Goal: Task Accomplishment & Management: Manage account settings

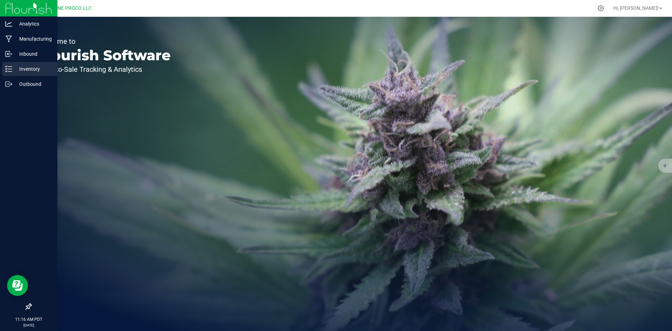
click at [11, 71] on line at bounding box center [10, 71] width 4 height 0
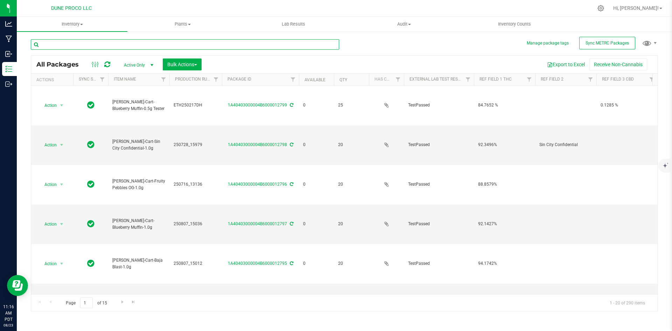
click at [105, 43] on input "text" at bounding box center [185, 44] width 308 height 10
type input "0.9g"
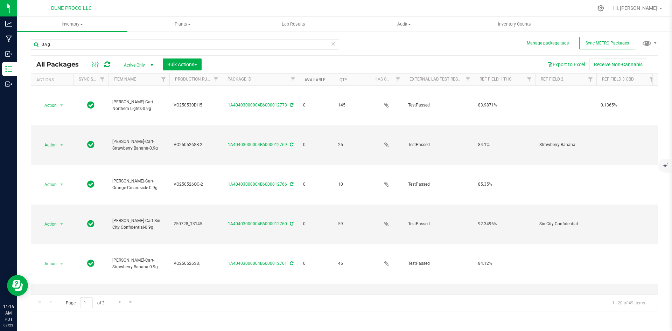
click at [314, 79] on link "Available" at bounding box center [314, 79] width 21 height 5
click at [314, 79] on link "Available" at bounding box center [318, 79] width 29 height 5
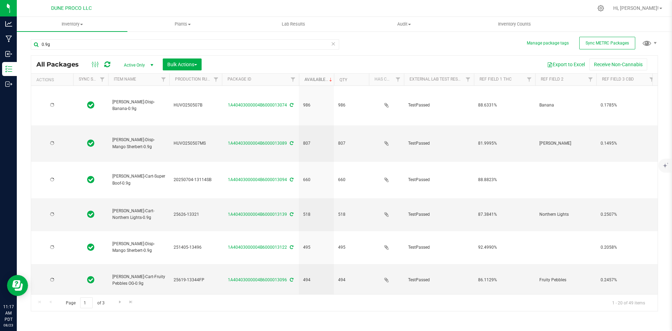
type input "[DATE]"
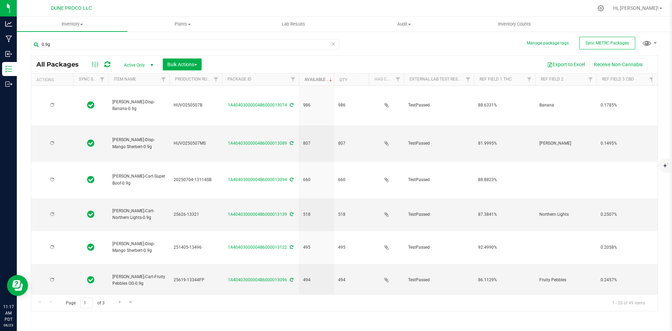
type input "[DATE]"
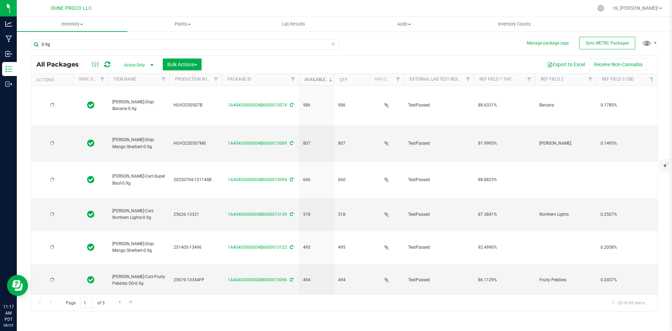
type input "[DATE]"
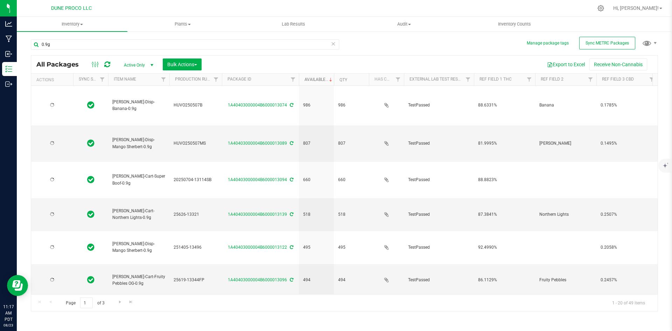
type input "[DATE]"
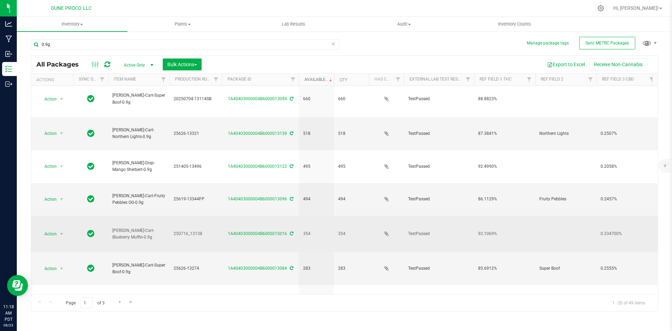
scroll to position [82, 0]
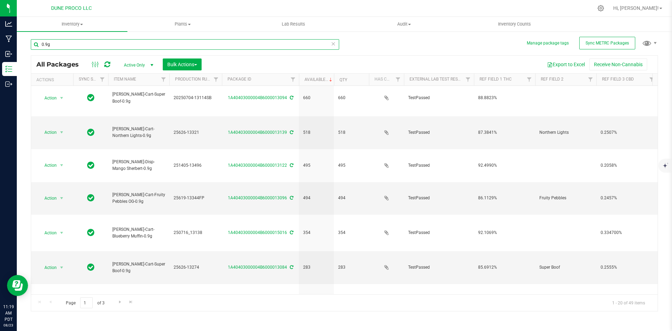
drag, startPoint x: 72, startPoint y: 48, endPoint x: 24, endPoint y: 41, distance: 48.2
click at [24, 41] on div "Manage package tags Sync METRC Packages 0.9g All Packages Active Only Active On…" at bounding box center [344, 137] width 655 height 213
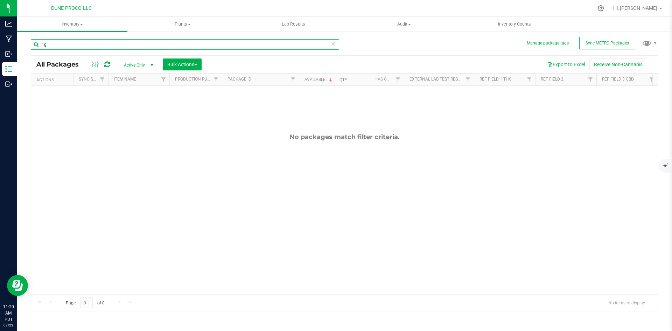
type input "1"
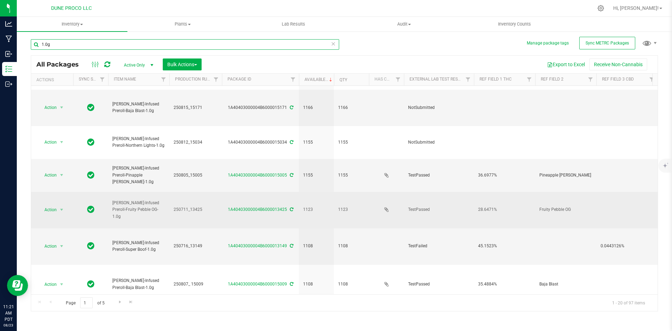
scroll to position [429, 0]
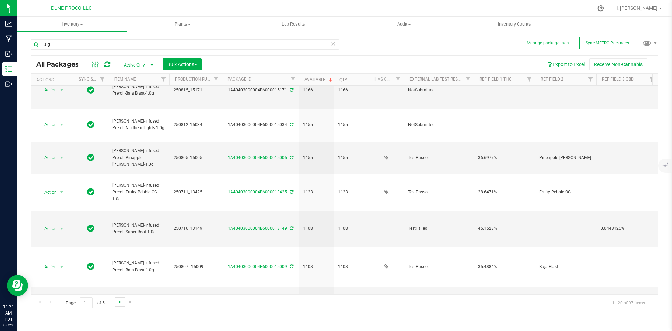
click at [119, 301] on span "Go to the next page" at bounding box center [120, 302] width 6 height 6
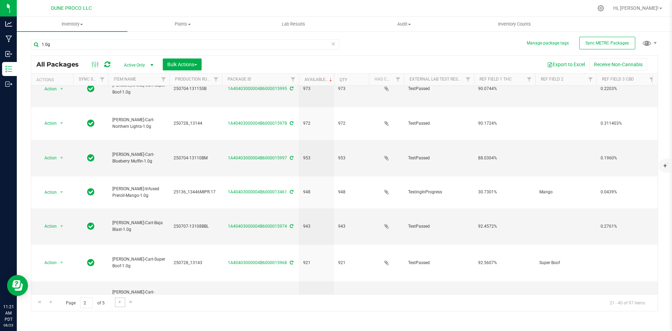
scroll to position [200, 0]
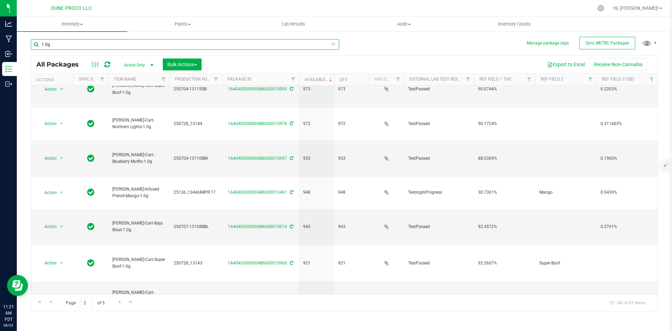
drag, startPoint x: 49, startPoint y: 44, endPoint x: 27, endPoint y: 46, distance: 22.8
click at [27, 46] on div "Manage package tags Sync METRC Packages 1.0g All Packages Active Only Active On…" at bounding box center [344, 137] width 655 height 213
type input "maui wowie"
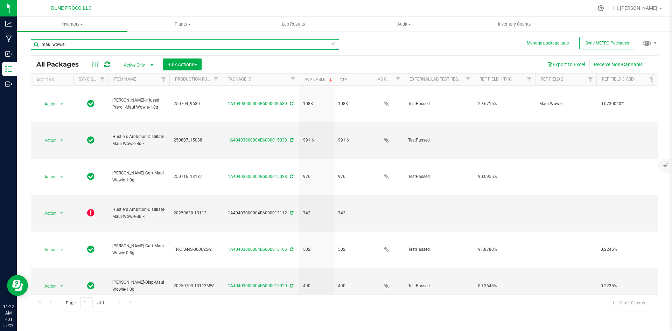
drag, startPoint x: 84, startPoint y: 47, endPoint x: 31, endPoint y: 35, distance: 54.8
click at [31, 35] on div "maui wowie" at bounding box center [188, 44] width 314 height 22
type input "1.0g"
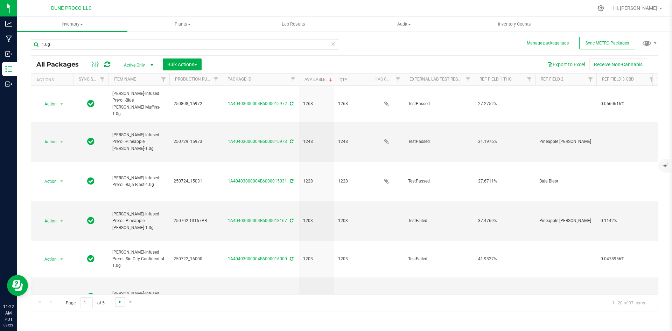
click at [117, 299] on span "Go to the next page" at bounding box center [120, 302] width 6 height 6
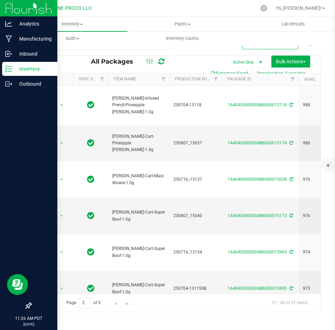
click at [12, 69] on icon at bounding box center [8, 68] width 7 height 7
click at [23, 84] on p "Outbound" at bounding box center [33, 84] width 42 height 8
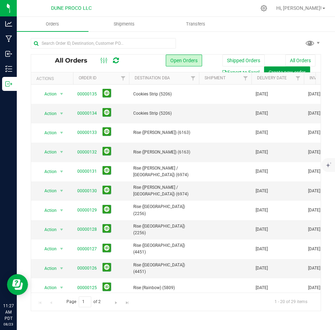
click at [304, 70] on span "Create new order" at bounding box center [287, 73] width 37 height 6
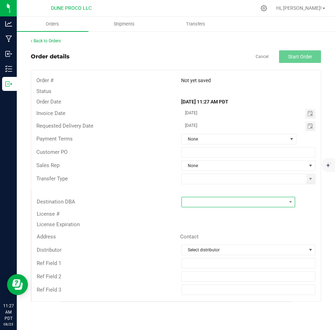
click at [220, 203] on span at bounding box center [234, 202] width 105 height 10
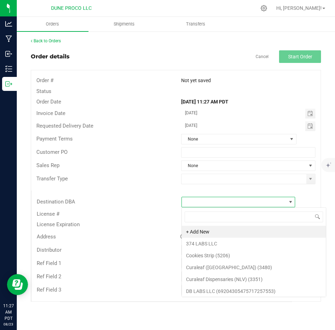
scroll to position [10, 114]
click at [211, 231] on li "+ Add New" at bounding box center [254, 232] width 144 height 12
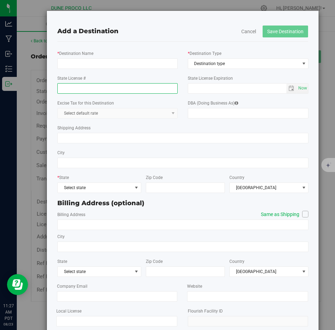
click at [127, 86] on input "State License #" at bounding box center [117, 88] width 120 height 10
paste input "08792343110299625005"
type input "08792343110299625005"
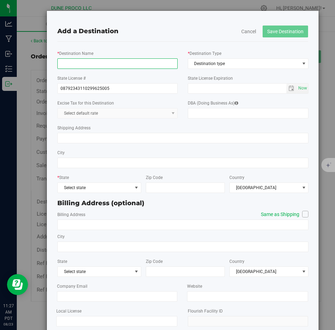
click at [114, 67] on input "* Destination Name" at bounding box center [117, 63] width 120 height 10
paste input "Livfree Wellness LCC a Nevada Limited Liability Company (Henderson"
type input "Livfree Wellness LCC a [US_STATE] Limited Liability Company ([GEOGRAPHIC_DATA])"
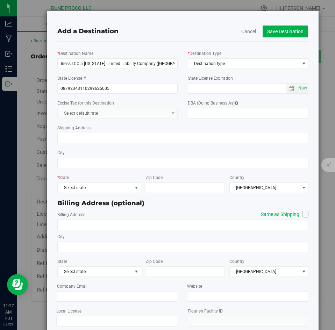
scroll to position [0, 0]
click at [204, 111] on input "DBA (Doing Business As)" at bounding box center [248, 113] width 121 height 10
paste input "The Dispensary Henderson (5005)"
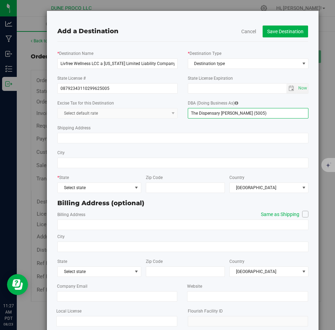
type input "The Dispensary Henderson (5005)"
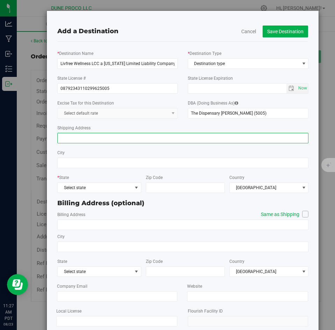
click at [108, 134] on input "Shipping Address" at bounding box center [182, 138] width 251 height 10
paste input "50 N Gibson Rd Suit 170 & 175"
type input "50 N Gibson Rd Suit 170 & 175"
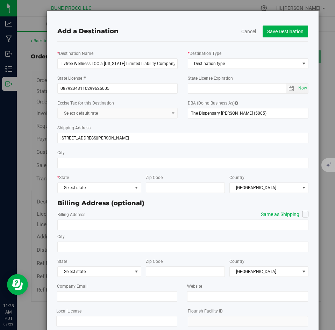
click at [98, 154] on div "City" at bounding box center [182, 158] width 251 height 25
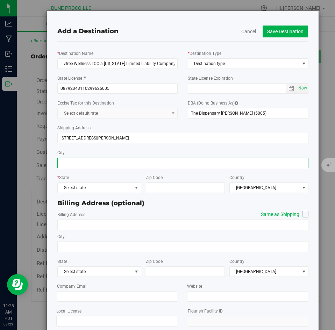
click at [96, 159] on input "City" at bounding box center [182, 163] width 251 height 10
type input "[PERSON_NAME]"
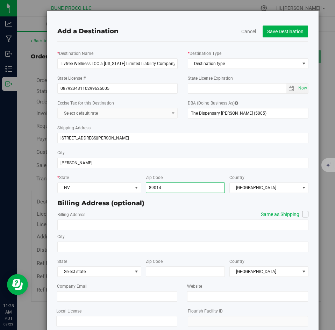
type input "89014"
click at [261, 216] on label "Same as Shipping" at bounding box center [281, 214] width 55 height 7
click at [0, 0] on input "Same as Shipping" at bounding box center [0, 0] width 0 height 0
type input "50 N Gibson Rd Suit 170 & 175"
type input "[PERSON_NAME]"
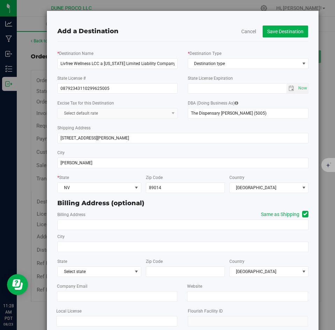
type input "89014"
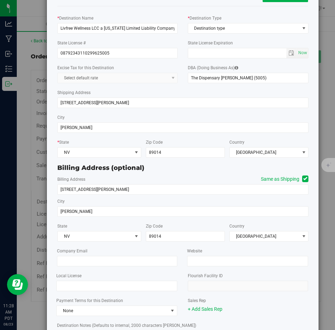
scroll to position [18, 0]
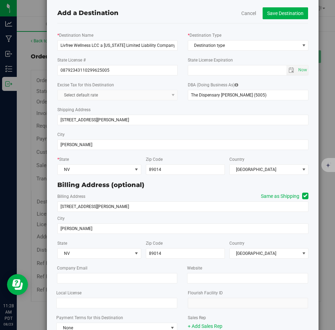
click at [281, 194] on label "Same as Shipping" at bounding box center [281, 196] width 55 height 7
click at [0, 0] on input "Same as Shipping" at bounding box center [0, 0] width 0 height 0
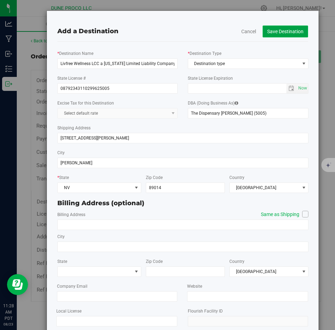
click at [287, 32] on button "Save Destination" at bounding box center [285, 32] width 45 height 12
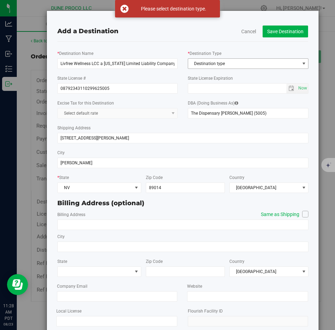
click at [233, 67] on span "Destination type" at bounding box center [243, 64] width 111 height 10
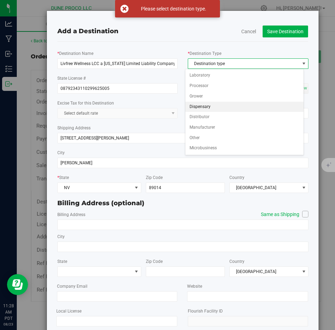
click at [215, 107] on li "Dispensary" at bounding box center [244, 107] width 118 height 10
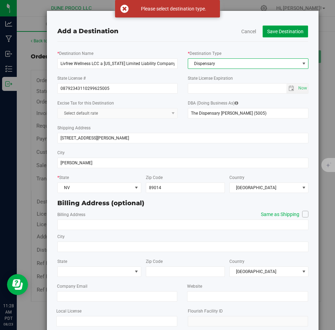
click at [272, 37] on button "Save Destination" at bounding box center [285, 32] width 45 height 12
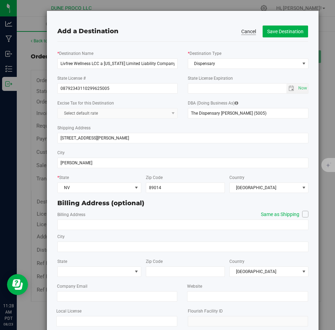
click at [249, 32] on button "Cancel" at bounding box center [248, 31] width 15 height 7
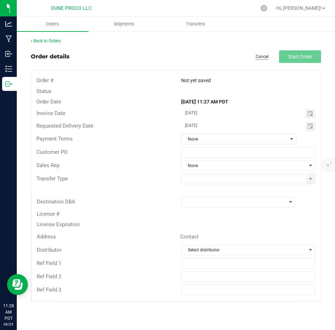
click at [258, 57] on link "Cancel" at bounding box center [262, 57] width 13 height 6
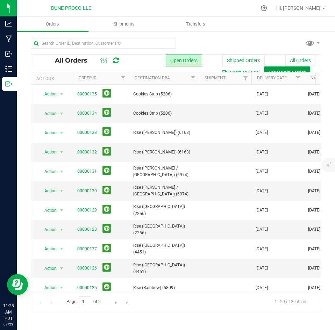
click at [278, 71] on span "Create new order" at bounding box center [287, 73] width 37 height 6
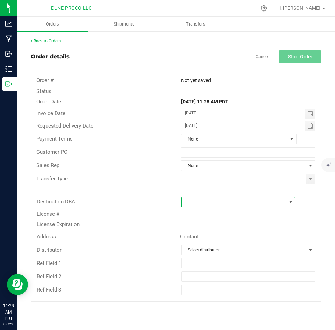
click at [202, 202] on span at bounding box center [234, 202] width 105 height 10
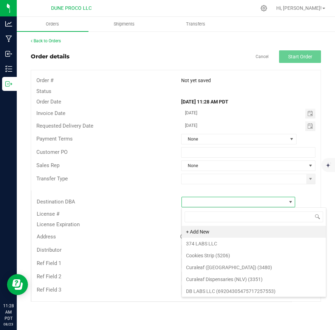
scroll to position [10, 114]
type input "the"
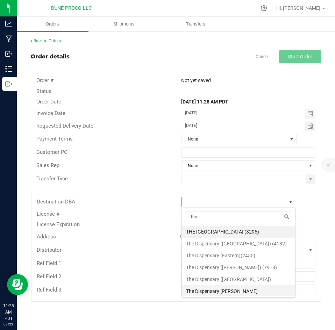
click at [208, 291] on li "The Dispensary [PERSON_NAME]" at bounding box center [238, 292] width 113 height 12
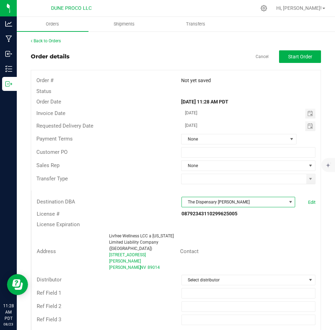
scroll to position [3, 0]
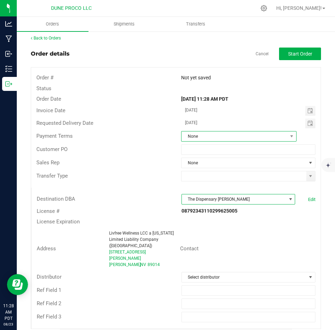
click at [211, 133] on span "None" at bounding box center [235, 137] width 106 height 10
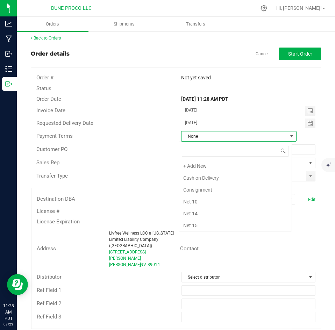
scroll to position [85, 0]
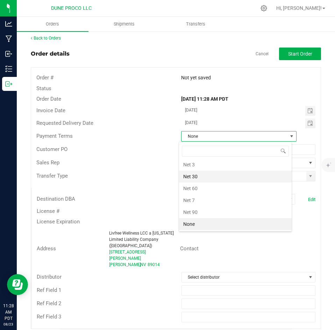
click at [205, 178] on li "Net 30" at bounding box center [235, 177] width 113 height 12
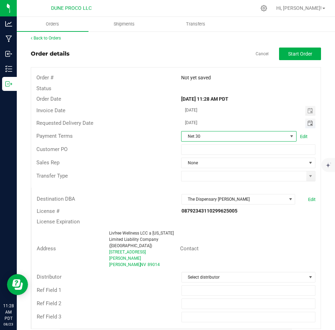
click at [308, 123] on span "Toggle calendar" at bounding box center [311, 124] width 6 height 6
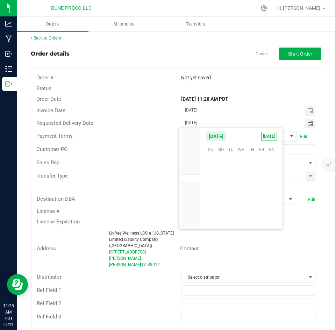
scroll to position [113411, 0]
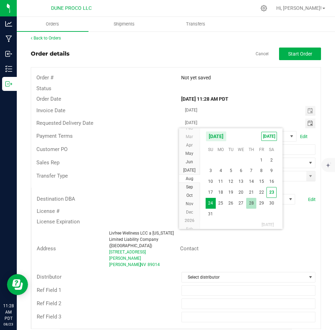
click at [254, 207] on span "28" at bounding box center [251, 203] width 10 height 11
type input "[DATE]"
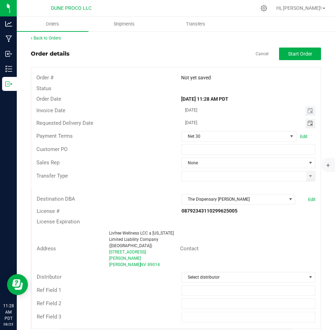
click at [305, 115] on span "Toggle calendar" at bounding box center [310, 111] width 10 height 10
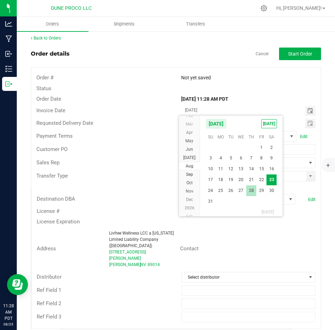
click at [256, 188] on span "28" at bounding box center [251, 190] width 10 height 11
type input "[DATE]"
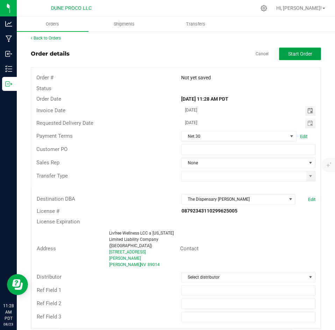
click at [290, 53] on span "Start Order" at bounding box center [300, 54] width 24 height 6
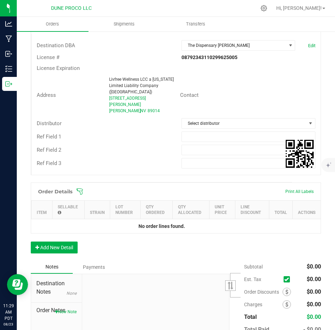
scroll to position [206, 0]
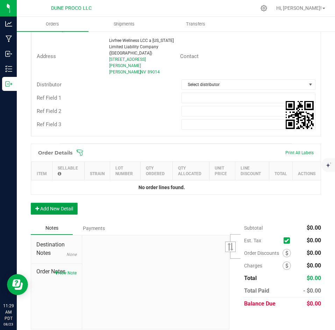
click at [63, 205] on button "Add New Detail" at bounding box center [54, 209] width 47 height 12
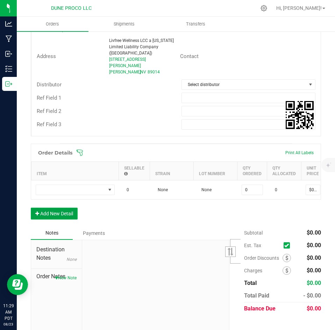
click at [55, 208] on button "Add New Detail" at bounding box center [54, 214] width 47 height 12
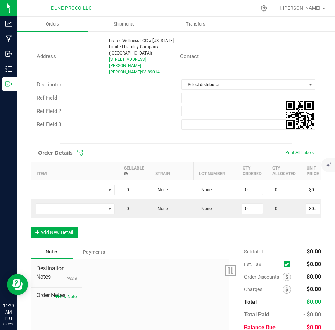
click at [51, 223] on div "Order Details Print All Labels Item Sellable Strain Lot Number Qty Ordered Qty …" at bounding box center [176, 195] width 290 height 102
click at [49, 232] on button "Add New Detail" at bounding box center [54, 233] width 47 height 12
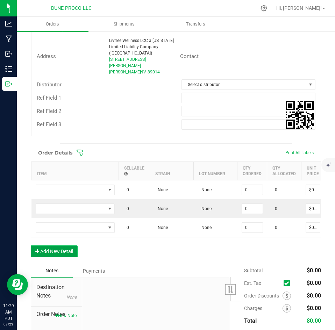
click at [47, 247] on button "Add New Detail" at bounding box center [54, 252] width 47 height 12
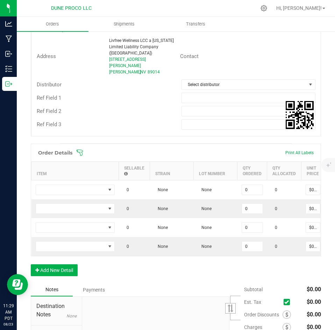
click at [46, 263] on div "Order Details Print All Labels Item Sellable Strain Lot Number Qty Ordered Qty …" at bounding box center [176, 214] width 290 height 140
click at [72, 272] on button "Add New Detail" at bounding box center [54, 271] width 47 height 12
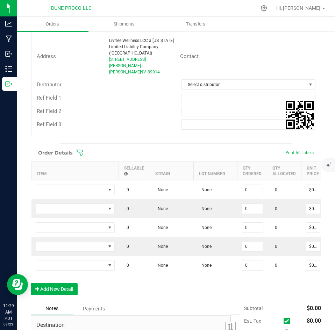
click at [66, 280] on div "Order Details Print All Labels Item Sellable Strain Lot Number Qty Ordered Qty …" at bounding box center [176, 223] width 290 height 159
click at [64, 290] on button "Add New Detail" at bounding box center [54, 289] width 47 height 12
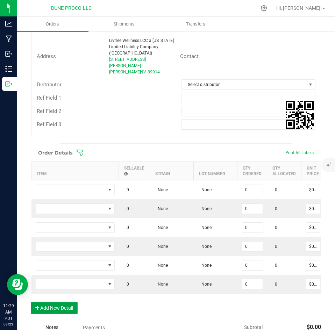
click at [62, 304] on button "Add New Detail" at bounding box center [54, 308] width 47 height 12
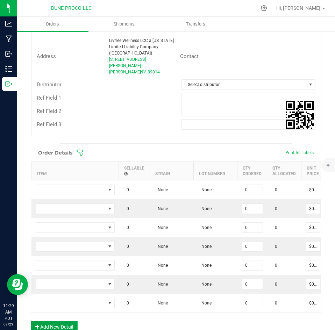
click at [59, 321] on button "Add New Detail" at bounding box center [54, 327] width 47 height 12
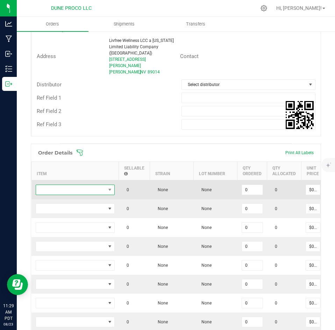
click at [91, 185] on span "NO DATA FOUND" at bounding box center [71, 190] width 70 height 10
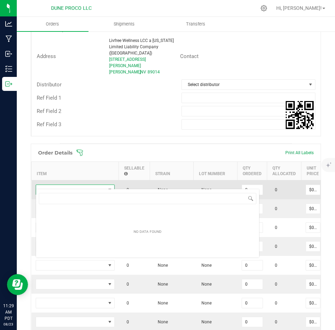
scroll to position [10, 79]
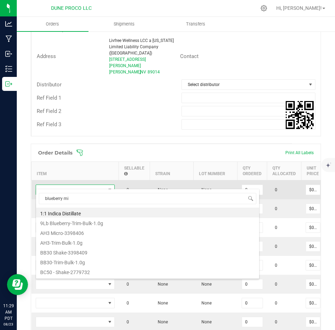
type input "blueberry m"
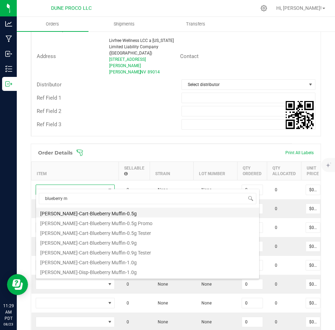
click at [85, 212] on li "[PERSON_NAME]-Cart-Blueberry Muffin-0.5g" at bounding box center [147, 213] width 223 height 10
type input "0 ea"
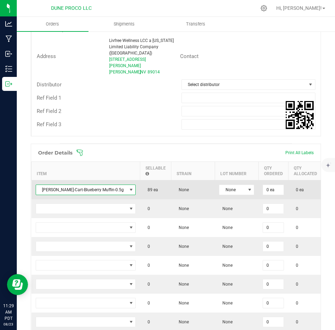
click at [85, 185] on span "[PERSON_NAME]-Cart-Blueberry Muffin-0.5g" at bounding box center [81, 190] width 91 height 10
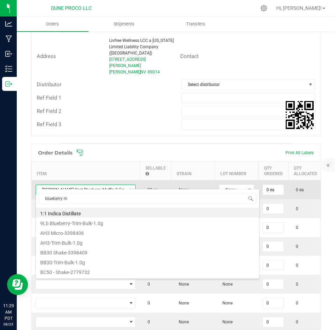
type input "blueberry mu"
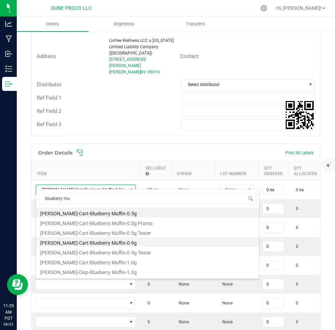
click at [81, 244] on li "[PERSON_NAME]-Cart-Blueberry Muffin-0.9g" at bounding box center [147, 242] width 223 height 10
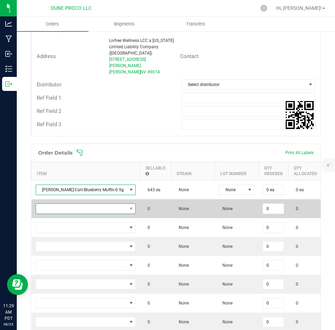
click at [79, 206] on span "NO DATA FOUND" at bounding box center [81, 209] width 91 height 10
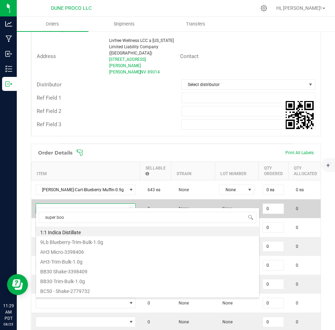
type input "super boof"
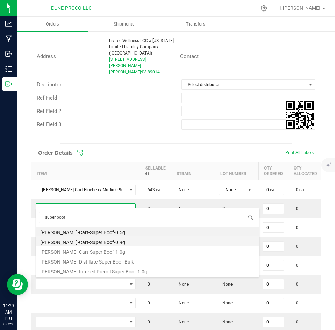
click at [76, 240] on li "[PERSON_NAME]-Cart-Super Boof-0.9g" at bounding box center [147, 242] width 223 height 10
type input "0 ea"
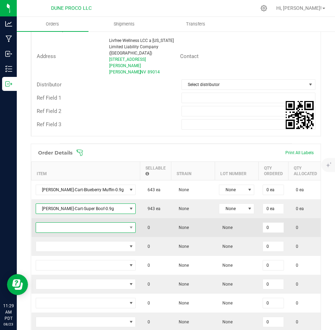
click at [82, 223] on span "NO DATA FOUND" at bounding box center [81, 228] width 91 height 10
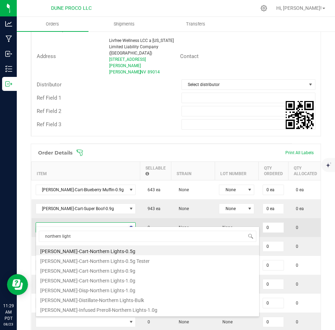
type input "northern lights"
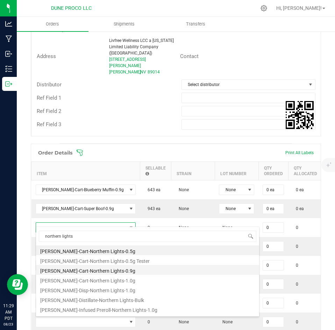
click at [85, 266] on li "[PERSON_NAME]-Cart-Northern Lights-0.9g" at bounding box center [147, 270] width 223 height 10
type input "0 ea"
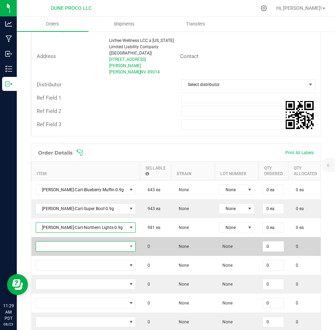
click at [87, 242] on span "NO DATA FOUND" at bounding box center [81, 247] width 91 height 10
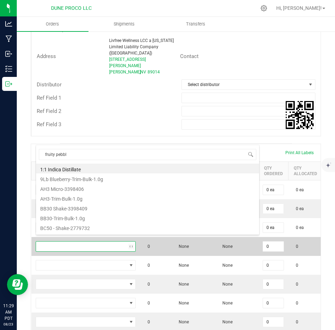
type input "fruity pebb"
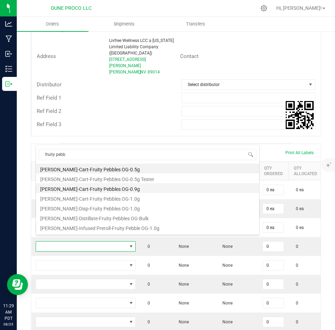
click at [87, 190] on li "[PERSON_NAME]-Cart-Fruity Pebbles OG-0.9g" at bounding box center [147, 188] width 223 height 10
type input "0 ea"
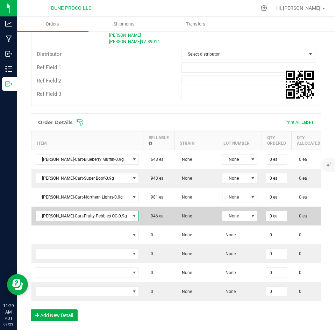
scroll to position [238, 0]
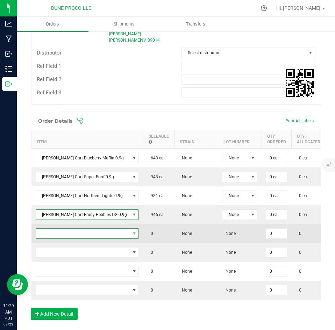
click at [81, 229] on span "NO DATA FOUND" at bounding box center [83, 234] width 94 height 10
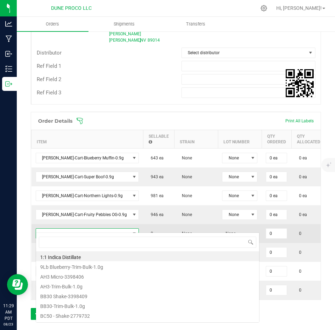
scroll to position [10, 81]
type input "baja blast"
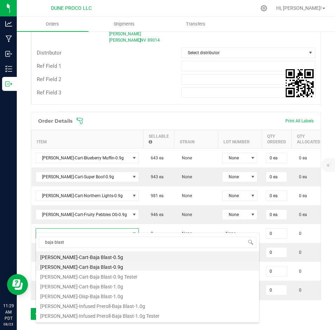
click at [75, 268] on li "[PERSON_NAME]-Cart-Baja Blast-0.9g" at bounding box center [147, 266] width 223 height 10
type input "0 ea"
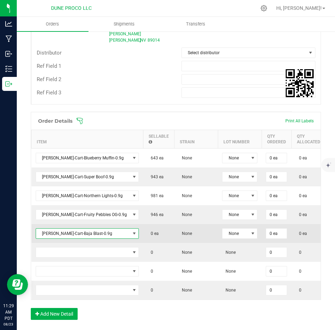
click at [86, 229] on span "[PERSON_NAME]-Cart-Baja Blast-0.9g" at bounding box center [83, 234] width 94 height 10
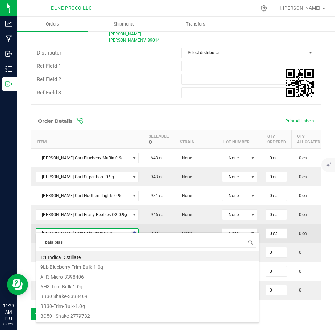
type input "baja blast"
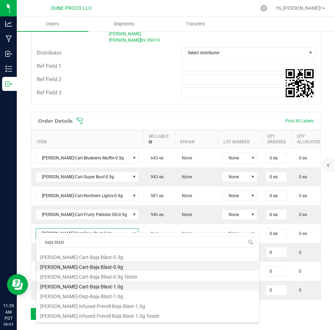
click at [85, 286] on li "[PERSON_NAME]-Cart-Baja Blast-1.0g" at bounding box center [147, 286] width 223 height 10
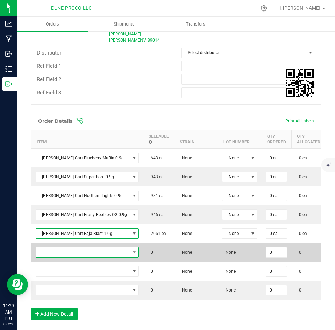
click at [87, 250] on span "NO DATA FOUND" at bounding box center [83, 253] width 94 height 10
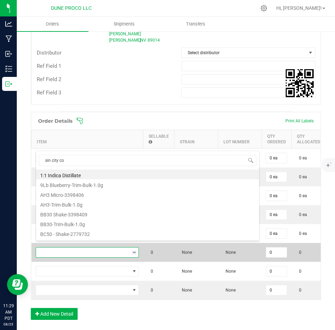
type input "sin city con"
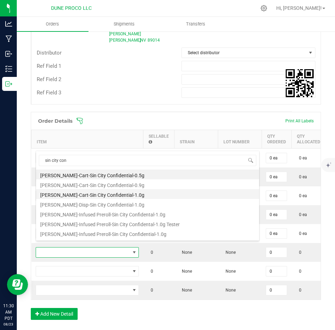
click at [85, 192] on li "[PERSON_NAME]-Cart-Sin City Confidential-1.0g" at bounding box center [147, 194] width 223 height 10
type input "0 ea"
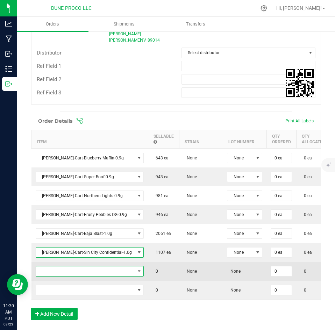
click at [69, 267] on span "NO DATA FOUND" at bounding box center [85, 272] width 99 height 10
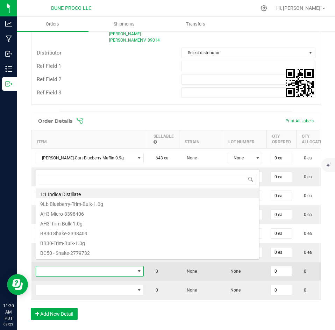
scroll to position [10, 86]
type input "maui wo"
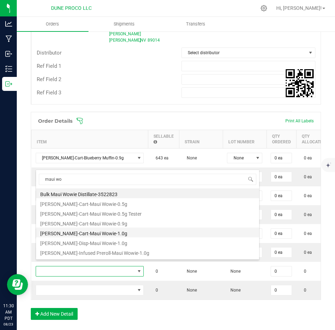
click at [79, 236] on li "[PERSON_NAME]-Cart-Maui Wowie-1.0g" at bounding box center [147, 233] width 223 height 10
type input "0 ea"
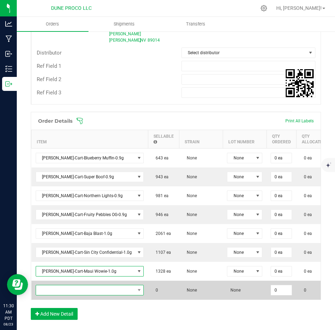
click at [77, 286] on span "NO DATA FOUND" at bounding box center [85, 291] width 99 height 10
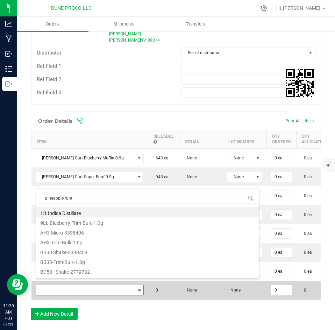
type input "pineapple runtz"
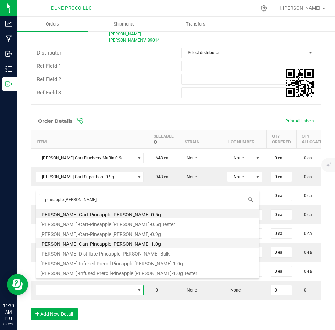
click at [91, 239] on li "[PERSON_NAME]-Cart-Pineapple [PERSON_NAME]-1.0g" at bounding box center [147, 243] width 223 height 10
type input "0 ea"
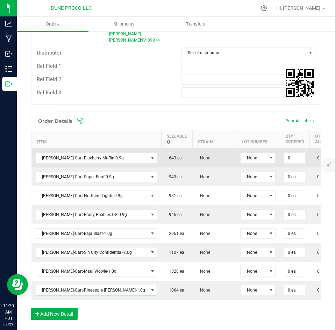
click at [284, 153] on input "0" at bounding box center [294, 158] width 21 height 10
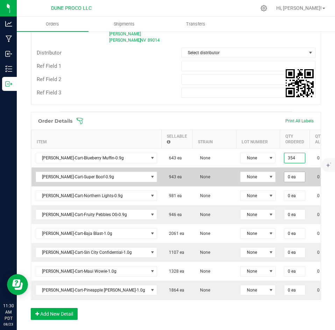
type input "354 ea"
click at [284, 172] on input "0" at bounding box center [294, 177] width 21 height 10
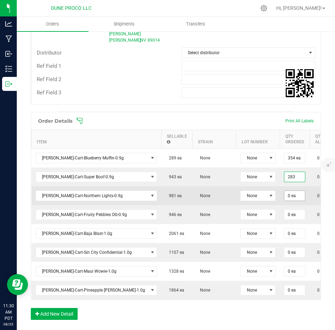
type input "283 ea"
click at [284, 191] on input "0" at bounding box center [294, 196] width 21 height 10
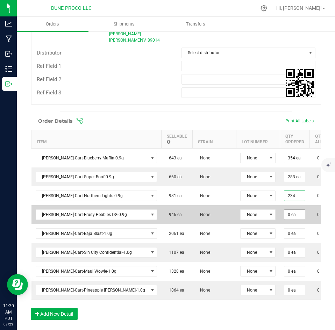
type input "234 ea"
click at [284, 210] on input "0" at bounding box center [294, 215] width 21 height 10
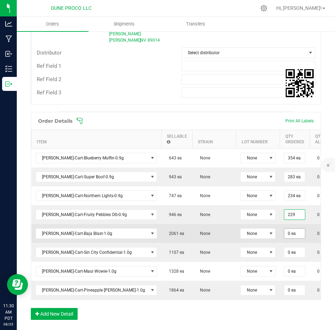
type input "229 ea"
click at [284, 229] on input "0" at bounding box center [294, 234] width 21 height 10
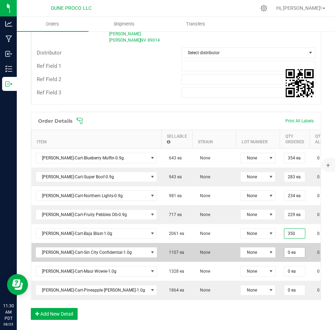
type input "350 ea"
click at [284, 248] on input "0" at bounding box center [294, 253] width 21 height 10
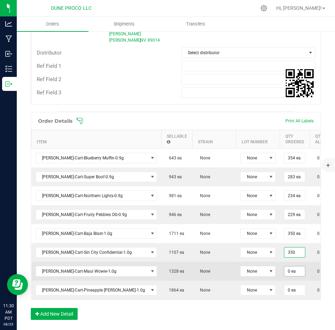
type input "350 ea"
click at [284, 267] on input "0" at bounding box center [294, 272] width 21 height 10
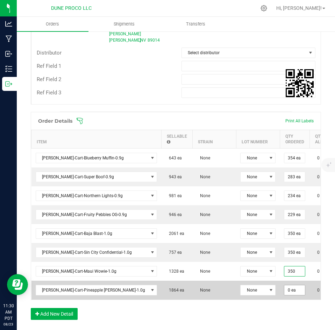
type input "350 ea"
click at [284, 286] on input "0" at bounding box center [294, 291] width 21 height 10
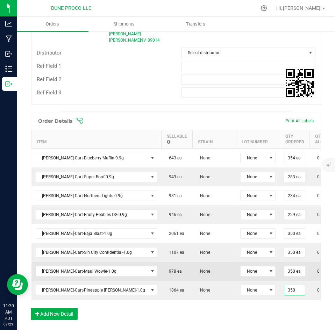
type input "350 ea"
click at [310, 262] on td "0 ea" at bounding box center [327, 271] width 34 height 19
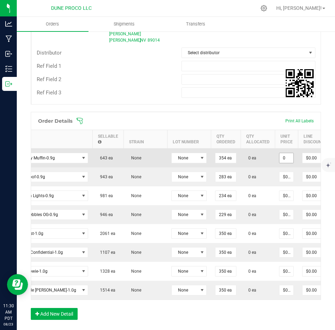
click at [280, 153] on input "0" at bounding box center [287, 158] width 14 height 10
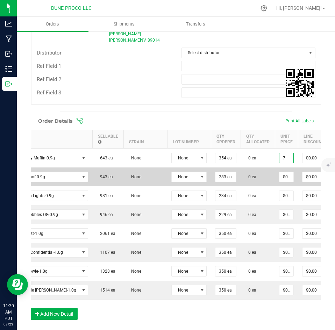
type input "$7.00000"
type input "$2,478.00"
click at [275, 168] on td "$0.00000" at bounding box center [286, 177] width 23 height 19
click at [280, 172] on input "0" at bounding box center [287, 177] width 14 height 10
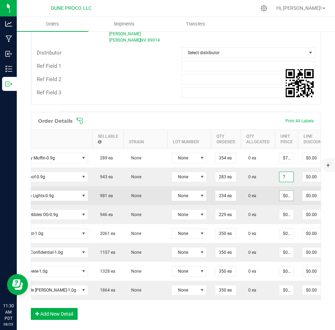
type input "$7.00000"
type input "$1,981.00"
click at [280, 191] on input "0" at bounding box center [287, 196] width 14 height 10
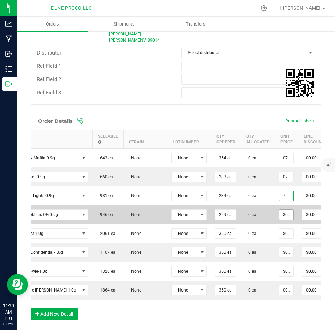
type input "$7.00000"
type input "$1,638.00"
click at [280, 210] on input "0" at bounding box center [287, 215] width 14 height 10
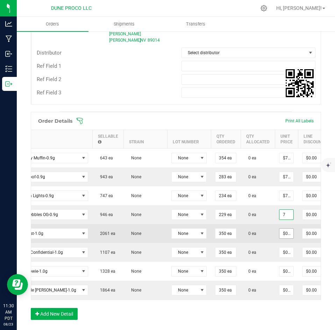
type input "$7.00000"
type input "$1,603.00"
click at [280, 229] on input "0" at bounding box center [287, 234] width 14 height 10
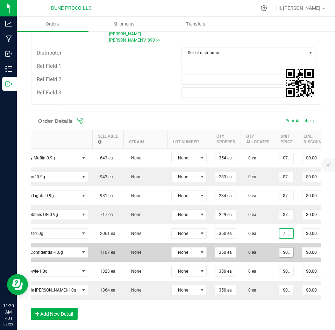
type input "$7.00000"
type input "$2,450.00"
click at [279, 247] on span "$0.00000" at bounding box center [286, 252] width 15 height 10
click at [280, 248] on input "0" at bounding box center [287, 253] width 14 height 10
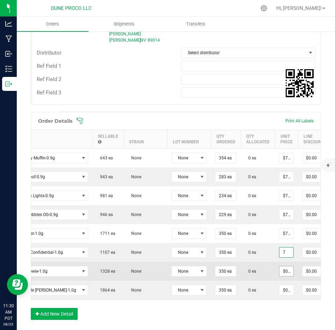
type input "$7.00000"
type input "$2,450.00"
click at [280, 267] on input "0" at bounding box center [287, 272] width 14 height 10
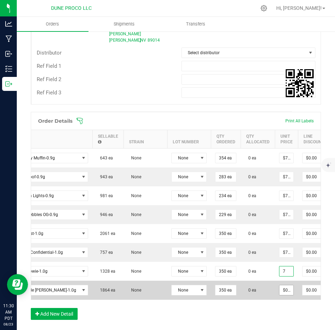
type input "$7.00000"
type input "$2,450.00"
click at [280, 286] on input "0" at bounding box center [287, 291] width 14 height 10
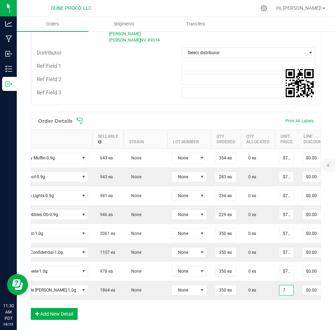
type input "$7.00000"
type input "$2,450.00"
click at [253, 312] on div "Order Details Print All Labels Item Sellable Strain Lot Number Qty Ordered Qty …" at bounding box center [176, 219] width 290 height 215
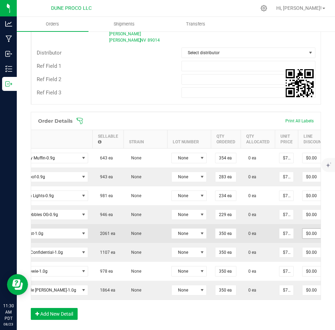
scroll to position [0, 111]
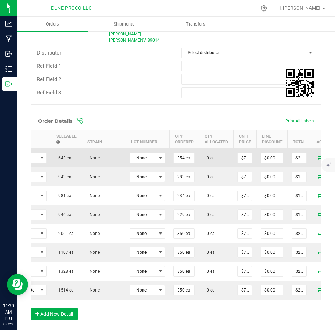
click at [318, 155] on icon at bounding box center [321, 157] width 6 height 4
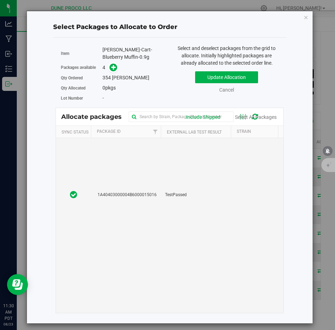
scroll to position [373, 0]
click at [190, 201] on td "TestPassed" at bounding box center [196, 194] width 70 height 449
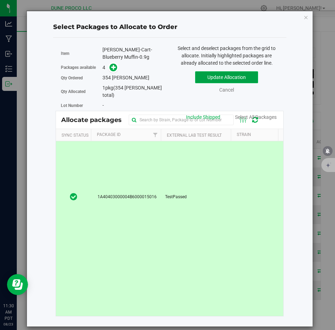
click at [202, 77] on button "Update Allocation" at bounding box center [226, 77] width 63 height 12
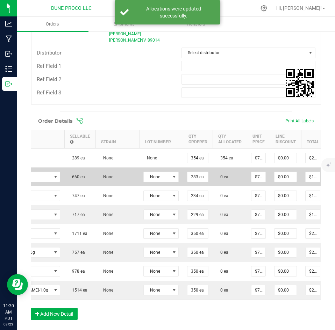
scroll to position [0, 97]
click at [331, 174] on icon at bounding box center [334, 176] width 6 height 4
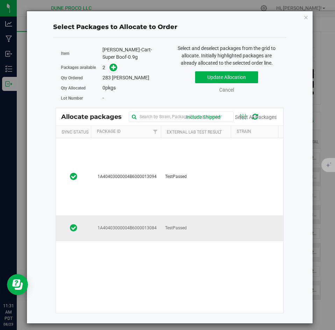
click at [199, 220] on td "TestPassed" at bounding box center [196, 229] width 70 height 26
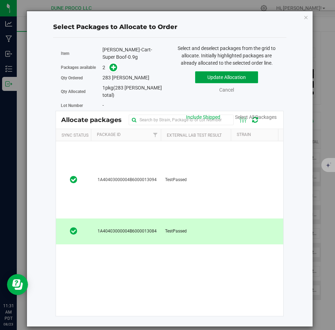
click at [213, 80] on button "Update Allocation" at bounding box center [226, 77] width 63 height 12
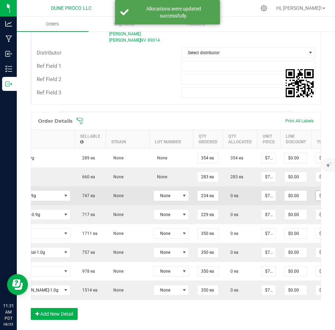
scroll to position [0, 88]
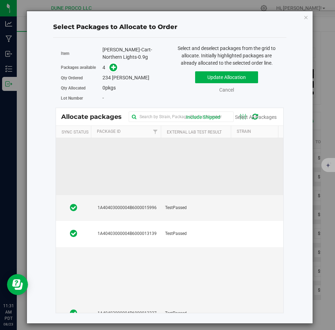
scroll to position [148, 0]
click at [226, 195] on td "TestPassed" at bounding box center [196, 208] width 70 height 26
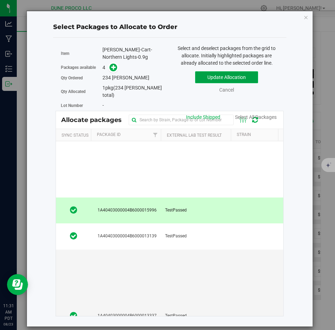
click at [212, 71] on button "Update Allocation" at bounding box center [226, 77] width 63 height 12
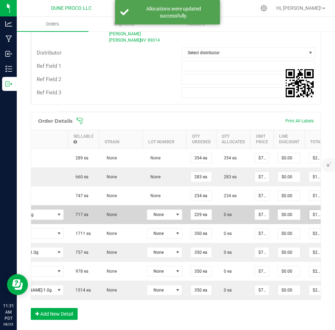
scroll to position [0, 96]
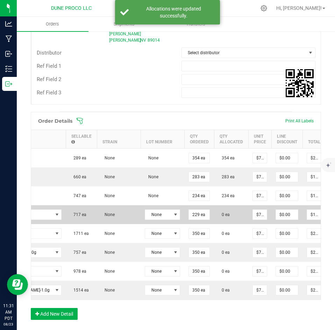
click at [333, 212] on icon at bounding box center [336, 214] width 6 height 4
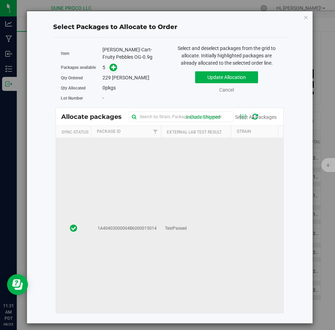
scroll to position [3, 0]
click at [192, 195] on td "TestPassed" at bounding box center [196, 229] width 70 height 188
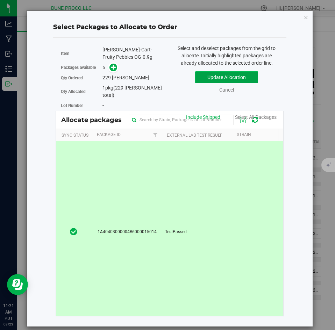
click at [209, 78] on button "Update Allocation" at bounding box center [226, 77] width 63 height 12
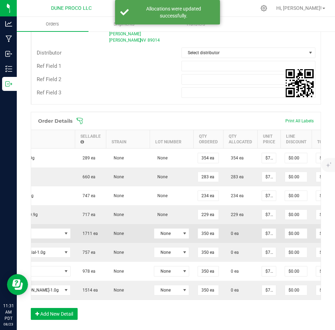
scroll to position [0, 111]
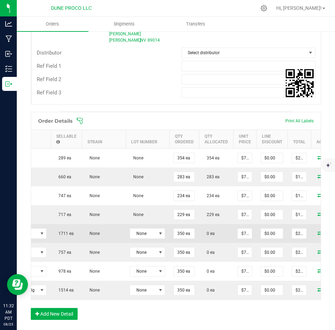
click at [318, 231] on icon at bounding box center [321, 233] width 6 height 4
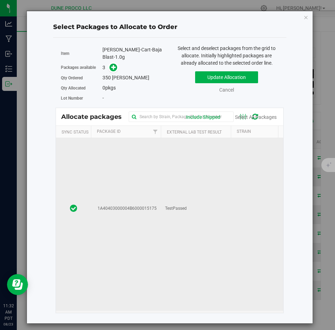
scroll to position [31, 0]
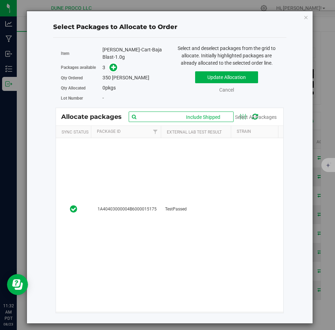
click at [159, 120] on input "text" at bounding box center [181, 117] width 105 height 10
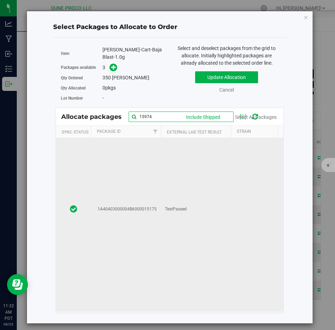
scroll to position [0, 0]
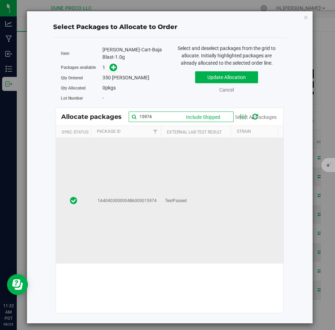
type input "15974"
click at [159, 170] on td "1A40403000004B6000015974" at bounding box center [126, 201] width 70 height 126
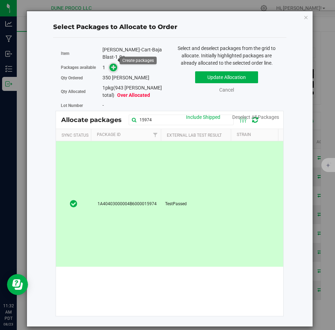
click at [113, 64] on span at bounding box center [114, 68] width 8 height 8
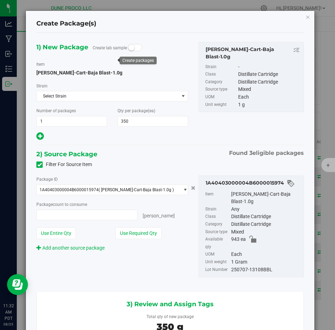
type input "350 ea"
click at [135, 232] on button "Use Required Qty" at bounding box center [138, 233] width 46 height 12
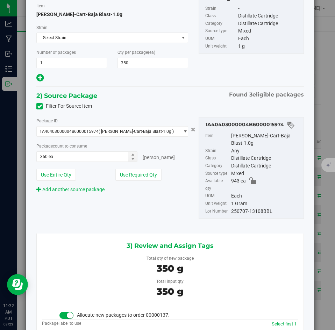
scroll to position [59, 0]
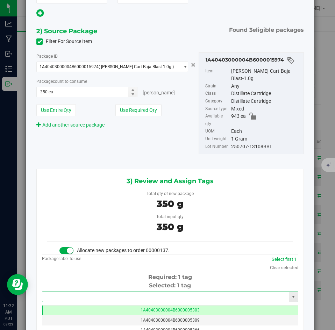
click at [147, 292] on input "text" at bounding box center [165, 297] width 247 height 10
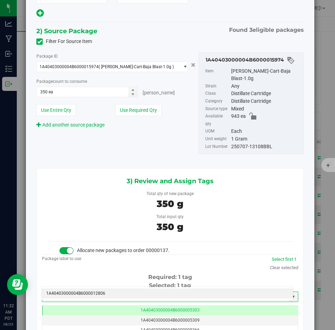
click at [115, 291] on li "1A40403000004B6000012806" at bounding box center [167, 294] width 251 height 10
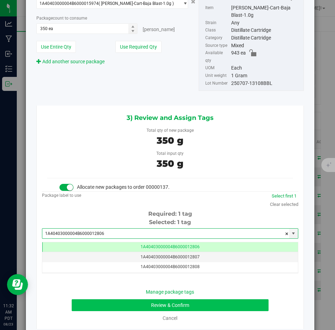
type input "1A40403000004B6000012806"
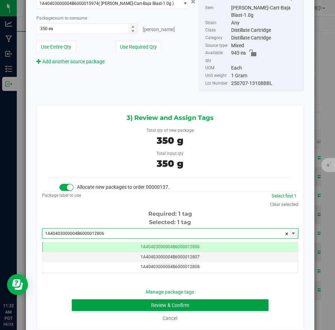
click at [119, 300] on button "Review & Confirm" at bounding box center [170, 306] width 197 height 12
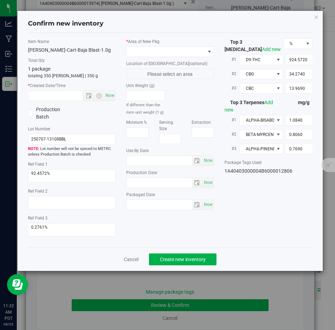
type input "[DATE]"
click at [151, 52] on span at bounding box center [166, 52] width 78 height 10
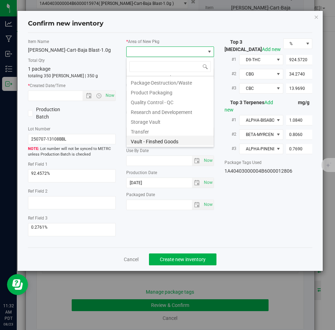
click at [148, 143] on li "Vault - Finshed Goods" at bounding box center [170, 141] width 87 height 10
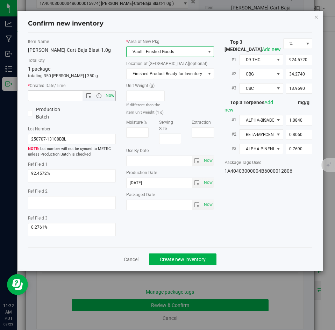
click at [111, 97] on span "Now" at bounding box center [110, 96] width 12 height 10
type input "8/23/2025 11:32 AM"
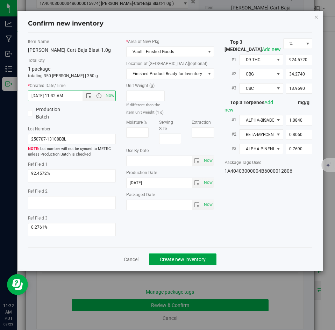
click at [185, 259] on span "Create new inventory" at bounding box center [183, 260] width 46 height 6
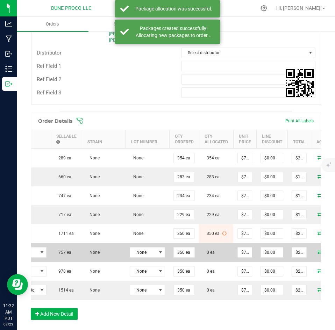
click at [318, 250] on icon at bounding box center [321, 252] width 6 height 4
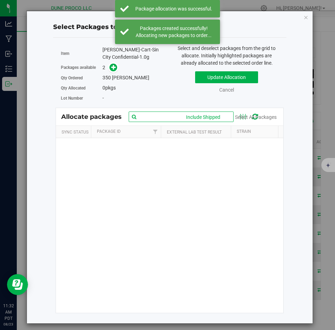
click at [156, 116] on input "text" at bounding box center [181, 117] width 105 height 10
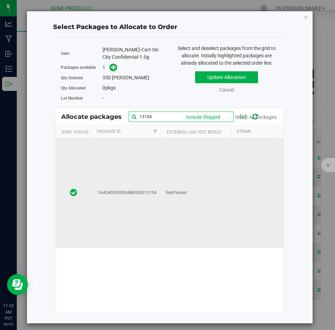
type input "13104"
click at [150, 169] on td "1A40403000004B6000013104" at bounding box center [126, 193] width 70 height 110
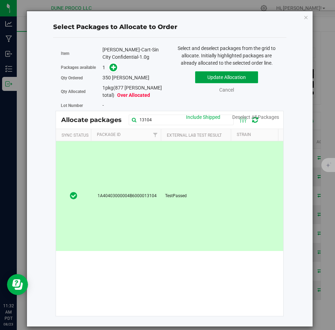
click at [211, 78] on button "Update Allocation" at bounding box center [226, 77] width 63 height 12
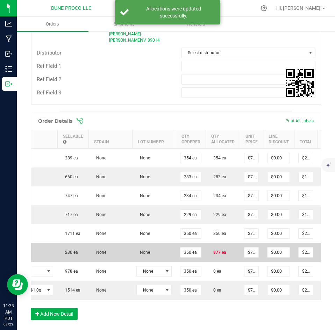
click at [322, 250] on span at bounding box center [327, 252] width 10 height 4
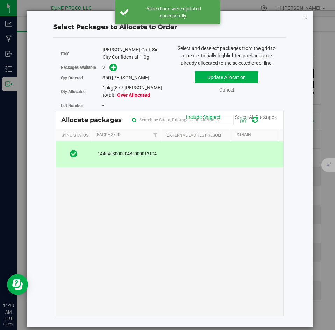
click at [194, 155] on td at bounding box center [196, 154] width 70 height 26
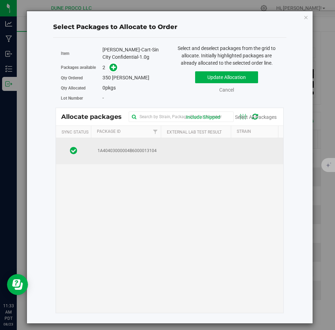
click at [182, 151] on td at bounding box center [196, 151] width 70 height 26
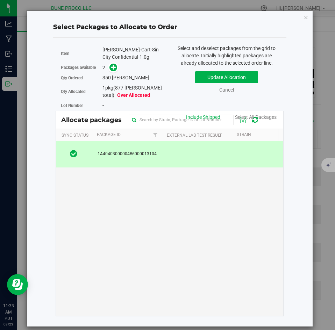
click at [162, 147] on td at bounding box center [196, 154] width 70 height 26
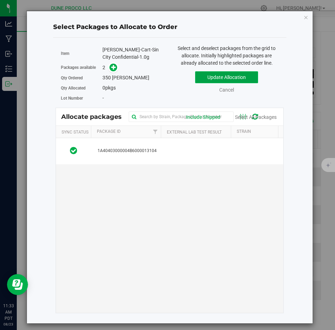
click at [203, 76] on button "Update Allocation" at bounding box center [226, 77] width 63 height 12
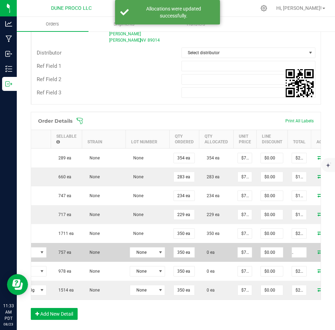
click at [318, 250] on icon at bounding box center [321, 252] width 6 height 4
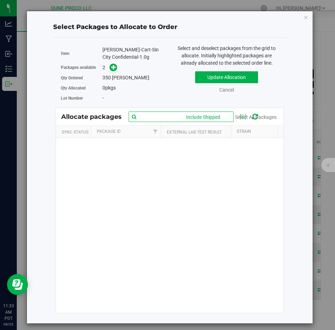
click at [165, 118] on input "text" at bounding box center [181, 117] width 105 height 10
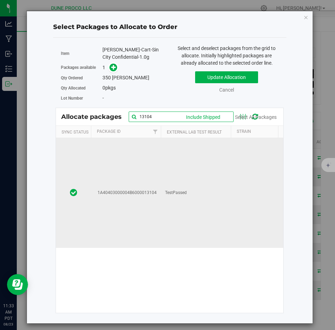
type input "13104"
click at [153, 179] on td "1A40403000004B6000013104" at bounding box center [126, 193] width 70 height 110
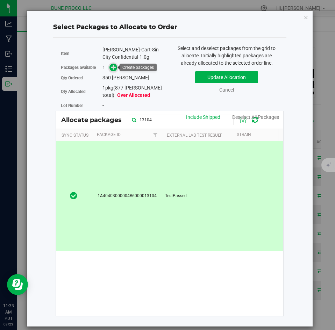
click at [114, 71] on span at bounding box center [114, 68] width 8 height 8
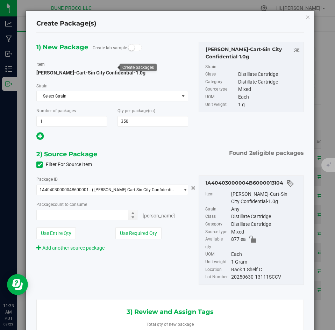
type input "350 ea"
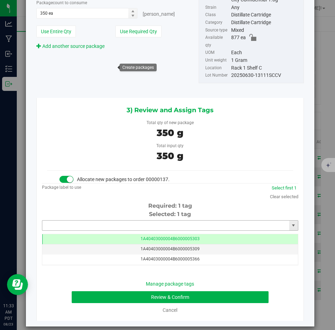
click at [141, 221] on input "text" at bounding box center [165, 226] width 247 height 10
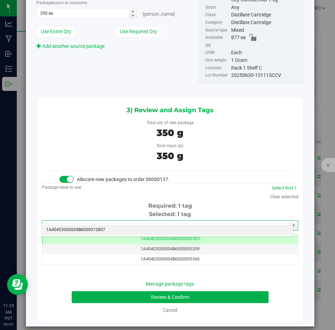
click at [132, 231] on li "1A40403000004B6000012807" at bounding box center [167, 230] width 251 height 10
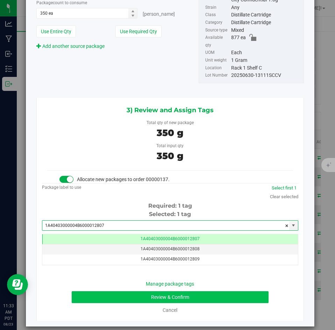
type input "1A40403000004B6000012807"
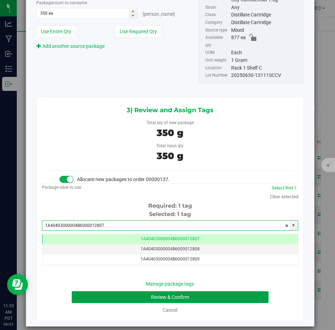
click at [112, 291] on button "Review & Confirm" at bounding box center [170, 297] width 197 height 12
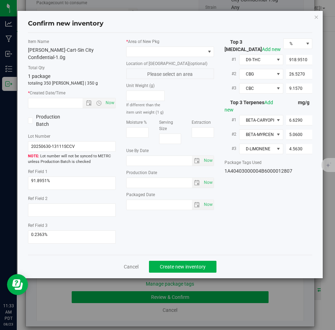
type input "[DATE]"
click at [146, 54] on span at bounding box center [166, 52] width 78 height 10
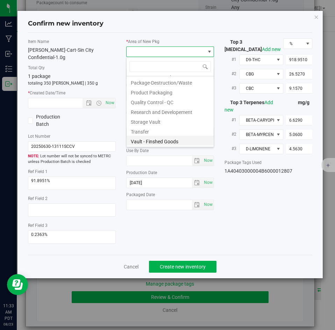
click at [140, 142] on li "Vault - Finshed Goods" at bounding box center [170, 141] width 87 height 10
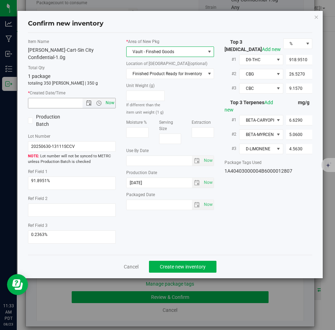
click at [113, 98] on span "Now" at bounding box center [110, 103] width 12 height 10
type input "8/23/2025 11:33 AM"
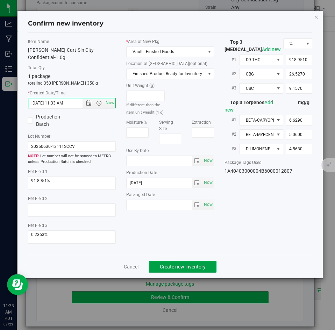
click at [177, 264] on span "Create new inventory" at bounding box center [183, 267] width 46 height 6
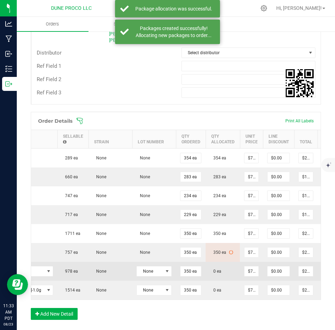
click at [324, 269] on icon at bounding box center [327, 271] width 6 height 4
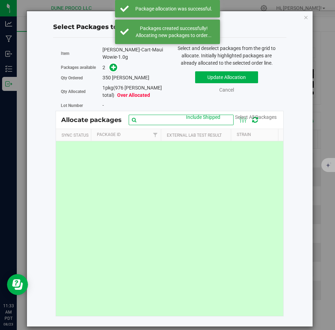
click at [152, 115] on input "text" at bounding box center [181, 120] width 105 height 10
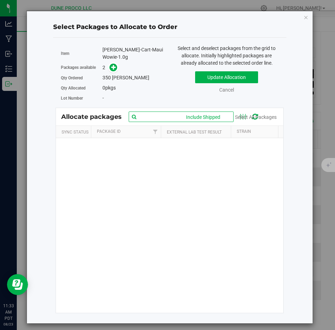
click at [150, 115] on input "text" at bounding box center [181, 117] width 105 height 10
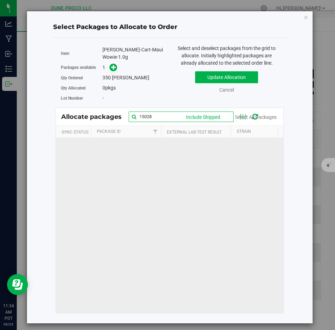
type input "15028"
click at [138, 184] on td "1A40403000004B6000015028" at bounding box center [126, 97] width 70 height 448
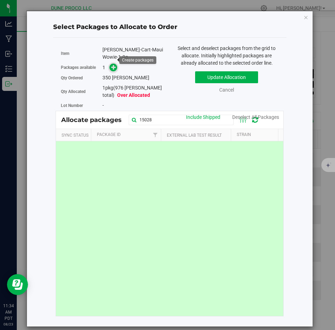
click at [112, 65] on icon at bounding box center [113, 67] width 5 height 5
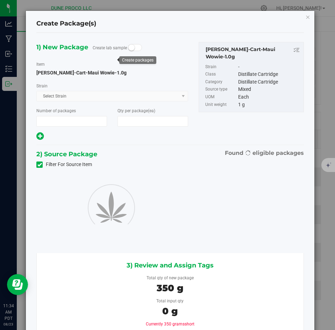
type input "1"
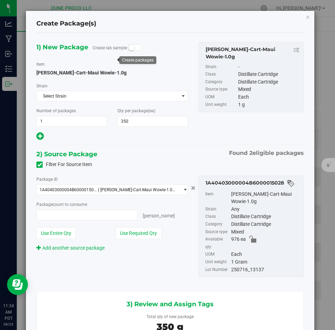
type input "350"
type input "350 ea"
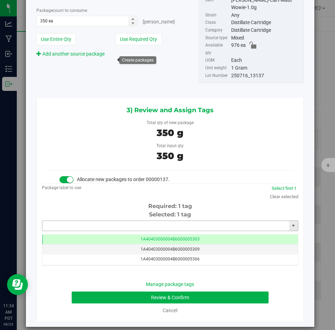
click at [157, 221] on input "text" at bounding box center [165, 226] width 247 height 10
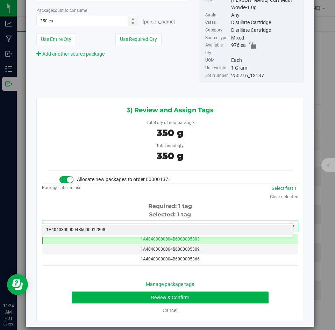
click at [140, 233] on li "1A40403000004B6000012808" at bounding box center [167, 230] width 251 height 10
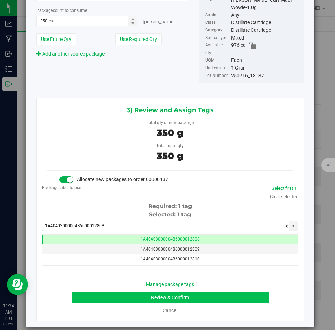
type input "1A40403000004B6000012808"
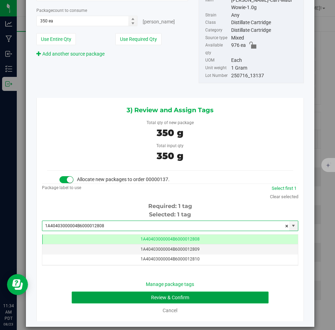
click at [119, 292] on button "Review & Confirm" at bounding box center [170, 298] width 197 height 12
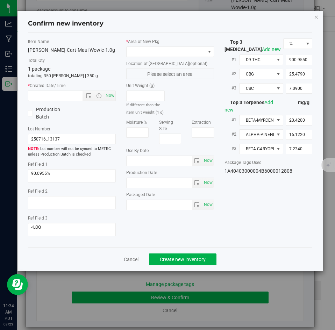
type input "[DATE]"
click at [138, 54] on span at bounding box center [166, 52] width 78 height 10
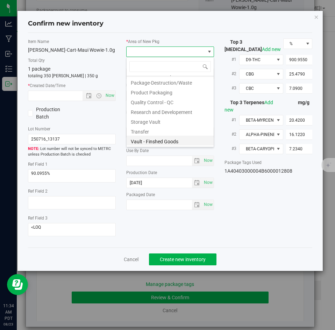
click at [141, 140] on li "Vault - Finshed Goods" at bounding box center [170, 141] width 87 height 10
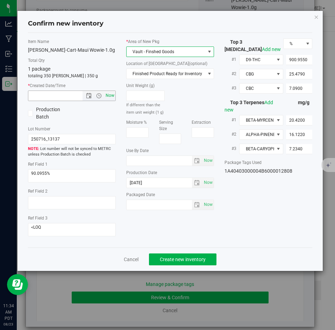
click at [115, 98] on span "Now" at bounding box center [110, 96] width 12 height 10
type input "8/23/2025 11:34 AM"
click at [171, 257] on span "Create new inventory" at bounding box center [183, 260] width 46 height 6
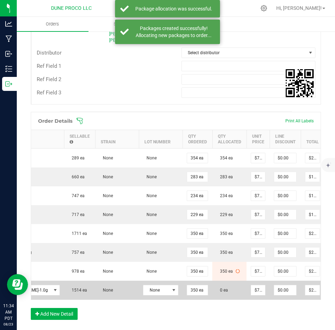
click at [331, 288] on icon at bounding box center [334, 290] width 6 height 4
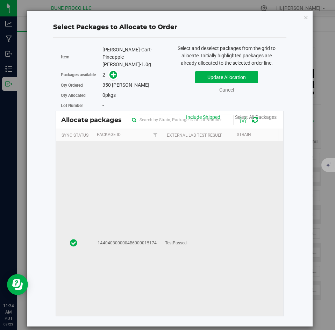
click at [170, 194] on td "TestPassed" at bounding box center [196, 243] width 70 height 204
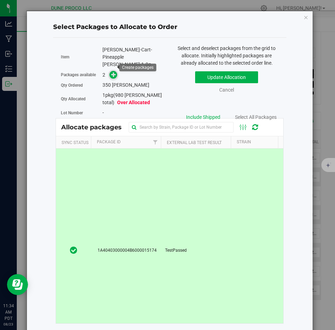
click at [116, 72] on icon at bounding box center [113, 74] width 5 height 5
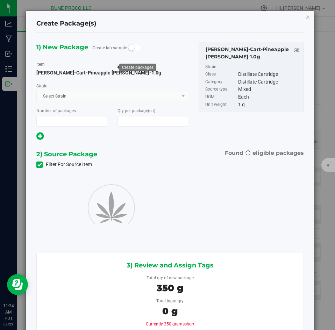
type input "1"
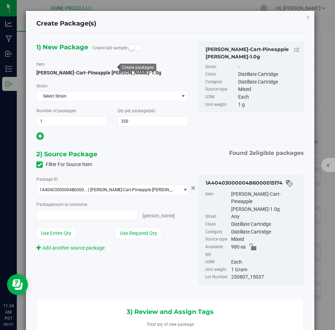
type input "350"
type input "350 ea"
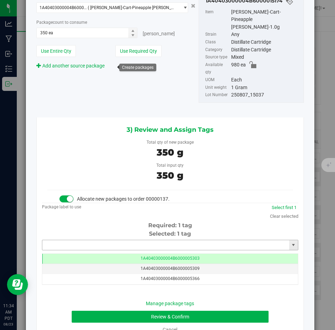
click at [167, 240] on input "text" at bounding box center [165, 245] width 247 height 10
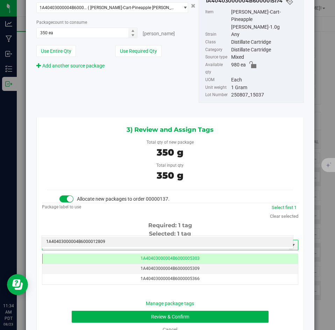
click at [163, 239] on li "1A40403000004B6000012809" at bounding box center [167, 242] width 251 height 10
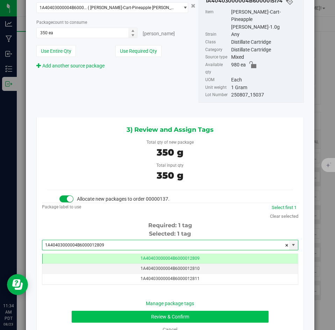
type input "1A40403000004B6000012809"
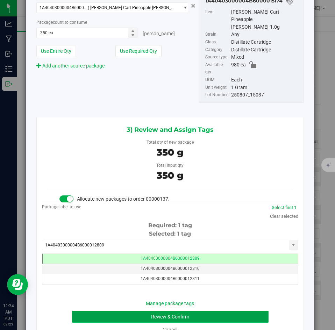
click at [123, 311] on button "Review & Confirm" at bounding box center [170, 317] width 197 height 12
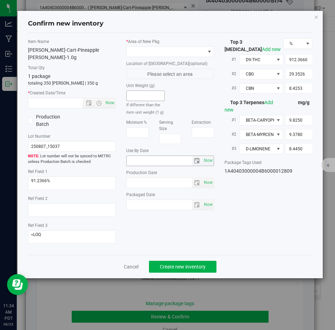
type input "[DATE]"
click at [151, 55] on span at bounding box center [166, 52] width 78 height 10
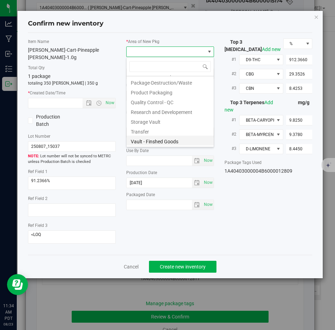
click at [140, 142] on li "Vault - Finshed Goods" at bounding box center [170, 141] width 87 height 10
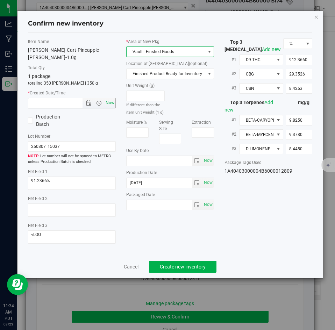
click at [112, 98] on span "Now" at bounding box center [110, 103] width 12 height 10
type input "8/23/2025 11:34 AM"
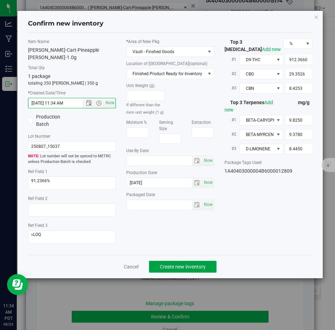
click at [176, 261] on button "Create new inventory" at bounding box center [183, 267] width 68 height 12
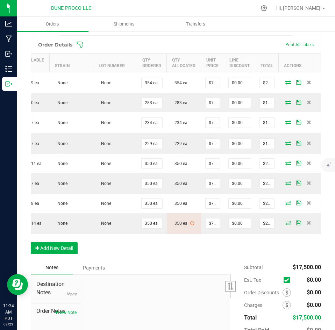
click at [187, 233] on div "Order Details Print All Labels Item Sellable Strain Lot Number Qty Ordered Qty …" at bounding box center [176, 149] width 290 height 226
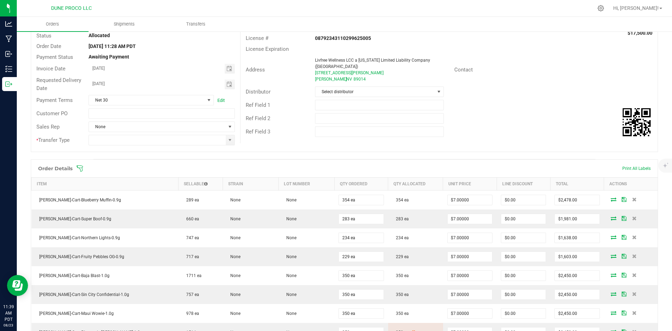
scroll to position [52, 0]
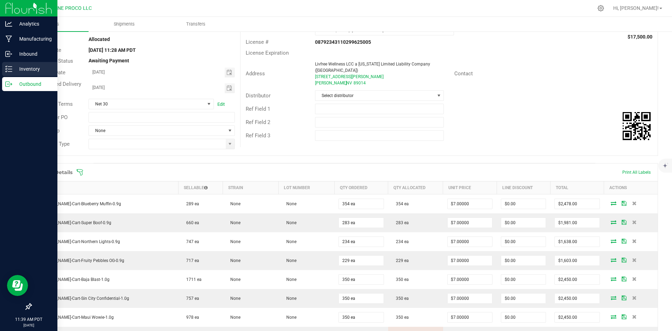
click at [6, 67] on icon at bounding box center [6, 66] width 1 height 1
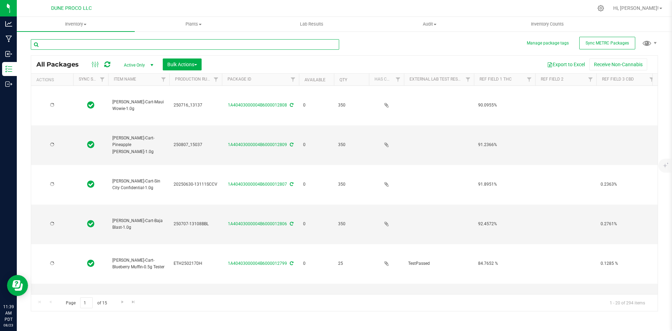
click at [130, 45] on input "text" at bounding box center [185, 44] width 308 height 10
type input "0.9g"
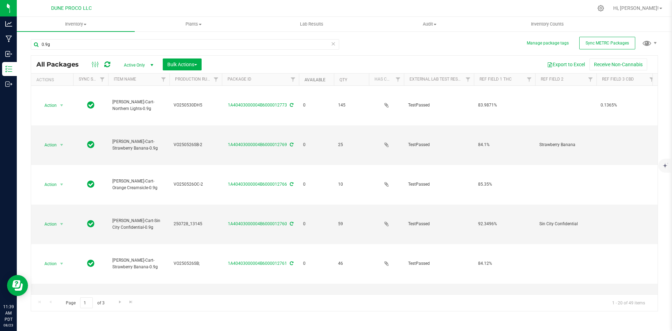
click at [309, 82] on link "Available" at bounding box center [314, 79] width 21 height 5
type input "[DATE]"
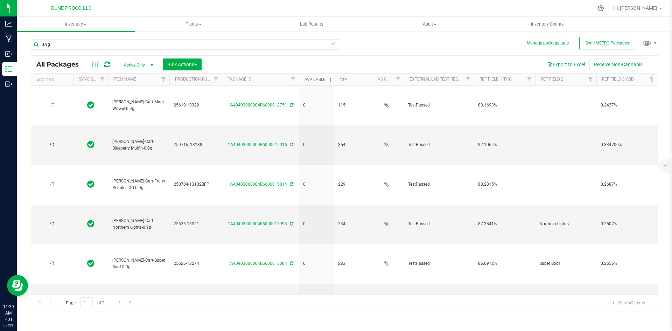
type input "[DATE]"
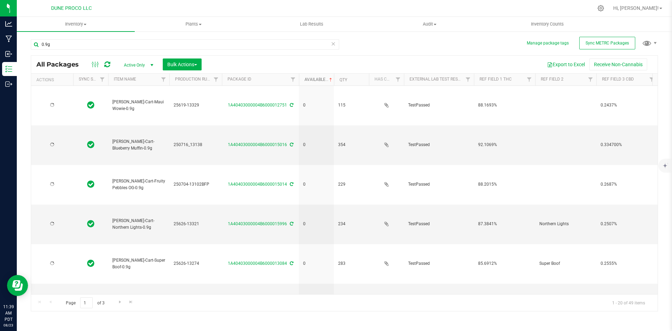
type input "[DATE]"
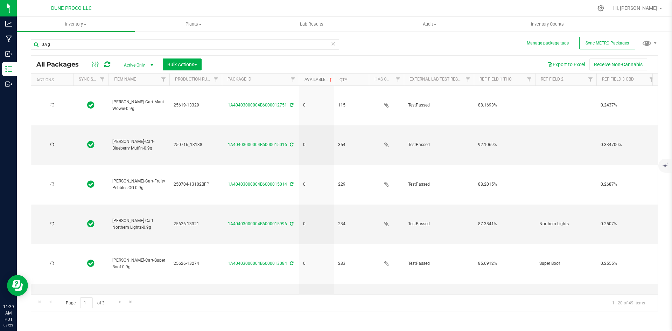
type input "[DATE]"
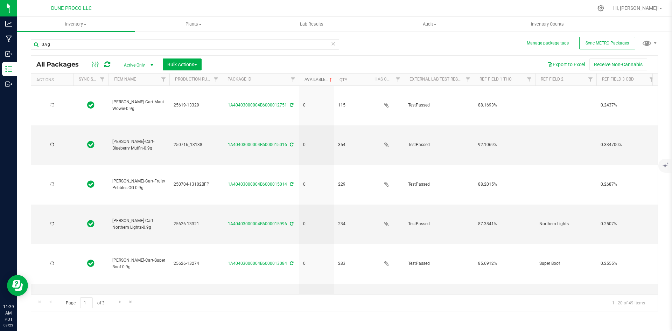
click at [309, 81] on link "Available" at bounding box center [318, 79] width 29 height 5
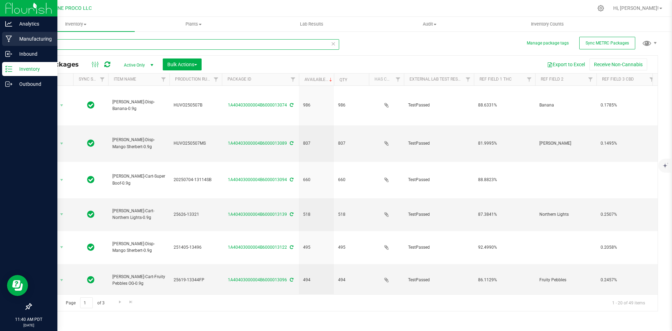
drag, startPoint x: 65, startPoint y: 42, endPoint x: 16, endPoint y: 35, distance: 49.8
click at [16, 35] on div "Analytics Manufacturing Inbound Inventory Outbound 11:40 AM PDT 08/23/2025 08/2…" at bounding box center [336, 165] width 672 height 331
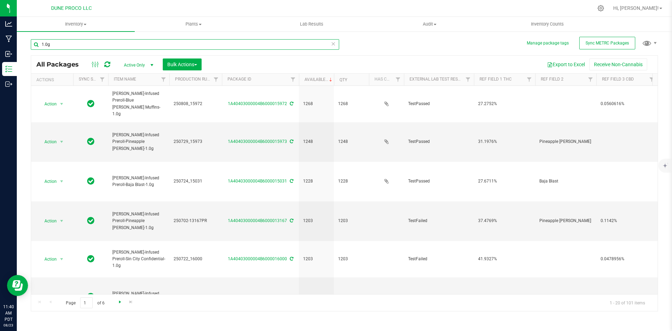
type input "1.0g"
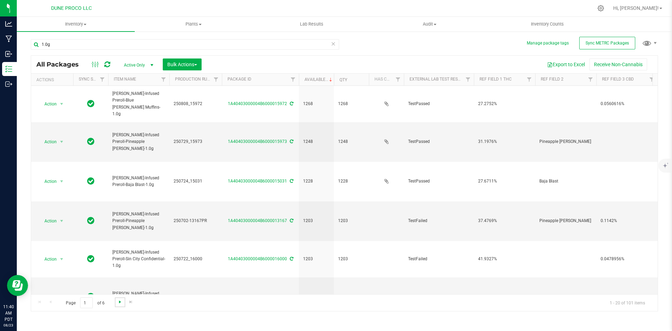
click at [118, 299] on span "Go to the next page" at bounding box center [120, 302] width 6 height 6
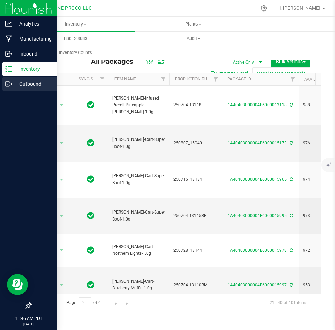
click at [10, 83] on icon at bounding box center [8, 83] width 7 height 7
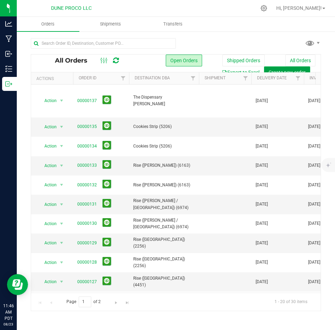
click at [270, 71] on span "Create new order" at bounding box center [287, 73] width 37 height 6
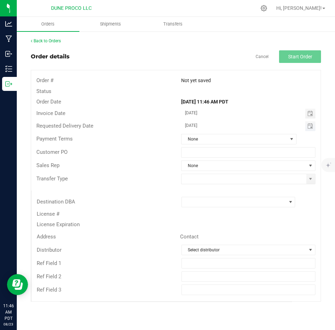
click at [312, 130] on span "Toggle calendar" at bounding box center [310, 126] width 10 height 10
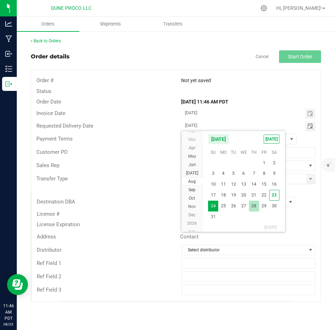
click at [256, 207] on span "28" at bounding box center [254, 206] width 10 height 11
type input "[DATE]"
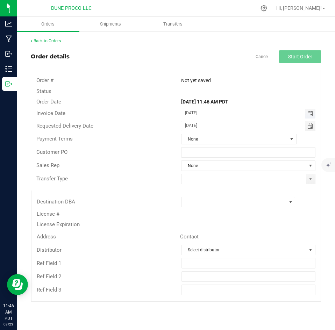
click at [310, 116] on span "Toggle calendar" at bounding box center [311, 114] width 6 height 6
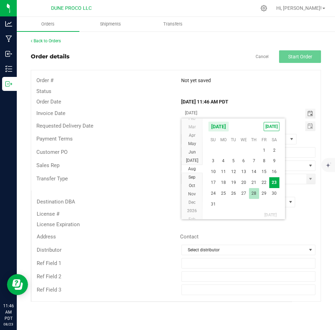
click at [250, 194] on span "28" at bounding box center [254, 193] width 10 height 11
type input "[DATE]"
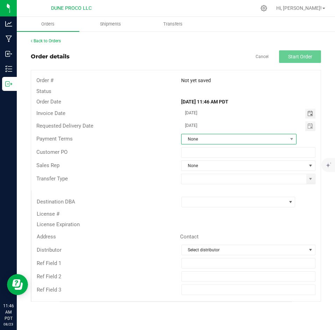
click at [216, 134] on span "None" at bounding box center [235, 139] width 106 height 10
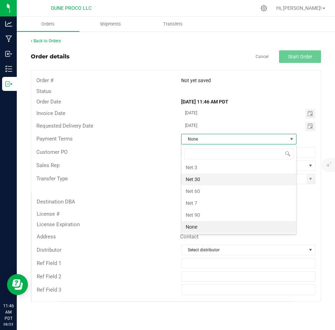
click at [209, 175] on li "Net 30" at bounding box center [239, 180] width 115 height 12
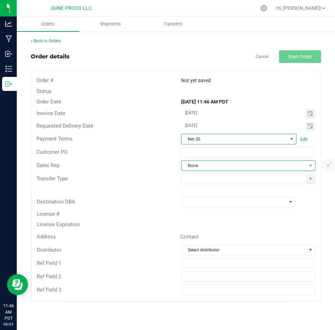
click at [209, 162] on span "None" at bounding box center [244, 166] width 125 height 10
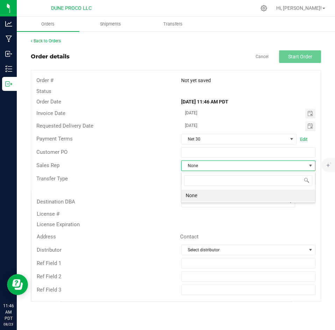
scroll to position [10, 134]
click at [156, 173] on div "Transfer Type" at bounding box center [176, 179] width 290 height 13
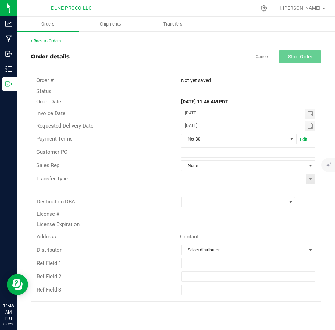
click at [212, 183] on input at bounding box center [244, 179] width 125 height 10
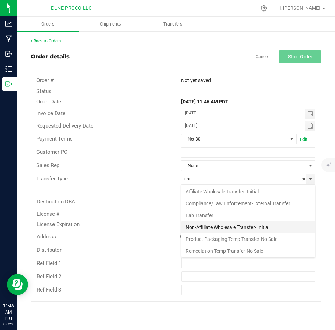
click at [206, 223] on li "Non-Affiliate Wholesale Transfer- Initial" at bounding box center [249, 228] width 134 height 12
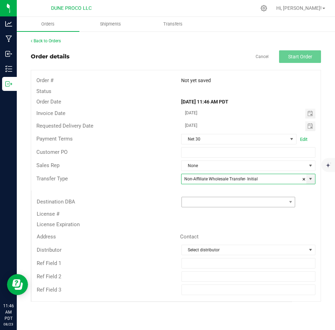
type input "Non-Affiliate Wholesale Transfer- Initial"
click at [205, 205] on span at bounding box center [234, 202] width 105 height 10
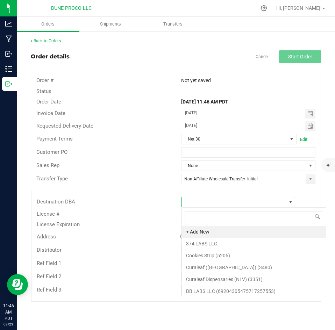
scroll to position [10, 114]
type input "the dis"
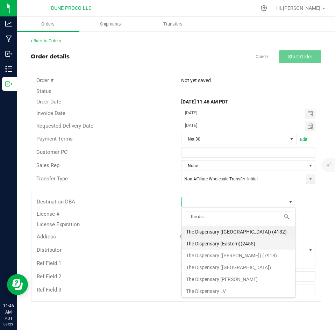
click at [214, 239] on li "The Dispensary (Eastern)(2455)" at bounding box center [238, 244] width 113 height 12
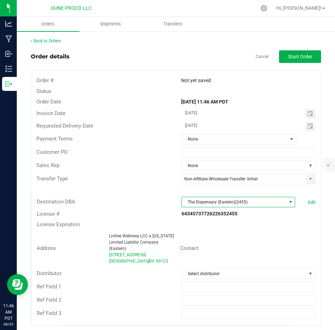
scroll to position [3, 0]
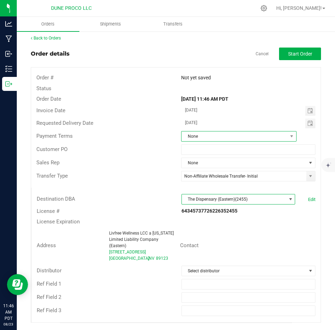
click at [246, 137] on span "None" at bounding box center [235, 137] width 106 height 10
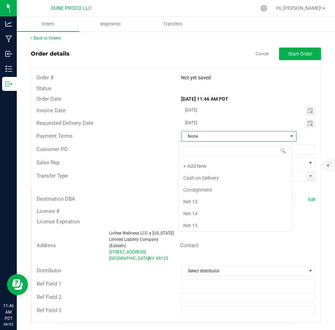
scroll to position [10, 113]
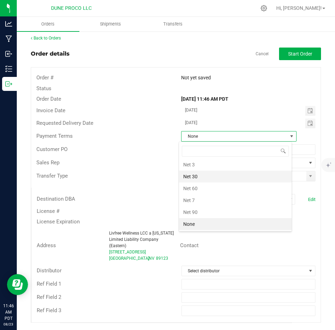
click at [220, 179] on li "Net 30" at bounding box center [235, 177] width 113 height 12
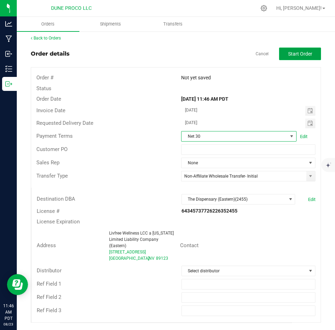
click at [280, 56] on button "Start Order" at bounding box center [300, 54] width 42 height 13
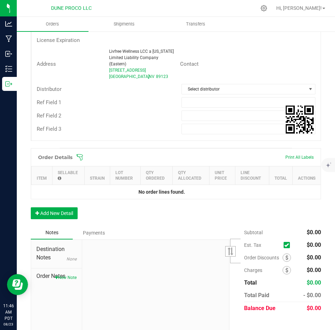
scroll to position [206, 0]
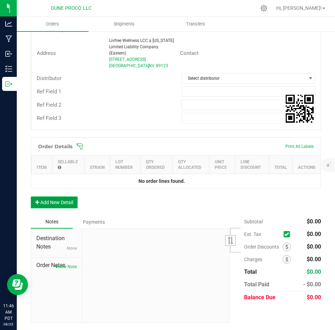
click at [65, 199] on button "Add New Detail" at bounding box center [54, 203] width 47 height 12
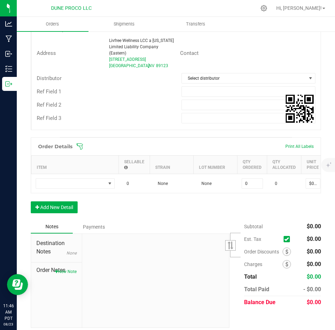
click at [56, 206] on div "Order Details Print All Labels Item Sellable Strain Lot Number Qty Ordered Qty …" at bounding box center [176, 179] width 290 height 83
click at [56, 212] on button "Add New Detail" at bounding box center [54, 208] width 47 height 12
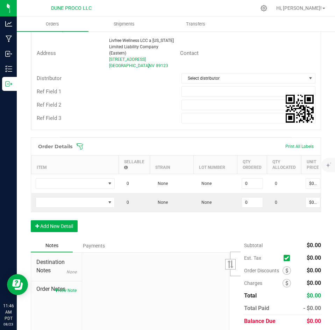
click at [52, 222] on div "Order Details Print All Labels Item Sellable Strain Lot Number Qty Ordered Qty …" at bounding box center [176, 189] width 290 height 102
click at [52, 229] on button "Add New Detail" at bounding box center [54, 226] width 47 height 12
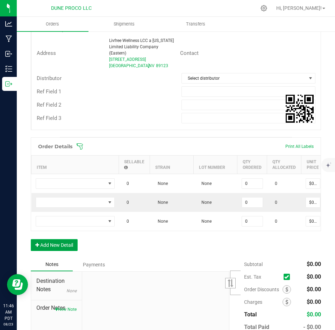
click at [51, 249] on button "Add New Detail" at bounding box center [54, 245] width 47 height 12
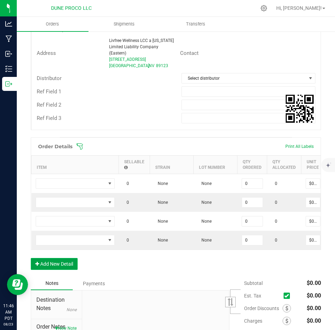
click at [51, 267] on button "Add New Detail" at bounding box center [54, 264] width 47 height 12
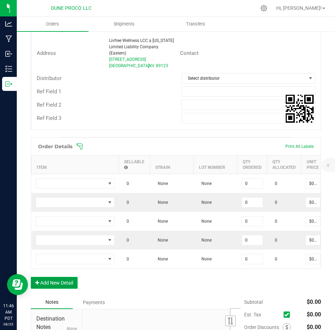
click at [51, 287] on button "Add New Detail" at bounding box center [54, 283] width 47 height 12
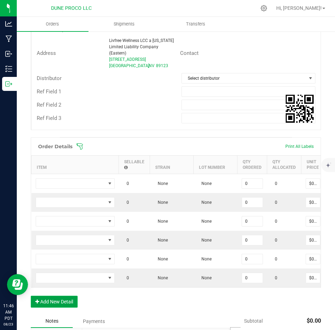
click at [51, 304] on button "Add New Detail" at bounding box center [54, 302] width 47 height 12
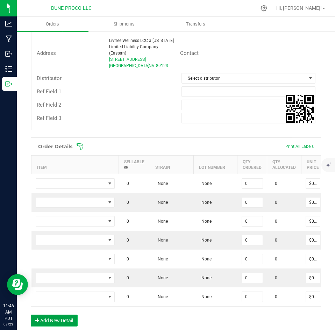
click at [44, 327] on button "Add New Detail" at bounding box center [54, 321] width 47 height 12
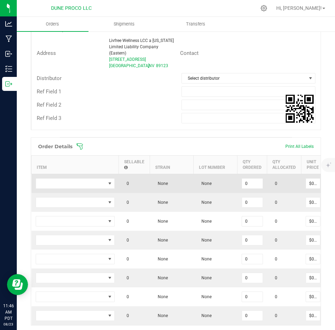
click at [81, 191] on td at bounding box center [74, 183] width 87 height 19
click at [76, 185] on span "NO DATA FOUND" at bounding box center [71, 184] width 70 height 10
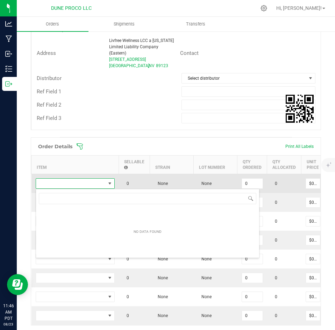
scroll to position [10, 79]
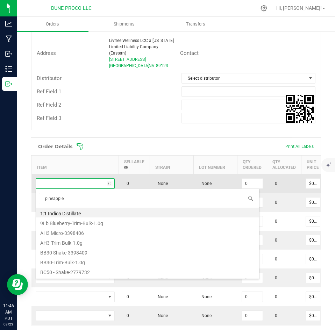
type input "pineapple r"
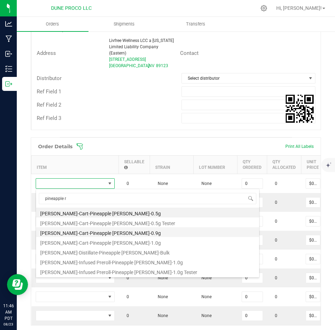
click at [83, 230] on li "[PERSON_NAME]-Cart-Pineapple [PERSON_NAME]-0.9g" at bounding box center [147, 232] width 223 height 10
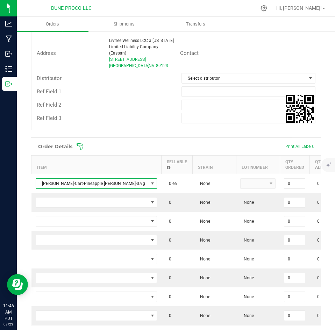
type input "0 ea"
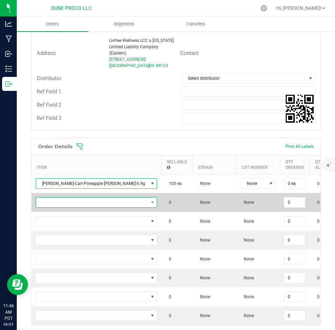
click at [82, 205] on span "NO DATA FOUND" at bounding box center [92, 203] width 112 height 10
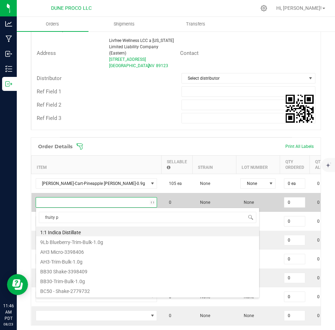
type input "fruity pe"
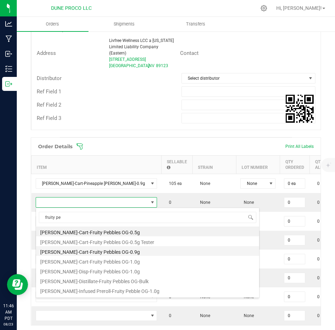
click at [86, 252] on li "[PERSON_NAME]-Cart-Fruity Pebbles OG-0.9g" at bounding box center [147, 251] width 223 height 10
type input "0 ea"
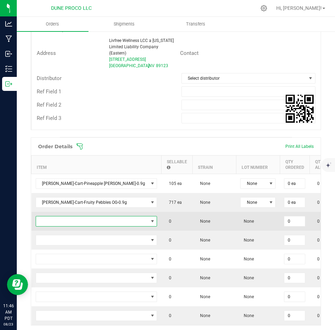
click at [85, 223] on span "NO DATA FOUND" at bounding box center [92, 222] width 112 height 10
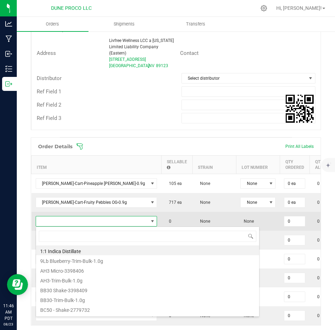
scroll to position [10, 81]
type input "blueberry muf"
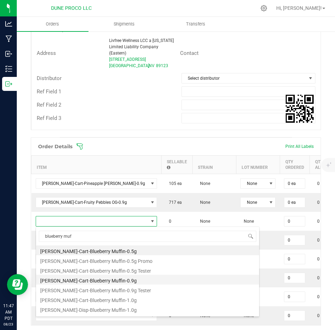
click at [82, 279] on li "[PERSON_NAME]-Cart-Blueberry Muffin-0.9g" at bounding box center [147, 280] width 223 height 10
type input "0 ea"
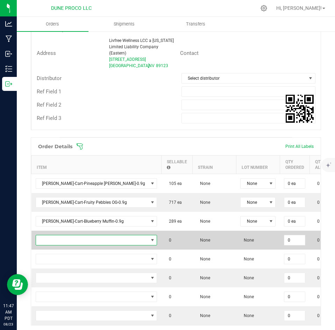
click at [79, 241] on span "NO DATA FOUND" at bounding box center [92, 241] width 112 height 10
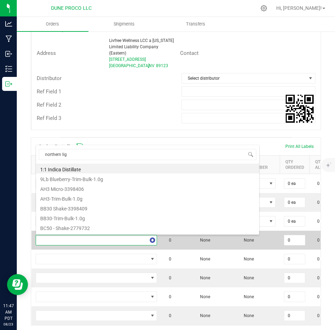
type input "northern ligh"
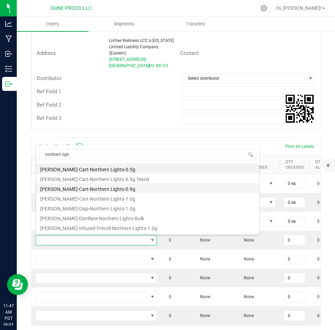
click at [86, 192] on li "[PERSON_NAME]-Cart-Northern Lights-0.9g" at bounding box center [147, 188] width 223 height 10
type input "0 ea"
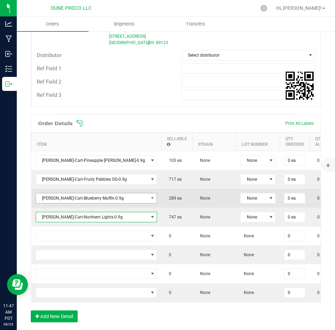
scroll to position [232, 0]
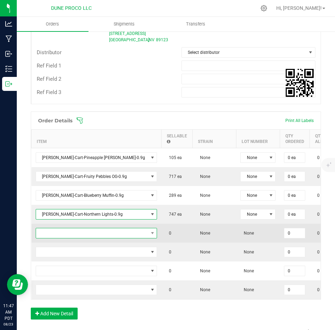
click at [74, 230] on span "NO DATA FOUND" at bounding box center [92, 234] width 112 height 10
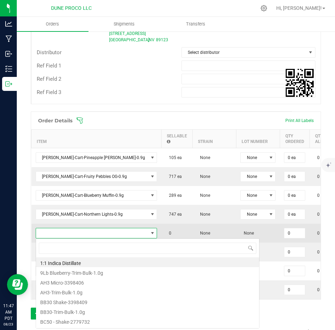
scroll to position [10, 81]
type input "super boof"
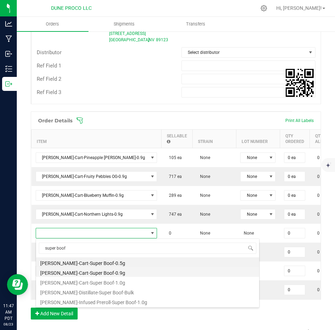
click at [74, 272] on li "[PERSON_NAME]-Cart-Super Boof-0.9g" at bounding box center [147, 272] width 223 height 10
type input "0 ea"
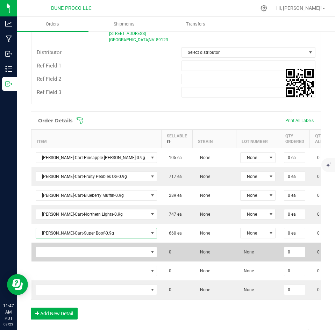
click at [69, 259] on td at bounding box center [96, 252] width 130 height 19
click at [68, 258] on td at bounding box center [96, 252] width 130 height 19
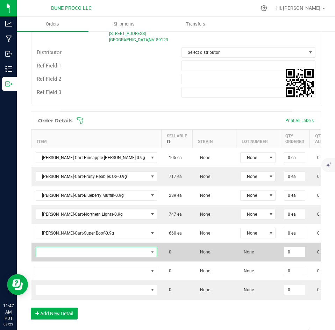
click at [70, 248] on span "NO DATA FOUND" at bounding box center [92, 252] width 112 height 10
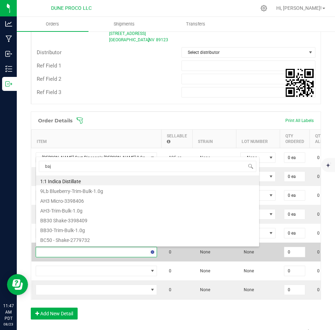
type input "baja"
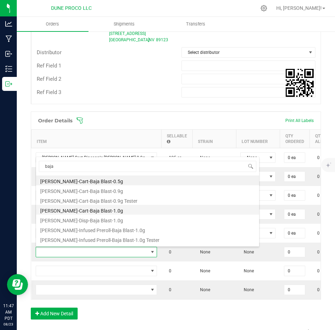
click at [80, 213] on li "[PERSON_NAME]-Cart-Baja Blast-1.0g" at bounding box center [147, 210] width 223 height 10
type input "0 ea"
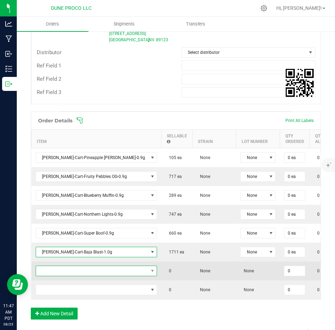
click at [75, 269] on span "NO DATA FOUND" at bounding box center [92, 271] width 112 height 10
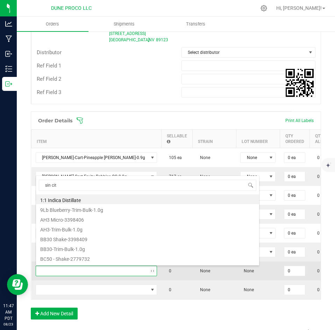
type input "sin city"
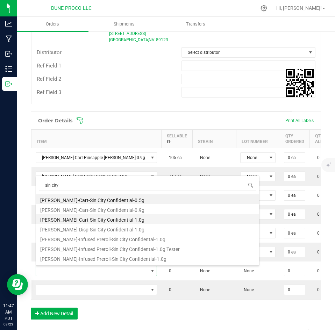
drag, startPoint x: 81, startPoint y: 229, endPoint x: 78, endPoint y: 220, distance: 9.3
click at [78, 195] on ul "HUST-Cart-Sin City Confidential-0.5g HUST-Cart-Sin City Confidential-0.9g HUST-…" at bounding box center [147, 195] width 223 height 0
click at [78, 220] on li "[PERSON_NAME]-Cart-Sin City Confidential-1.0g" at bounding box center [147, 219] width 223 height 10
type input "0 ea"
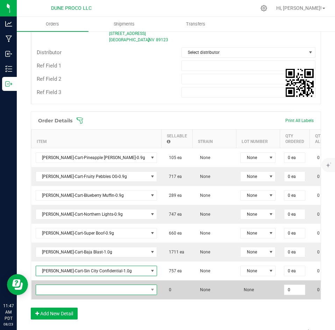
click at [67, 289] on span "NO DATA FOUND" at bounding box center [92, 290] width 112 height 10
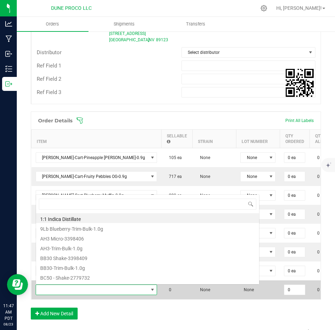
scroll to position [10, 86]
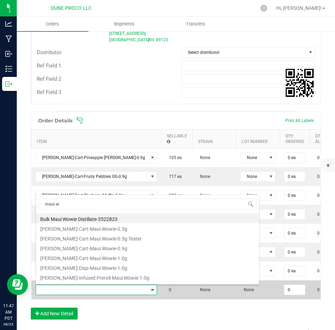
type input "maui wo"
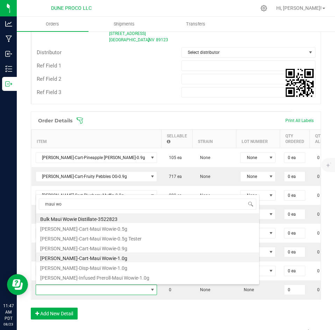
click at [72, 260] on li "[PERSON_NAME]-Cart-Maui Wowie-1.0g" at bounding box center [147, 258] width 223 height 10
type input "0 ea"
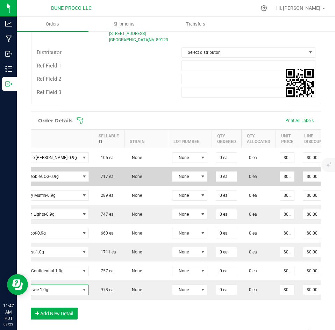
scroll to position [0, 68]
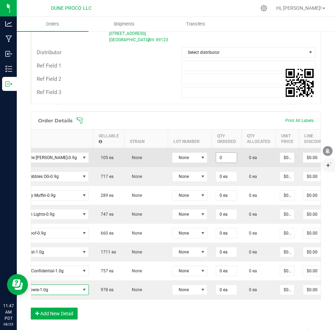
click at [216, 159] on input "0" at bounding box center [226, 158] width 21 height 10
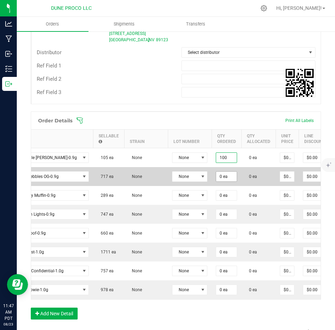
type input "100 ea"
click at [216, 176] on input "0" at bounding box center [226, 177] width 21 height 10
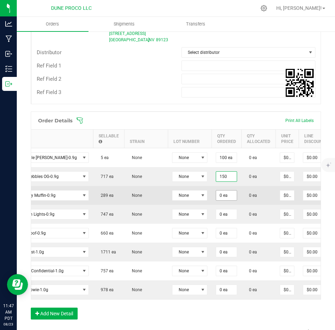
type input "150 ea"
click at [216, 191] on input "0" at bounding box center [226, 196] width 21 height 10
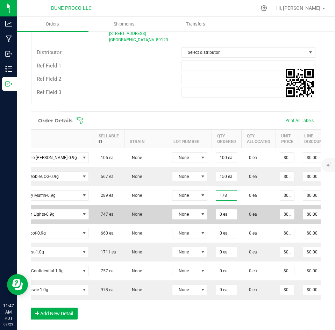
type input "178 ea"
click at [212, 209] on td "0 ea" at bounding box center [227, 214] width 30 height 19
click at [216, 212] on input "0" at bounding box center [226, 215] width 21 height 10
type input "179 ea"
click at [212, 222] on td "179 ea" at bounding box center [227, 214] width 30 height 19
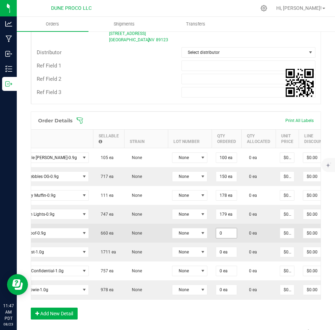
click at [216, 236] on input "0" at bounding box center [226, 234] width 21 height 10
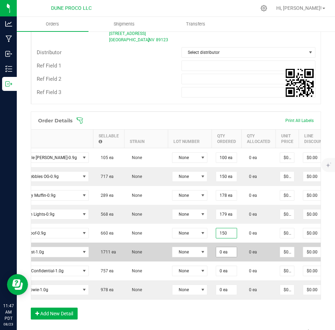
type input "150 ea"
click at [216, 252] on input "0" at bounding box center [226, 252] width 21 height 10
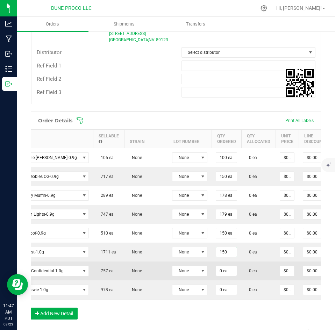
type input "150 ea"
click at [216, 267] on input "0" at bounding box center [226, 271] width 21 height 10
click at [216, 274] on input "150" at bounding box center [226, 271] width 21 height 10
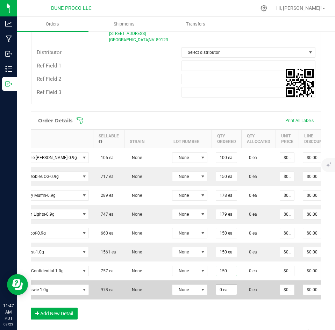
type input "150 ea"
click at [216, 288] on input "0" at bounding box center [226, 290] width 21 height 10
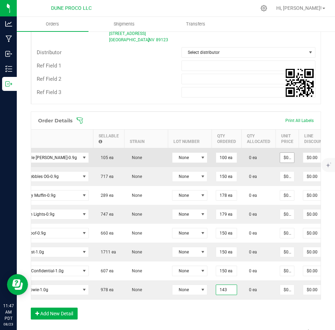
type input "143 ea"
click at [280, 156] on input "0" at bounding box center [287, 158] width 14 height 10
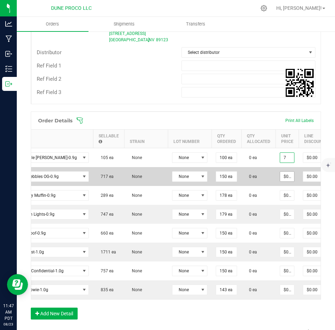
type input "$7.00000"
type input "$700.00"
click at [280, 175] on input "0" at bounding box center [287, 177] width 14 height 10
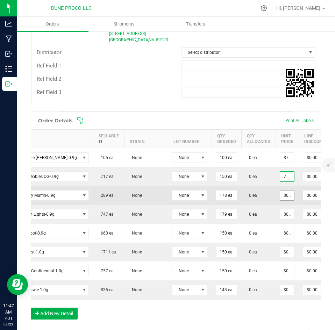
type input "$7.00000"
type input "$1,050.00"
click at [280, 197] on input "0" at bounding box center [287, 196] width 14 height 10
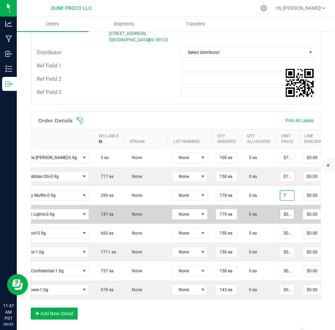
type input "$7.00000"
type input "$1,246.00"
click at [280, 212] on input "0" at bounding box center [287, 215] width 14 height 10
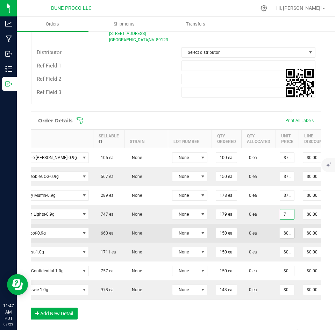
type input "$7.00000"
type input "$1,253.00"
click at [280, 233] on input "0" at bounding box center [287, 234] width 14 height 10
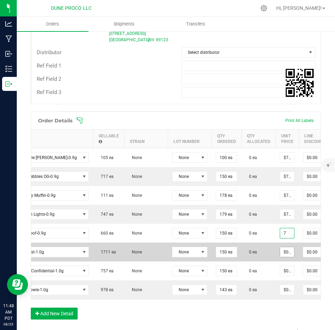
type input "$7.00000"
type input "$1,050.00"
click at [280, 256] on input "0" at bounding box center [287, 252] width 14 height 10
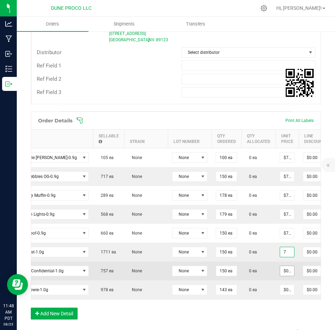
type input "$7.00000"
type input "$1,050.00"
click at [280, 267] on input "0" at bounding box center [287, 271] width 14 height 10
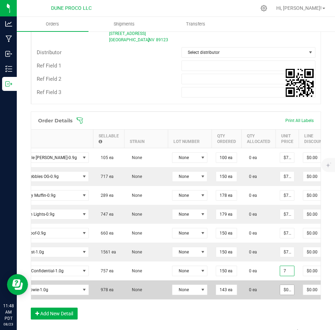
type input "$7.00000"
type input "$1,050.00"
click at [280, 286] on input "0" at bounding box center [287, 290] width 14 height 10
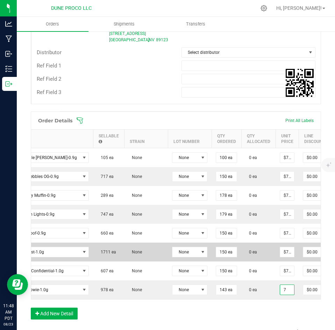
type input "$7.00000"
type input "$1,001.00"
click at [241, 261] on td "0 ea" at bounding box center [258, 252] width 34 height 19
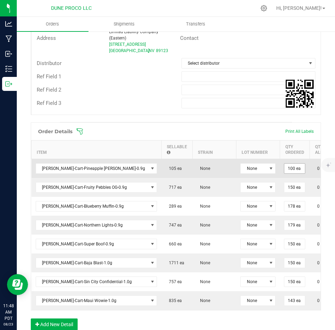
scroll to position [0, 111]
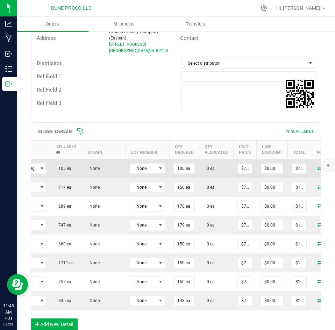
click at [315, 166] on span at bounding box center [320, 168] width 10 height 4
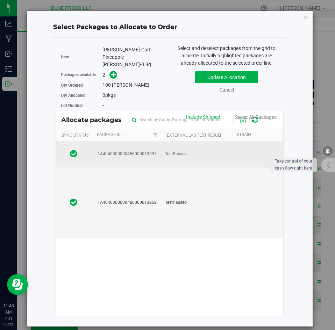
click at [215, 154] on td "TestPassed" at bounding box center [196, 154] width 70 height 26
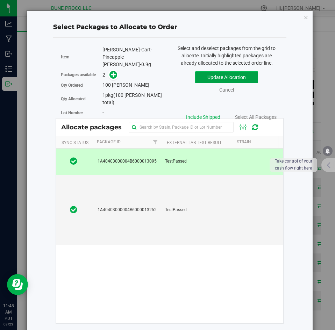
click at [201, 72] on button "Update Allocation" at bounding box center [226, 77] width 63 height 12
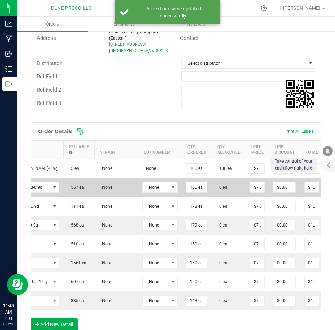
scroll to position [0, 91]
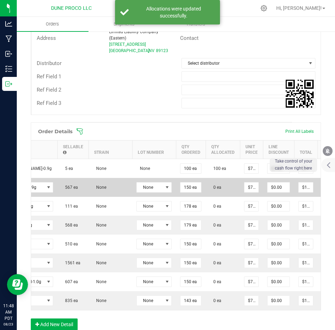
click at [324, 185] on icon at bounding box center [327, 187] width 6 height 4
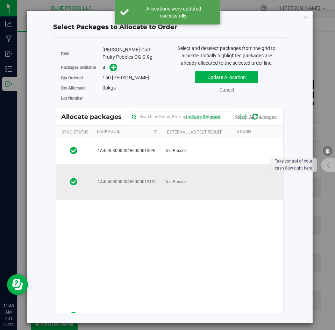
click at [234, 179] on td at bounding box center [266, 182] width 70 height 36
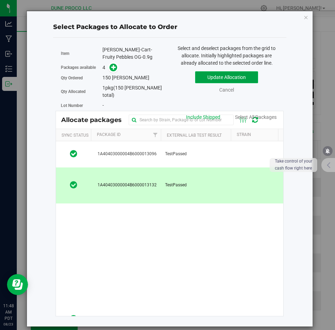
click at [210, 79] on button "Update Allocation" at bounding box center [226, 77] width 63 height 12
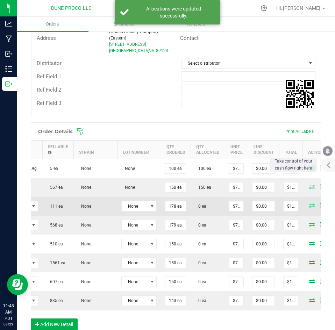
scroll to position [0, 111]
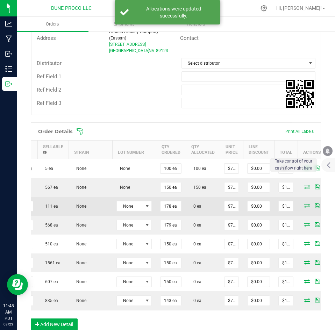
click at [304, 208] on icon at bounding box center [307, 206] width 6 height 4
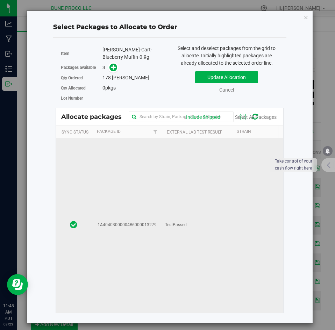
scroll to position [259, 0]
click at [204, 213] on td "TestPassed" at bounding box center [196, 223] width 70 height 209
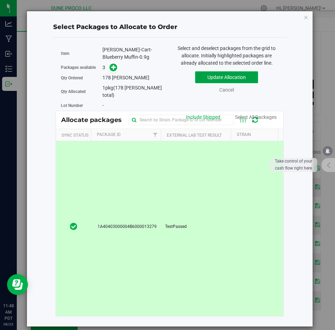
click at [211, 77] on button "Update Allocation" at bounding box center [226, 77] width 63 height 12
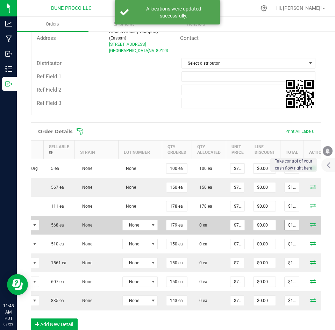
scroll to position [0, 105]
click at [310, 224] on icon at bounding box center [313, 225] width 6 height 4
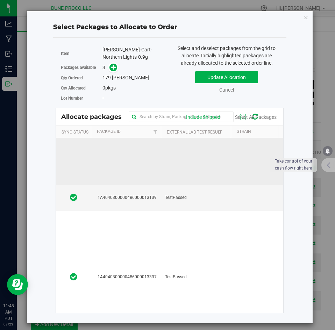
scroll to position [166, 0]
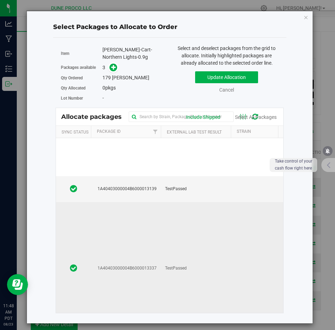
click at [209, 227] on td "TestPassed" at bounding box center [196, 268] width 70 height 132
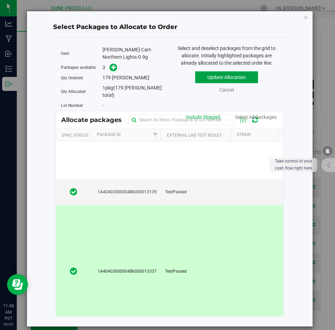
click at [212, 80] on button "Update Allocation" at bounding box center [226, 77] width 63 height 12
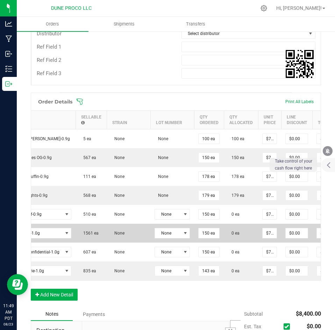
scroll to position [0, 111]
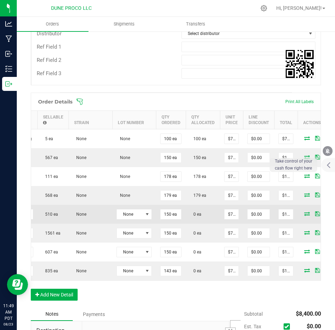
click at [304, 214] on icon at bounding box center [307, 214] width 6 height 4
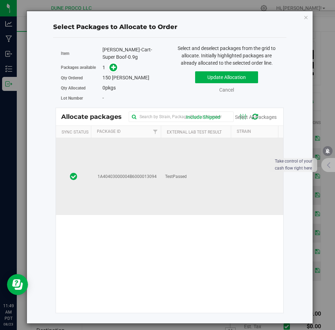
click at [199, 178] on td "TestPassed" at bounding box center [196, 176] width 70 height 77
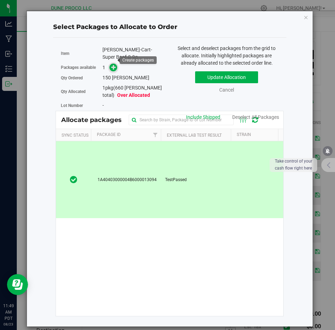
click at [116, 65] on icon at bounding box center [113, 67] width 5 height 5
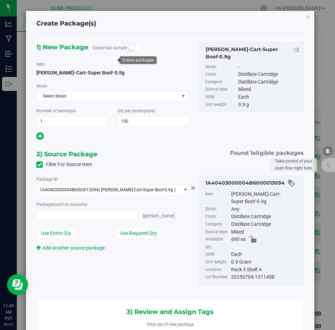
type input "150 ea"
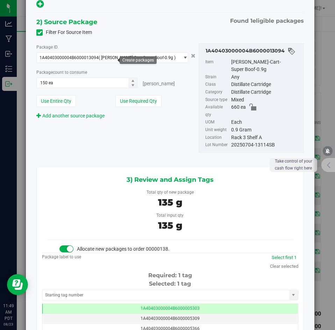
scroll to position [147, 0]
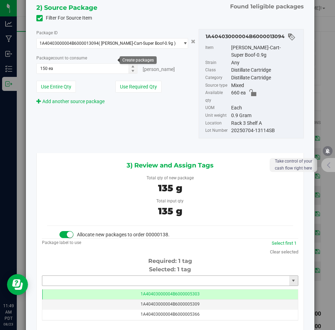
click at [129, 276] on input "text" at bounding box center [165, 281] width 247 height 10
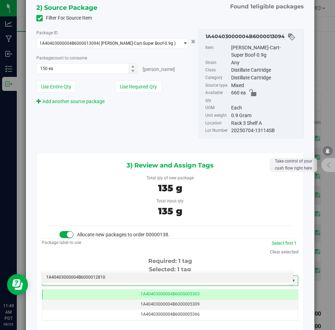
click at [121, 274] on li "1A40403000004B6000012810" at bounding box center [167, 278] width 251 height 10
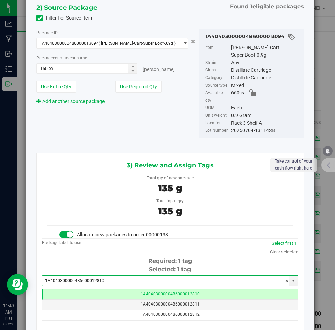
scroll to position [0, 0]
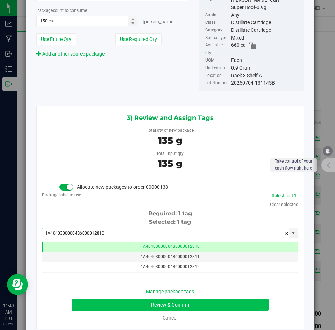
type input "1A40403000004B6000012810"
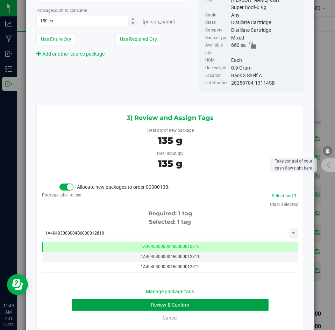
click at [111, 299] on button "Review & Confirm" at bounding box center [170, 305] width 197 height 12
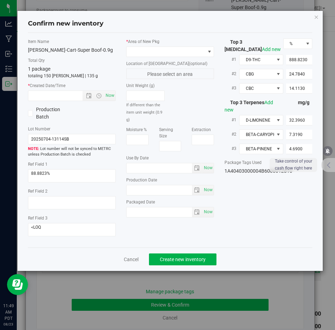
type input "[DATE]"
click at [144, 55] on span at bounding box center [166, 52] width 78 height 10
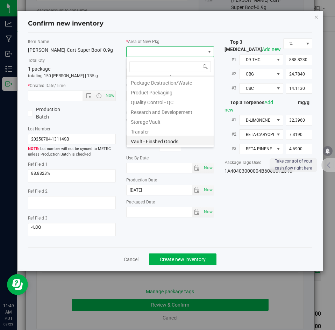
click at [140, 140] on li "Vault - Finshed Goods" at bounding box center [170, 141] width 87 height 10
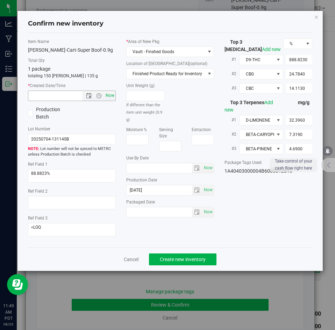
click at [106, 95] on span "Now" at bounding box center [110, 96] width 12 height 10
type input "8/23/2025 11:49 AM"
click at [106, 95] on span "Now" at bounding box center [110, 96] width 12 height 10
click at [172, 263] on button "Create new inventory" at bounding box center [183, 260] width 68 height 12
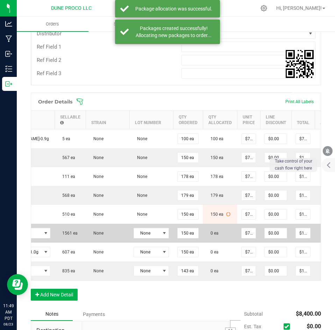
click at [322, 232] on icon at bounding box center [325, 233] width 6 height 4
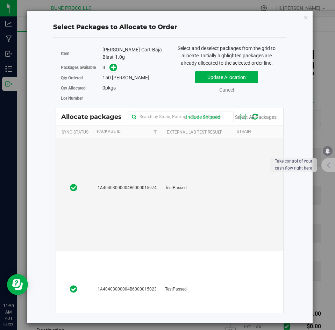
click at [203, 196] on td "TestPassed" at bounding box center [196, 188] width 70 height 126
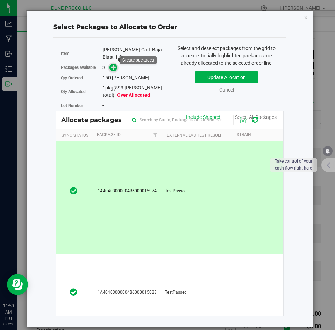
click at [115, 65] on icon at bounding box center [113, 67] width 5 height 5
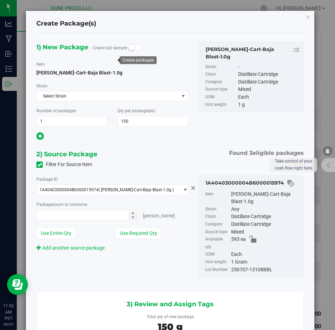
type input "150 ea"
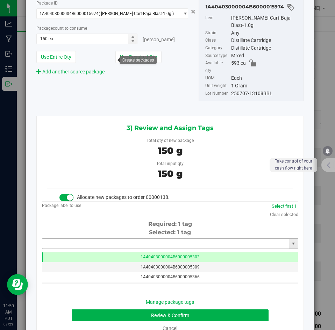
click at [163, 239] on input "text" at bounding box center [165, 244] width 247 height 10
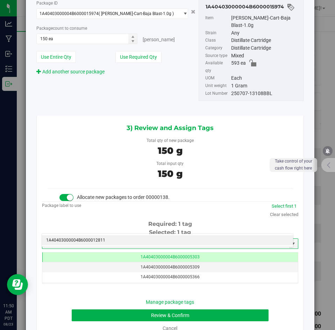
click at [152, 236] on li "1A40403000004B6000012811" at bounding box center [167, 241] width 251 height 10
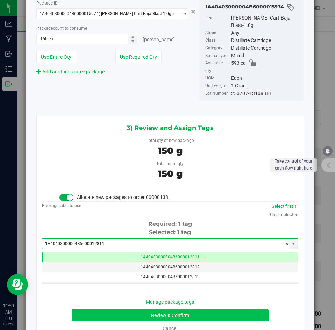
type input "1A40403000004B6000012811"
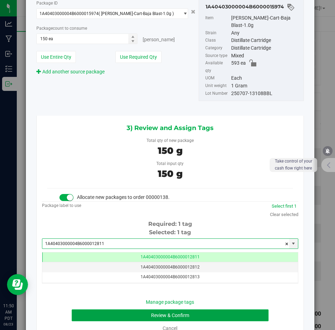
click at [124, 310] on button "Review & Confirm" at bounding box center [170, 316] width 197 height 12
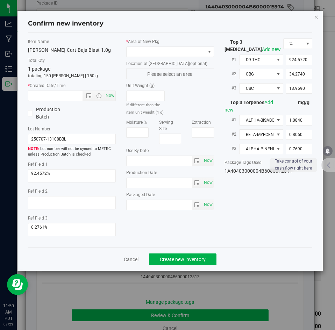
type input "[DATE]"
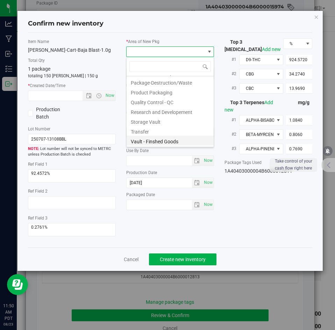
click at [141, 141] on li "Vault - Finshed Goods" at bounding box center [170, 141] width 87 height 10
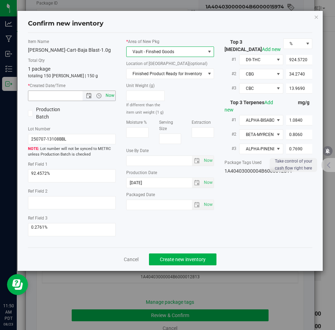
click at [111, 97] on span "Now" at bounding box center [110, 96] width 12 height 10
type input "[DATE] 11:50 AM"
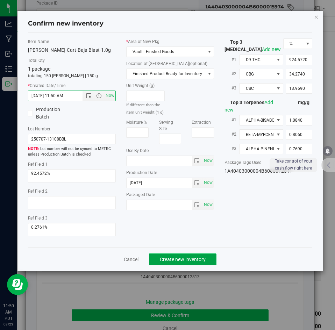
click at [175, 258] on span "Create new inventory" at bounding box center [183, 260] width 46 height 6
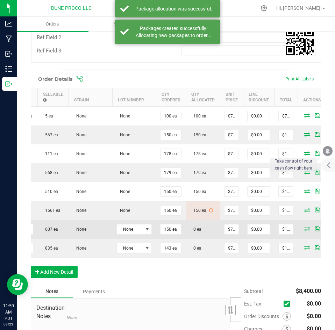
click at [304, 231] on icon at bounding box center [307, 229] width 6 height 4
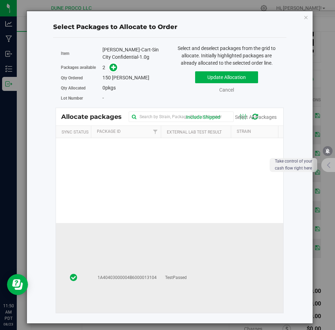
click at [180, 239] on td "TestPassed" at bounding box center [196, 278] width 70 height 110
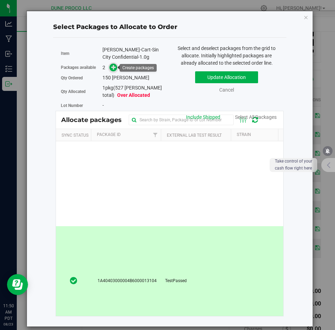
click at [116, 65] on icon at bounding box center [113, 67] width 5 height 5
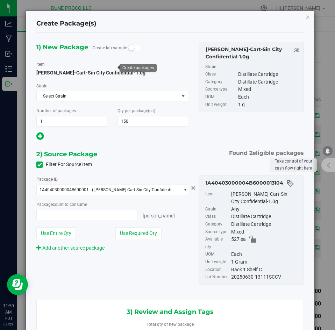
type input "150"
type input "150 ea"
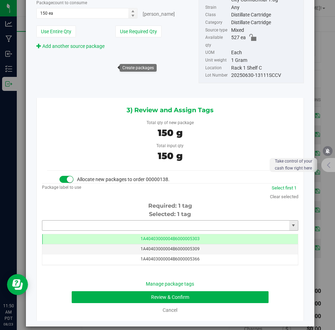
click at [131, 222] on input "text" at bounding box center [165, 226] width 247 height 10
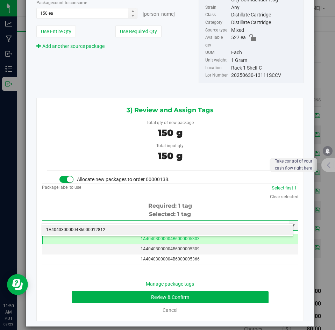
click at [129, 228] on li "1A40403000004B6000012812" at bounding box center [167, 230] width 251 height 10
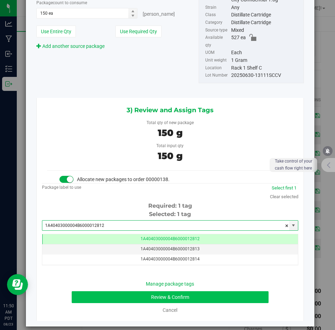
type input "1A40403000004B6000012812"
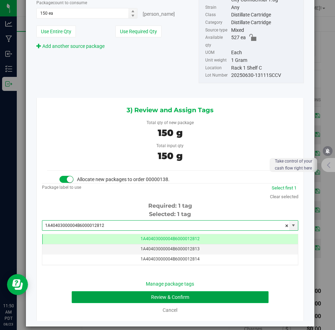
click at [115, 291] on button "Review & Confirm" at bounding box center [170, 297] width 197 height 12
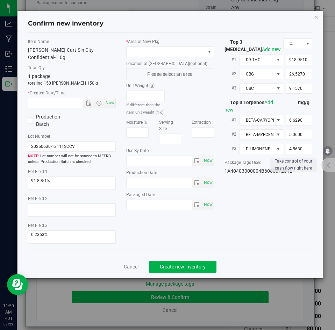
type input "[DATE]"
click at [141, 55] on span at bounding box center [166, 52] width 78 height 10
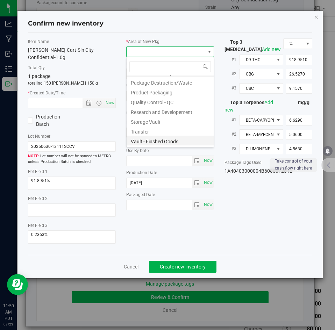
click at [140, 136] on li "Vault - Finshed Goods" at bounding box center [170, 141] width 87 height 10
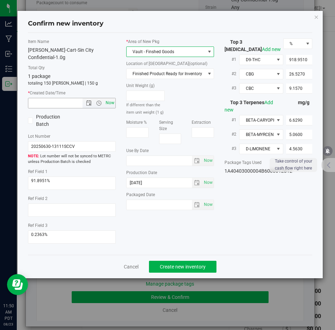
click at [111, 98] on span "Now" at bounding box center [110, 103] width 12 height 10
type input "[DATE] 11:50 AM"
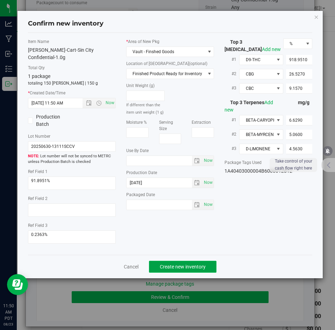
click at [171, 264] on span "Create new inventory" at bounding box center [183, 267] width 46 height 6
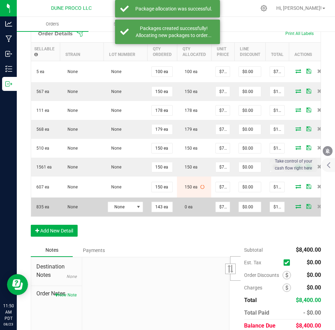
click at [296, 204] on icon at bounding box center [299, 206] width 6 height 4
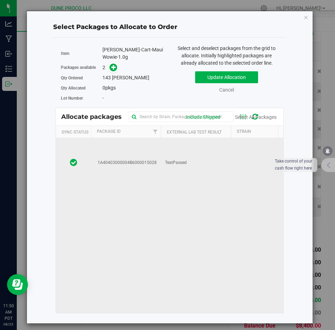
click at [181, 167] on td "TestPassed" at bounding box center [196, 163] width 70 height 449
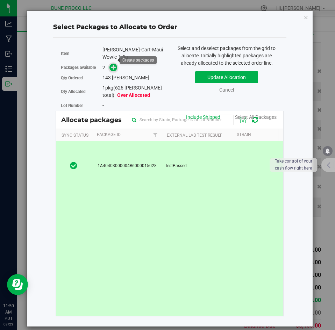
click at [113, 64] on icon at bounding box center [113, 66] width 5 height 5
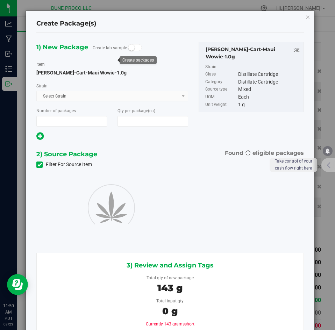
type input "1"
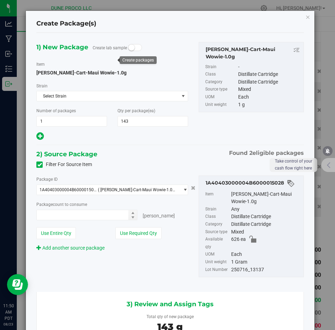
type input "143"
type input "143 ea"
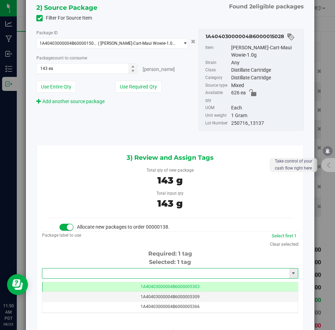
click at [155, 269] on input "text" at bounding box center [165, 274] width 247 height 10
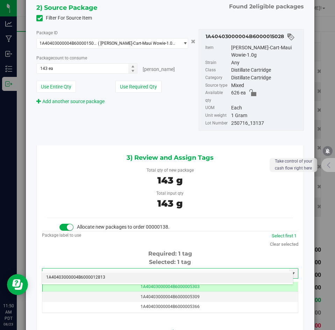
click at [146, 276] on li "1A40403000004B6000012813" at bounding box center [167, 278] width 251 height 10
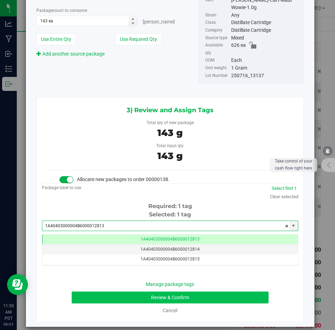
type input "1A40403000004B6000012813"
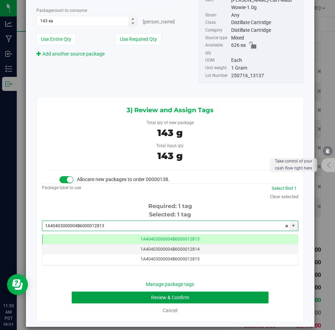
click at [135, 292] on button "Review & Confirm" at bounding box center [170, 298] width 197 height 12
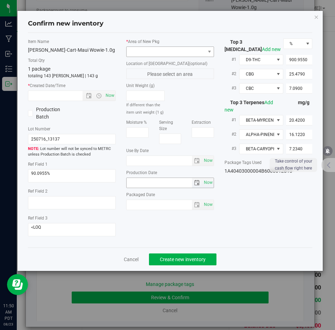
type input "[DATE]"
click at [154, 54] on span at bounding box center [166, 52] width 78 height 10
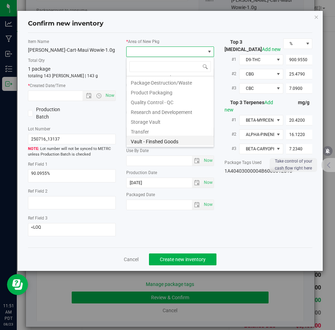
click at [145, 140] on li "Vault - Finshed Goods" at bounding box center [170, 141] width 87 height 10
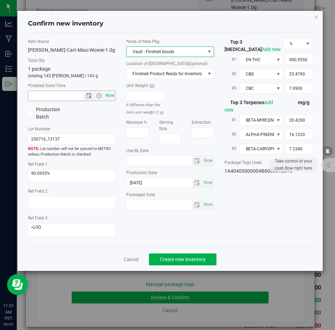
click at [114, 93] on span "Now" at bounding box center [110, 96] width 12 height 10
type input "[DATE] 11:51 AM"
click at [181, 254] on button "Create new inventory" at bounding box center [183, 260] width 68 height 12
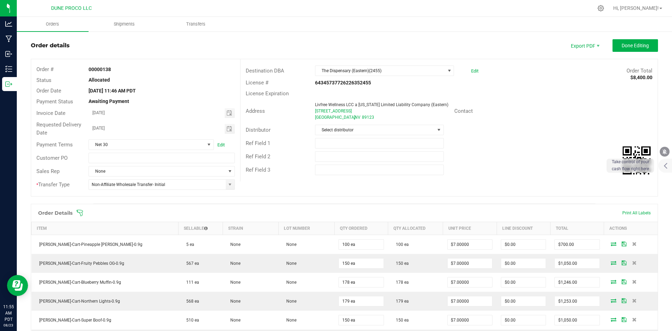
scroll to position [9, 0]
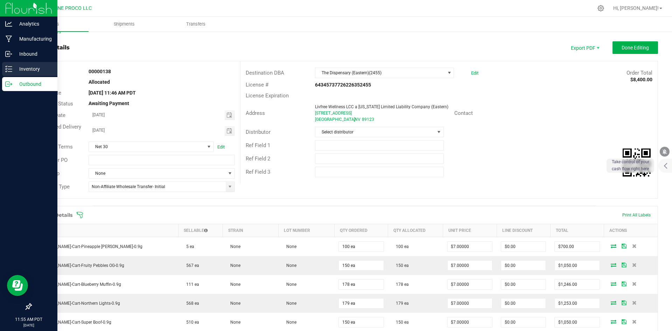
click at [9, 72] on icon at bounding box center [8, 68] width 7 height 7
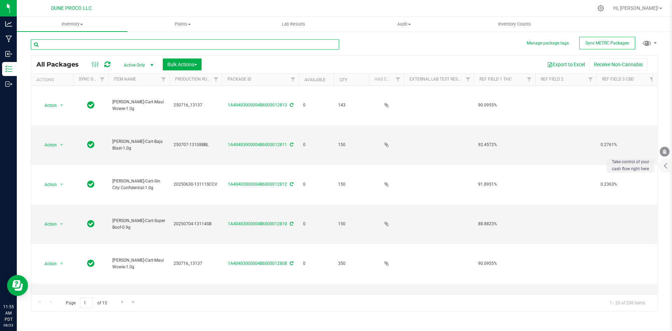
click at [104, 45] on input "text" at bounding box center [185, 44] width 308 height 10
type input "0.9g"
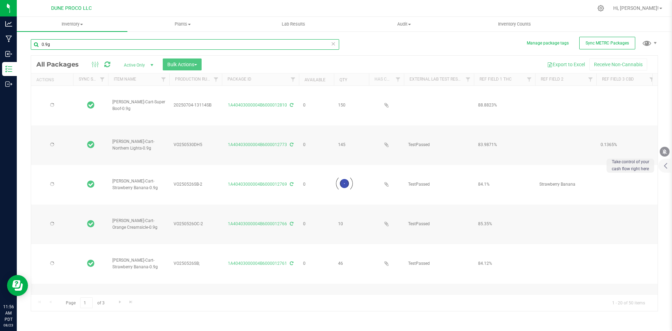
type input "[DATE]"
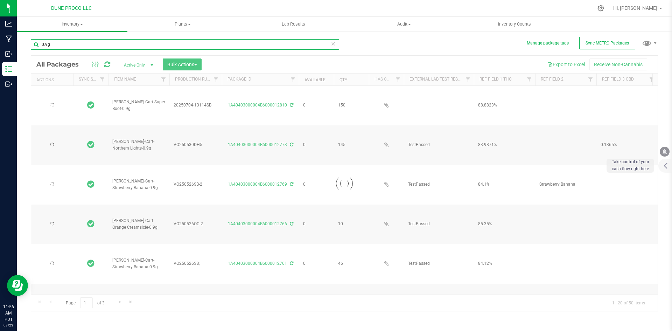
type input "[DATE]"
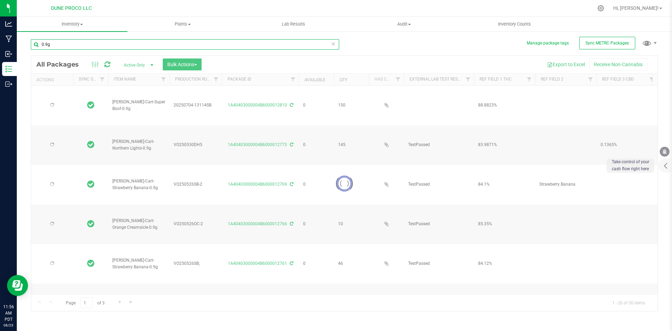
type input "[DATE]"
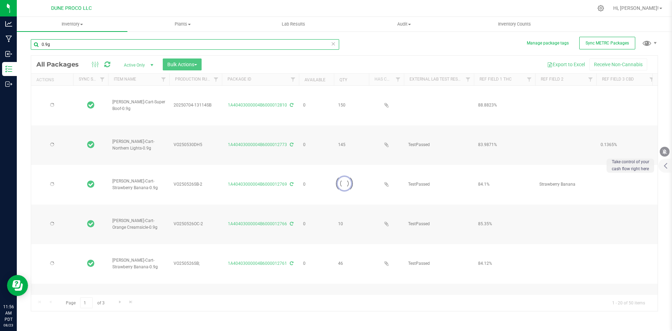
type input "[DATE]"
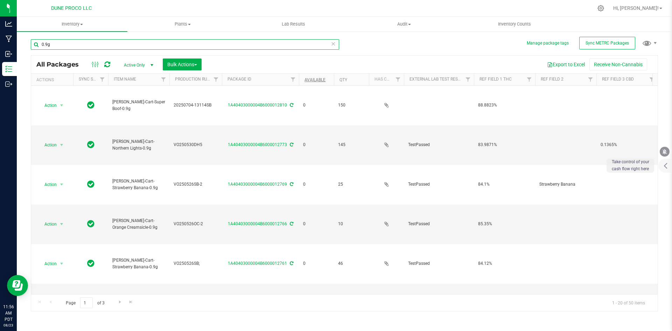
type input "0.9g"
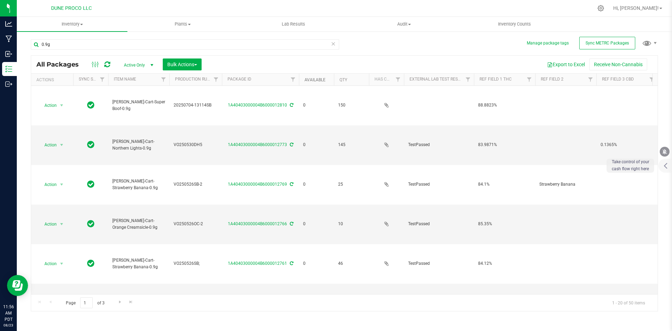
click at [312, 80] on link "Available" at bounding box center [314, 79] width 21 height 5
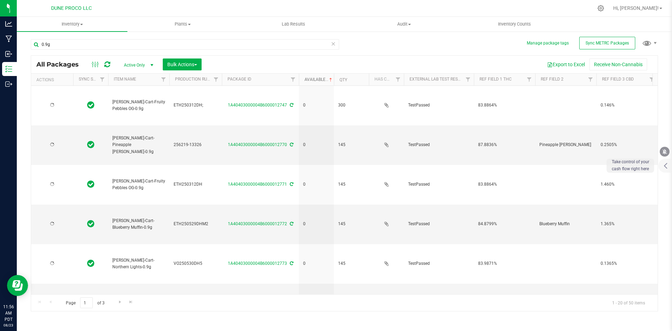
type input "[DATE]"
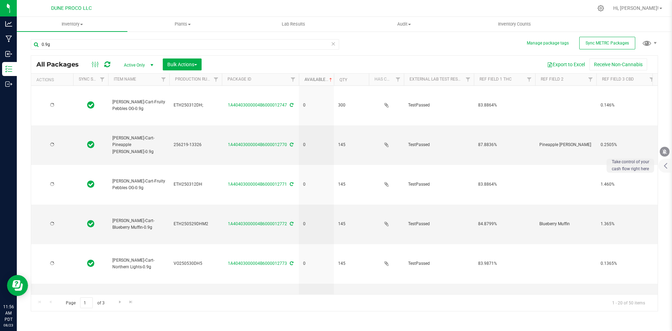
type input "[DATE]"
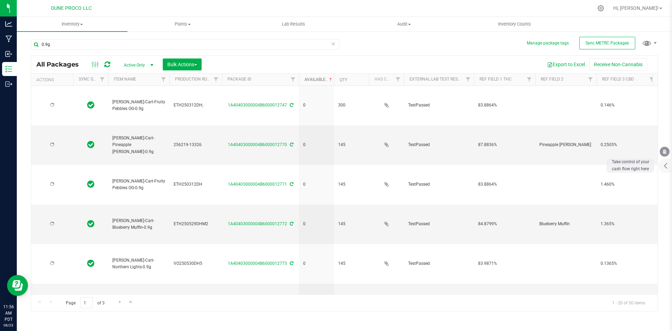
type input "[DATE]"
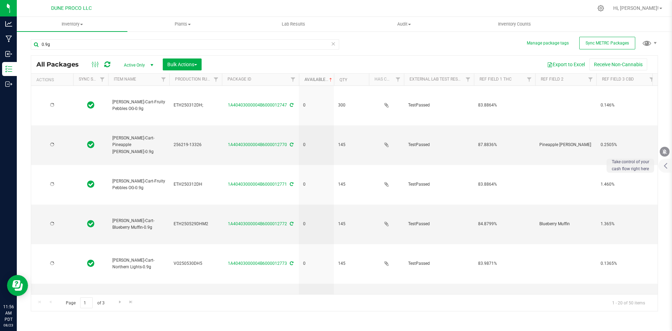
type input "[DATE]"
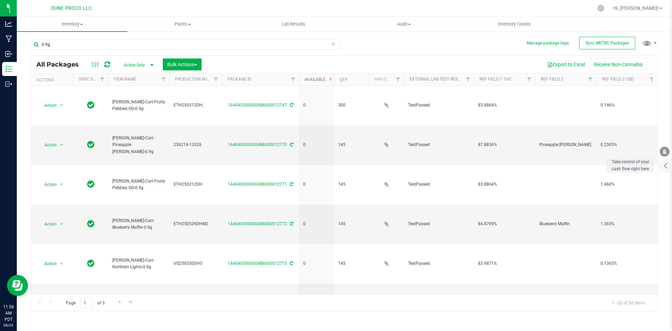
click at [313, 80] on link "Available" at bounding box center [318, 79] width 29 height 5
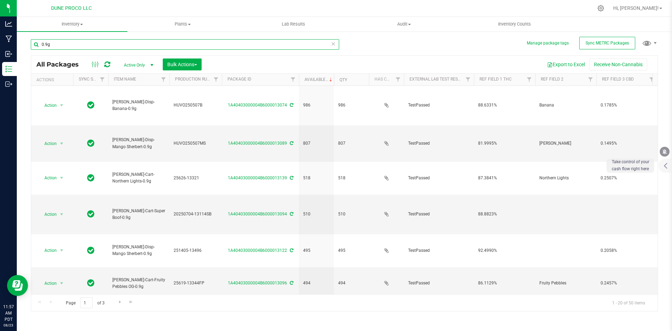
drag, startPoint x: 70, startPoint y: 44, endPoint x: 35, endPoint y: 44, distance: 35.3
click at [35, 44] on input "0.9g" at bounding box center [185, 44] width 308 height 10
type input "1.0g"
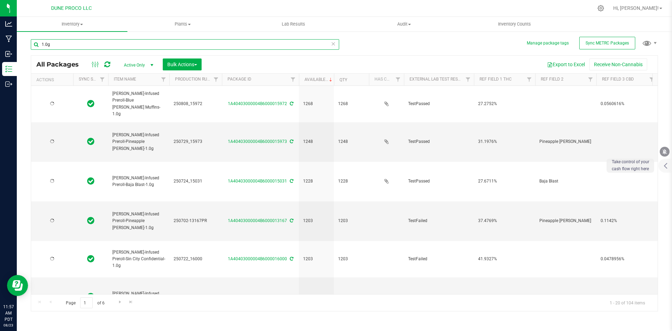
type input "[DATE]"
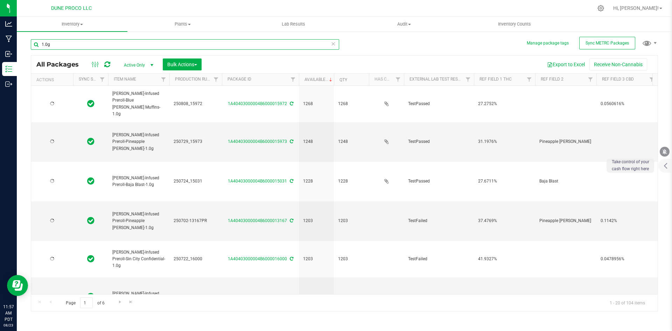
type input "[DATE]"
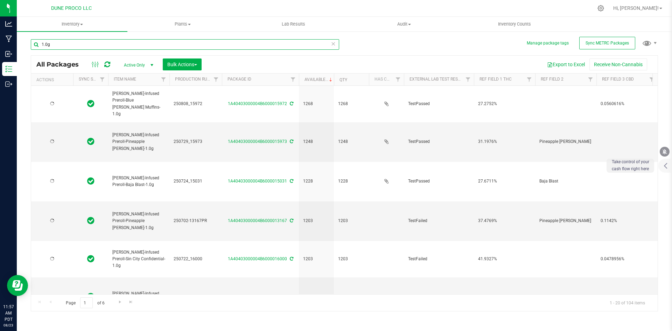
type input "[DATE]"
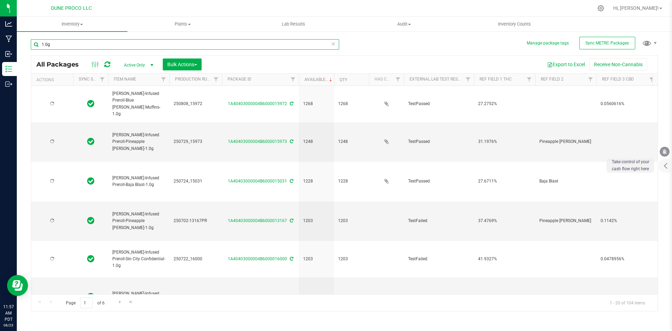
type input "[DATE]"
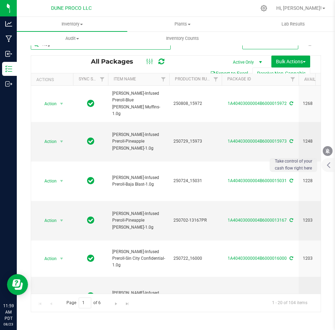
type input "1.0g"
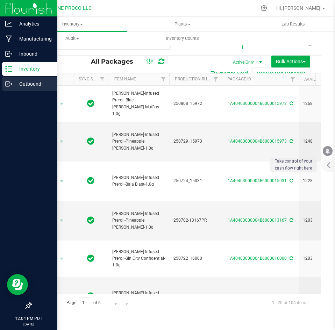
click at [5, 84] on icon at bounding box center [8, 83] width 7 height 7
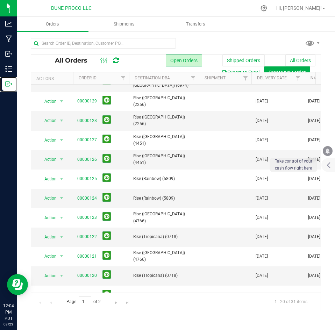
scroll to position [198, 0]
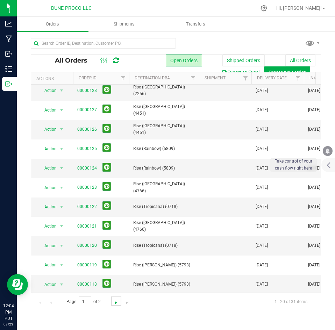
click at [118, 304] on span "Go to the next page" at bounding box center [116, 303] width 6 height 6
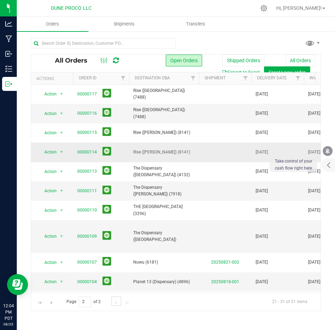
scroll to position [17, 0]
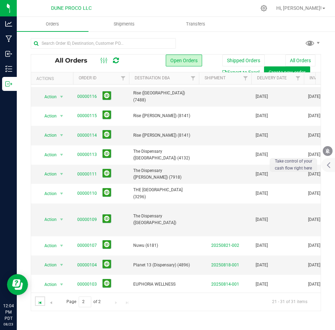
click at [41, 303] on span "Go to the first page" at bounding box center [40, 303] width 6 height 6
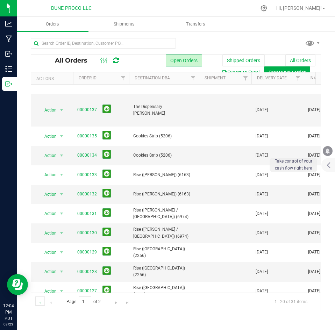
scroll to position [0, 0]
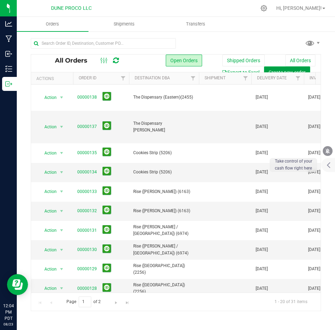
click at [283, 70] on span "Create new order" at bounding box center [287, 73] width 37 height 6
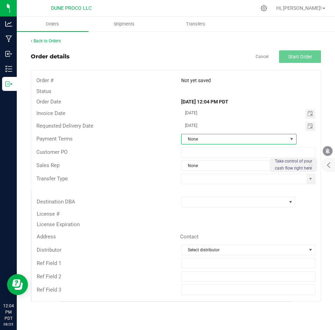
click at [207, 142] on span "None" at bounding box center [235, 139] width 106 height 10
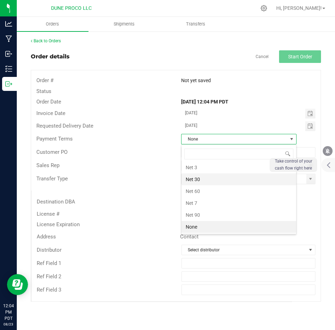
click at [208, 182] on li "Net 30" at bounding box center [239, 180] width 115 height 12
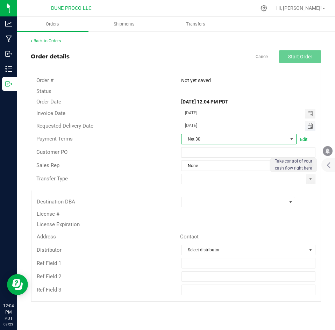
click at [309, 126] on span "Toggle calendar" at bounding box center [311, 127] width 6 height 6
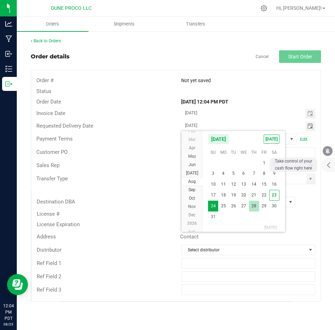
click at [259, 205] on span "28" at bounding box center [254, 206] width 10 height 11
type input "[DATE]"
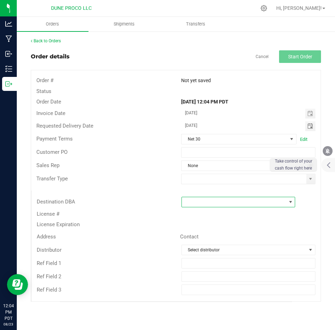
click at [259, 205] on span at bounding box center [234, 202] width 105 height 10
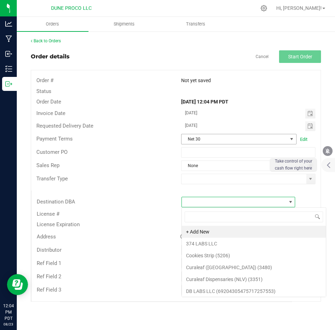
scroll to position [10, 114]
click at [306, 117] on span "Toggle calendar" at bounding box center [310, 114] width 10 height 10
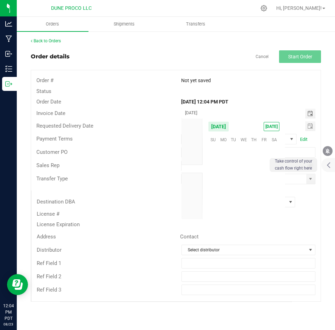
scroll to position [113411, 0]
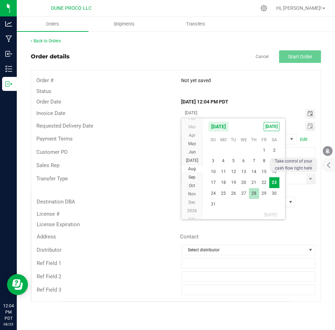
click at [257, 197] on span "28" at bounding box center [254, 193] width 10 height 11
type input "[DATE]"
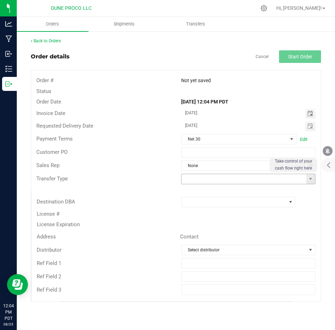
click at [205, 180] on input at bounding box center [244, 179] width 125 height 10
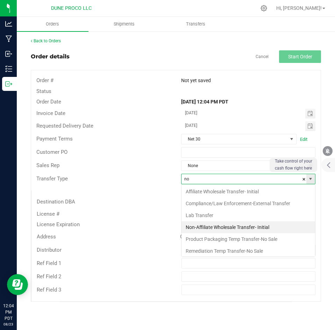
scroll to position [10, 134]
click at [197, 224] on li "Non-Affiliate Wholesale Transfer- Initial" at bounding box center [249, 228] width 134 height 12
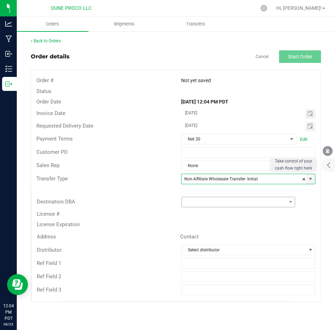
type input "Non-Affiliate Wholesale Transfer- Initial"
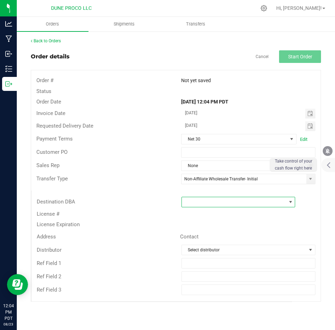
click at [192, 201] on span at bounding box center [234, 202] width 105 height 10
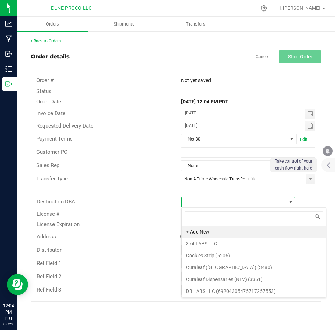
scroll to position [10, 114]
type input "the dis"
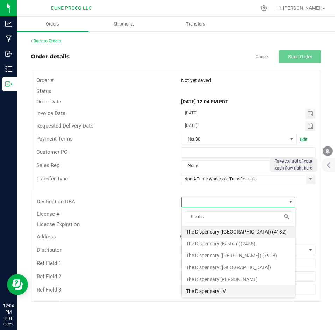
click at [212, 289] on li "The Dispensary LV" at bounding box center [238, 292] width 113 height 12
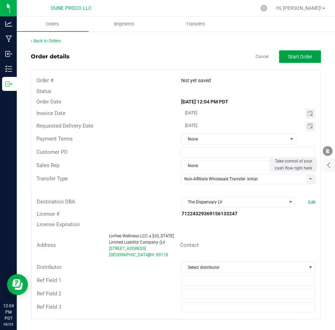
click at [298, 61] on button "Start Order" at bounding box center [300, 56] width 42 height 13
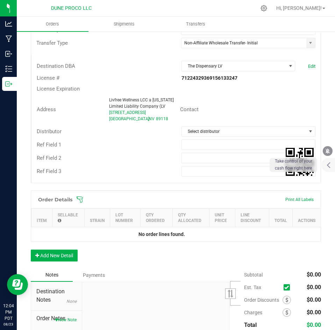
scroll to position [149, 0]
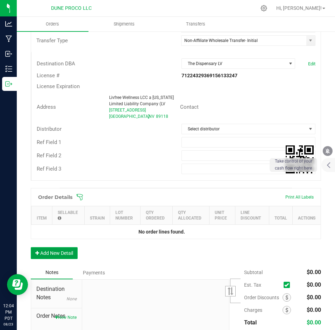
click at [53, 252] on button "Add New Detail" at bounding box center [54, 253] width 47 height 12
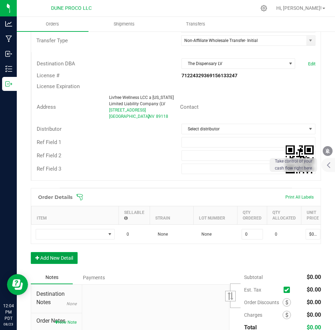
click at [51, 264] on button "Add New Detail" at bounding box center [54, 258] width 47 height 12
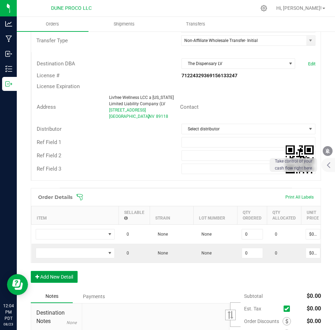
click at [49, 278] on button "Add New Detail" at bounding box center [54, 277] width 47 height 12
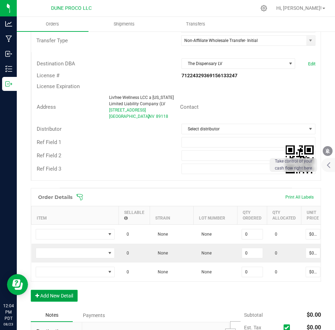
click at [48, 297] on button "Add New Detail" at bounding box center [54, 296] width 47 height 12
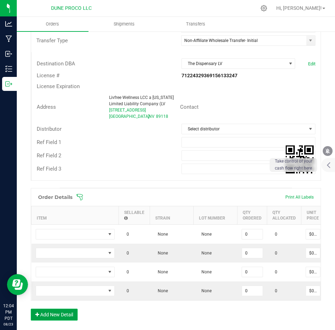
click at [47, 317] on button "Add New Detail" at bounding box center [54, 315] width 47 height 12
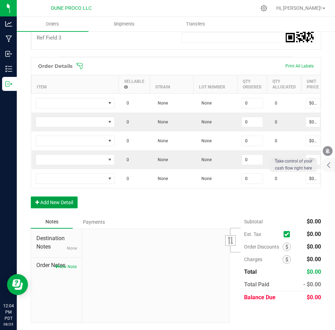
click at [49, 200] on button "Add New Detail" at bounding box center [54, 203] width 47 height 12
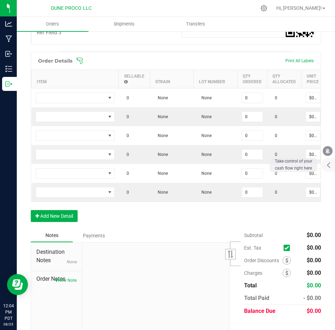
click at [47, 209] on div "Order Details Print All Labels Item Sellable Strain Lot Number Qty Ordered Qty …" at bounding box center [176, 140] width 290 height 177
click at [46, 216] on button "Add New Detail" at bounding box center [54, 216] width 47 height 12
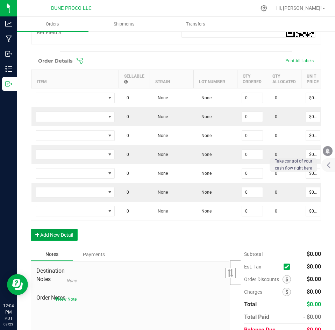
click at [46, 238] on button "Add New Detail" at bounding box center [54, 235] width 47 height 12
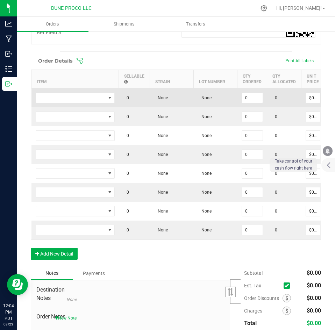
click at [73, 90] on td at bounding box center [74, 98] width 87 height 19
click at [96, 97] on span "NO DATA FOUND" at bounding box center [71, 98] width 70 height 10
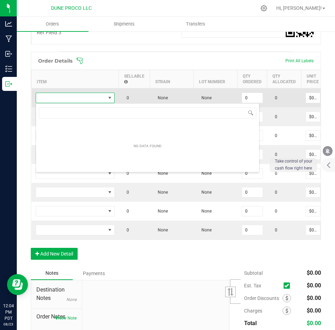
scroll to position [10, 79]
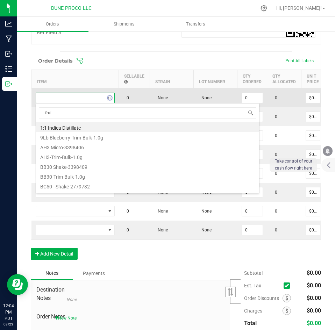
type input "fruit"
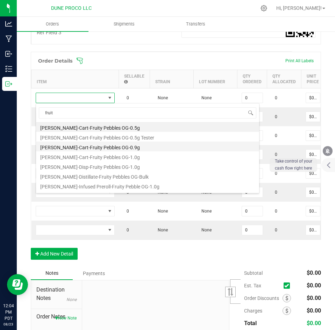
click at [89, 144] on li "[PERSON_NAME]-Cart-Fruity Pebbles OG-0.9g" at bounding box center [147, 147] width 223 height 10
type input "0 ea"
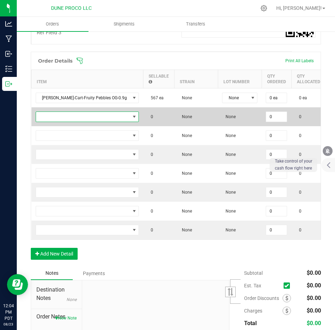
click at [88, 119] on span "NO DATA FOUND" at bounding box center [83, 117] width 94 height 10
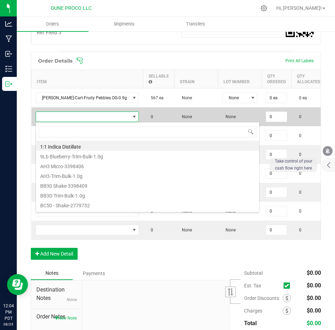
scroll to position [10, 81]
type input "blueberry mu"
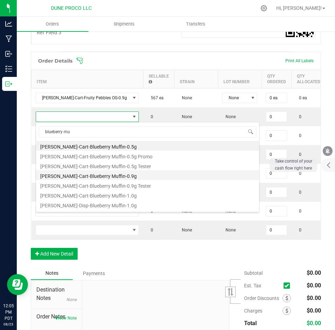
click at [84, 177] on li "[PERSON_NAME]-Cart-Blueberry Muffin-0.9g" at bounding box center [147, 175] width 223 height 10
type input "0 ea"
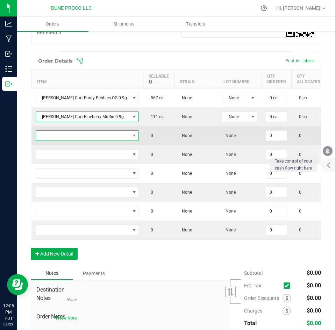
click at [80, 139] on span "NO DATA FOUND" at bounding box center [83, 136] width 94 height 10
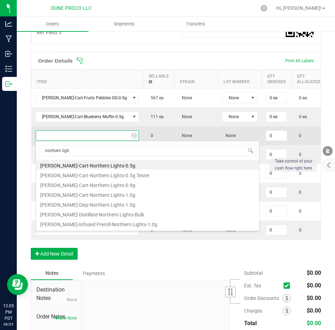
type input "northern light"
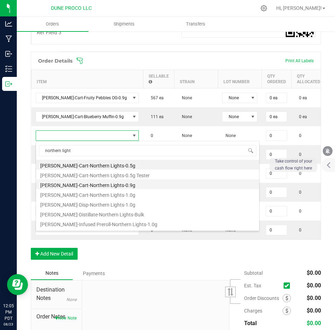
click at [79, 181] on li "[PERSON_NAME]-Cart-Northern Lights-0.9g" at bounding box center [147, 185] width 223 height 10
type input "0 ea"
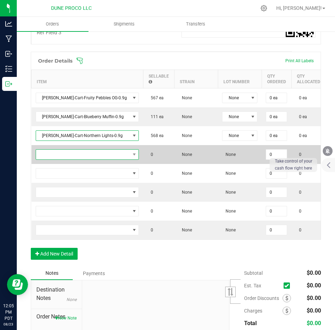
click at [80, 156] on span "NO DATA FOUND" at bounding box center [83, 155] width 94 height 10
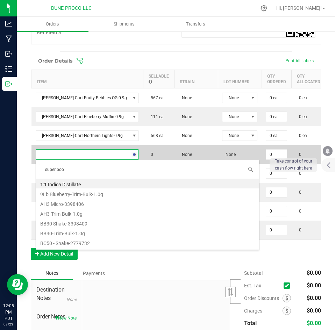
type input "super boof"
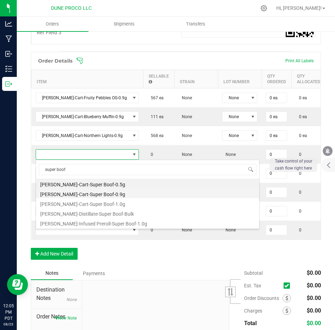
click at [76, 197] on li "[PERSON_NAME]-Cart-Super Boof-0.9g" at bounding box center [147, 194] width 223 height 10
type input "0 ea"
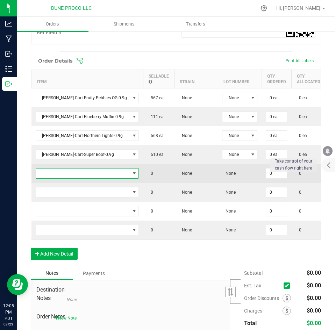
click at [77, 177] on span "NO DATA FOUND" at bounding box center [83, 174] width 94 height 10
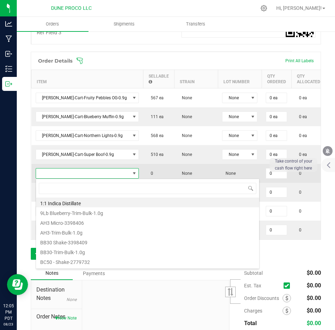
click at [77, 177] on span at bounding box center [83, 174] width 94 height 10
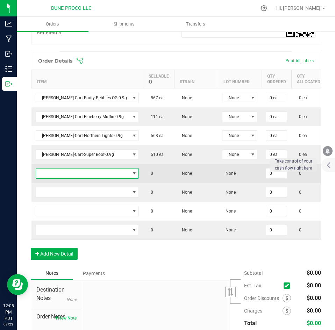
scroll to position [342, 0]
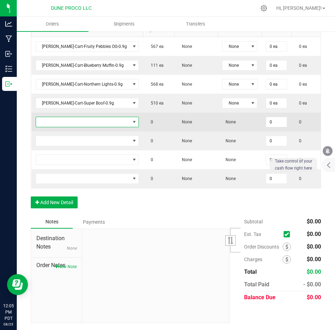
click at [71, 117] on span "NO DATA FOUND" at bounding box center [83, 122] width 94 height 10
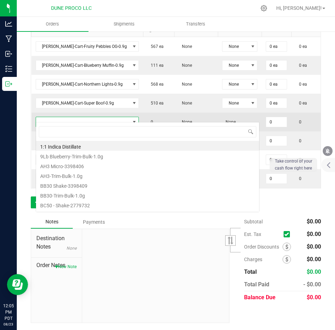
scroll to position [10, 81]
type input "baja"
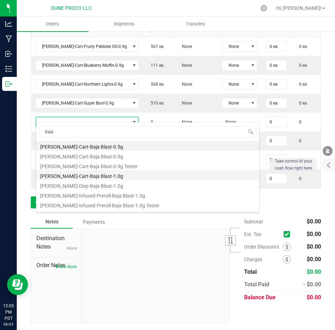
click at [72, 173] on li "[PERSON_NAME]-Cart-Baja Blast-1.0g" at bounding box center [147, 175] width 223 height 10
type input "0 ea"
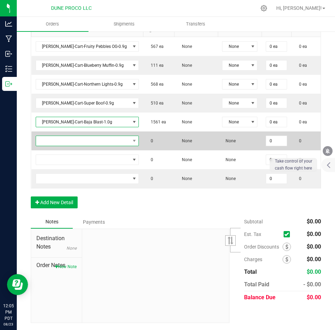
click at [75, 139] on span "NO DATA FOUND" at bounding box center [83, 141] width 94 height 10
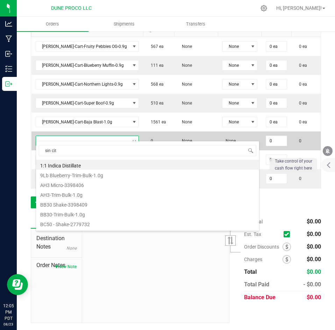
type input "sin city"
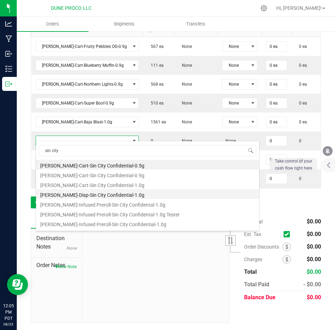
click at [73, 192] on li "[PERSON_NAME]-Disp-Sin City Confidential-1.0g" at bounding box center [147, 194] width 223 height 10
type input "0 ea"
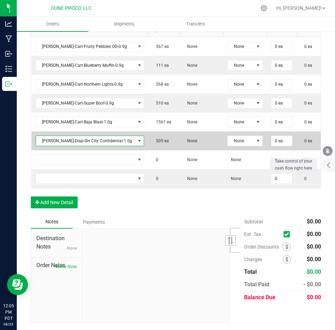
click at [72, 136] on span "[PERSON_NAME]-Disp-Sin City Confidential-1.0g" at bounding box center [85, 141] width 99 height 10
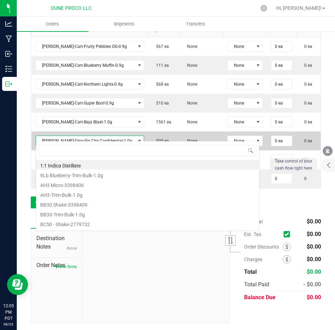
scroll to position [10, 86]
type input "sin city"
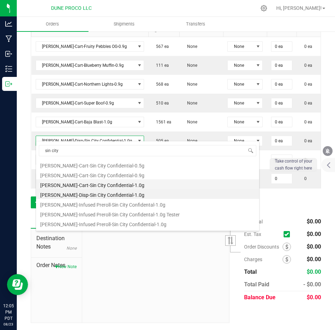
click at [71, 184] on li "[PERSON_NAME]-Cart-Sin City Confidential-1.0g" at bounding box center [147, 185] width 223 height 10
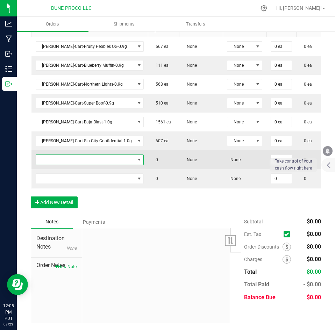
click at [77, 155] on span "NO DATA FOUND" at bounding box center [85, 160] width 99 height 10
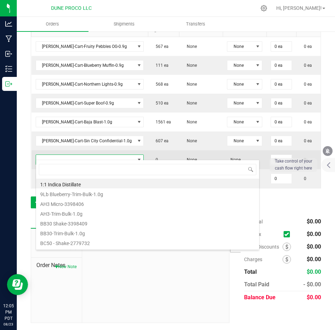
scroll to position [10, 86]
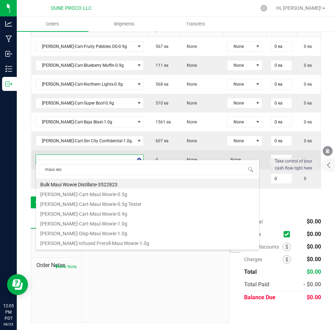
type input "maui wow"
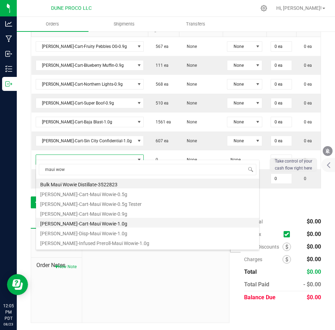
click at [76, 222] on li "[PERSON_NAME]-Cart-Maui Wowie-1.0g" at bounding box center [147, 223] width 223 height 10
type input "0 ea"
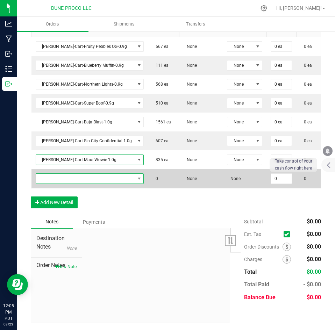
click at [88, 174] on span "NO DATA FOUND" at bounding box center [85, 179] width 99 height 10
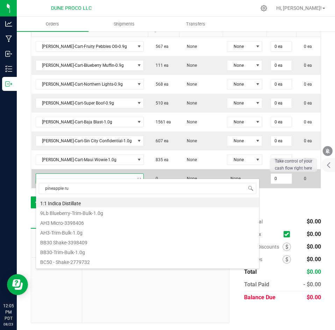
type input "pineapple run"
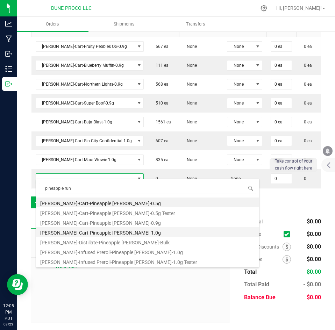
click at [87, 230] on li "[PERSON_NAME]-Cart-Pineapple [PERSON_NAME]-1.0g" at bounding box center [147, 232] width 223 height 10
type input "0 ea"
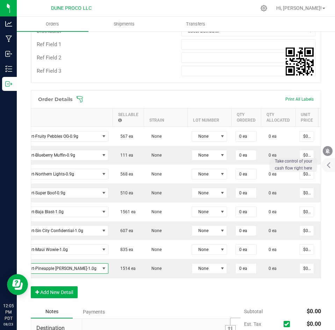
scroll to position [241, 0]
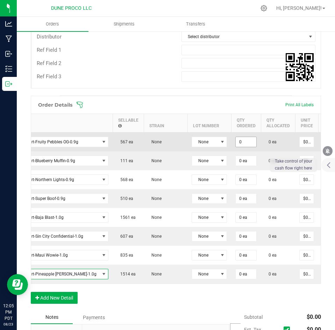
click at [236, 142] on input "0" at bounding box center [246, 142] width 21 height 10
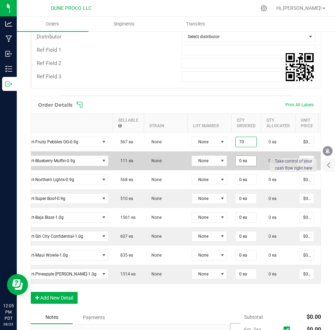
type input "70 ea"
click at [236, 160] on input "0" at bounding box center [246, 161] width 21 height 10
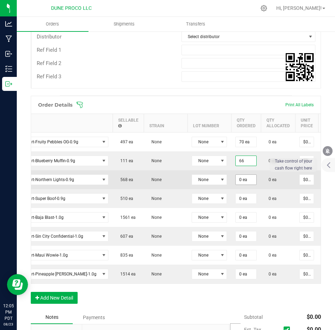
type input "66 ea"
click at [236, 180] on input "0" at bounding box center [246, 180] width 21 height 10
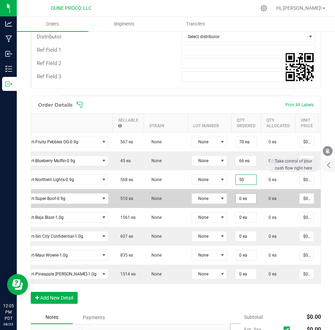
type input "50 ea"
click at [236, 198] on input "0" at bounding box center [246, 199] width 21 height 10
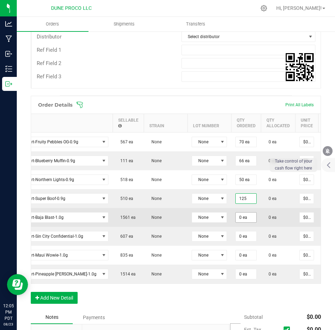
type input "125 ea"
click at [236, 216] on input "0" at bounding box center [246, 218] width 21 height 10
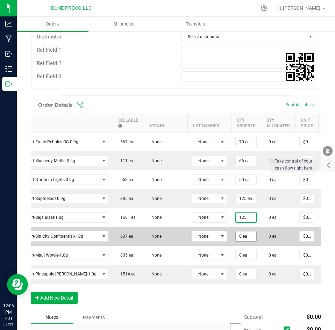
type input "125 ea"
click at [236, 239] on input "0" at bounding box center [246, 237] width 21 height 10
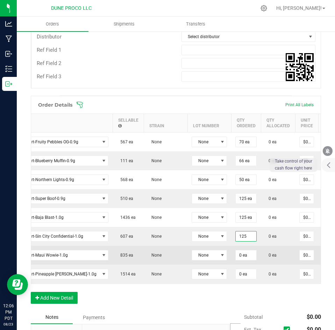
type input "125 ea"
click at [231, 246] on td "0 ea" at bounding box center [246, 255] width 30 height 19
click at [231, 249] on td "0 ea" at bounding box center [246, 255] width 30 height 19
click at [236, 254] on input "0" at bounding box center [246, 256] width 21 height 10
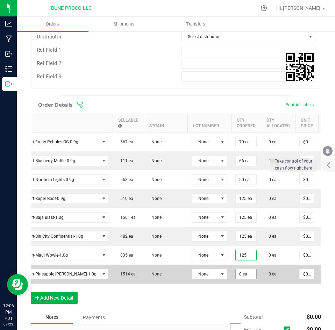
type input "125 ea"
click at [236, 147] on span "0 ea" at bounding box center [246, 142] width 21 height 10
click at [236, 272] on input "0" at bounding box center [246, 274] width 21 height 10
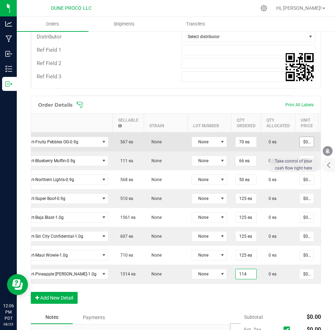
type input "114 ea"
click at [300, 142] on input "0" at bounding box center [307, 142] width 14 height 10
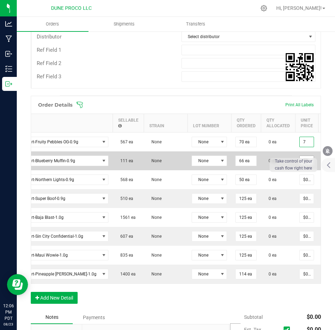
type input "$7.00000"
type input "$490.00"
click at [300, 157] on input "0" at bounding box center [307, 161] width 14 height 10
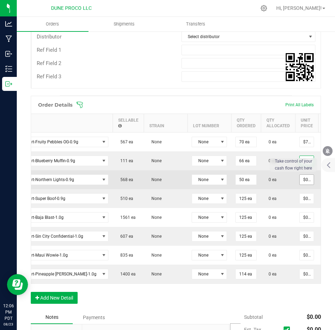
type input "$7.00000"
type input "$462.00"
click at [300, 178] on input "0" at bounding box center [307, 180] width 14 height 10
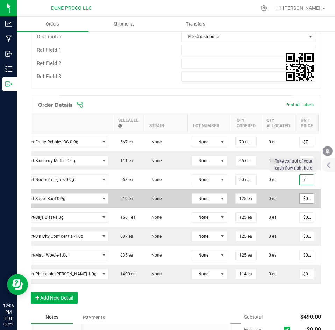
type input "$7.00000"
type input "$350.00"
click at [300, 197] on input "0" at bounding box center [307, 199] width 14 height 10
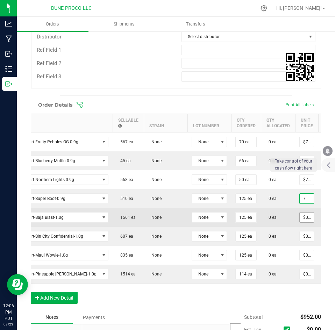
type input "$7.00000"
type input "$875.00"
click at [300, 217] on input "0" at bounding box center [307, 218] width 14 height 10
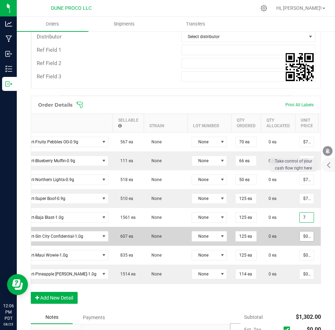
type input "$7.00000"
type input "$875.00"
click at [300, 239] on input "0" at bounding box center [307, 237] width 14 height 10
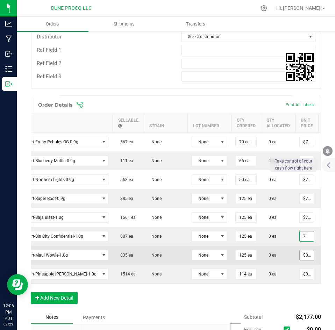
type input "$7.00000"
type input "$875.00"
click at [300, 256] on input "0" at bounding box center [307, 256] width 14 height 10
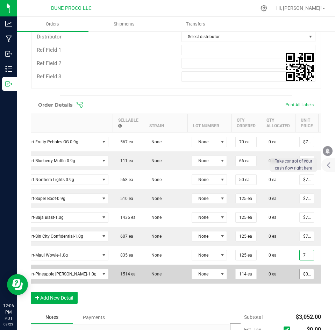
type input "7"
click at [300, 272] on input "$0.00000" at bounding box center [307, 274] width 14 height 10
type input "0"
type input "$7.00000"
type input "$875.00"
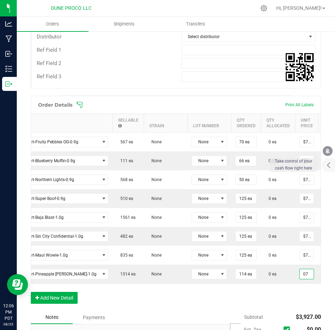
click at [265, 294] on div "Order Details Print All Labels Item Sellable Strain Lot Number Qty Ordered Qty …" at bounding box center [176, 203] width 290 height 215
type input "$7.00000"
type input "$798.00"
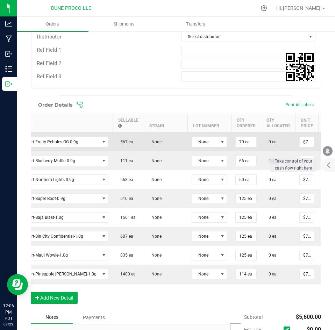
scroll to position [0, 111]
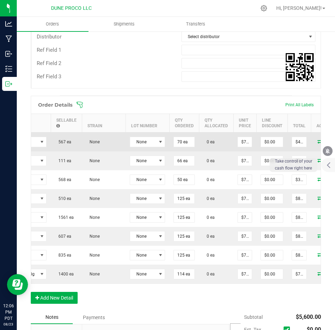
click at [315, 140] on span at bounding box center [320, 141] width 10 height 4
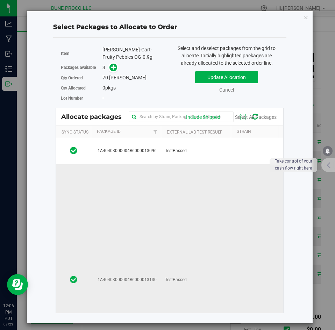
scroll to position [104, 0]
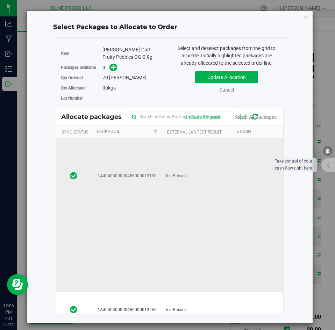
click at [167, 199] on td "TestPassed" at bounding box center [196, 177] width 70 height 232
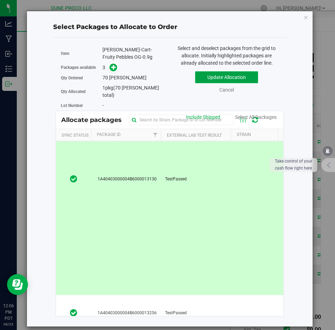
click at [202, 74] on button "Update Allocation" at bounding box center [226, 77] width 63 height 12
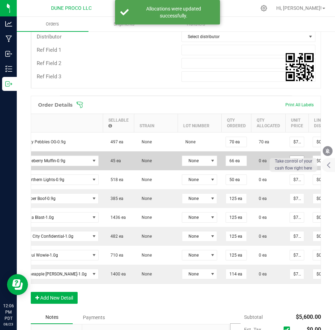
scroll to position [0, 59]
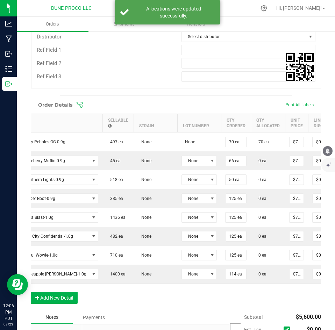
click at [326, 147] on button "mute" at bounding box center [328, 151] width 10 height 10
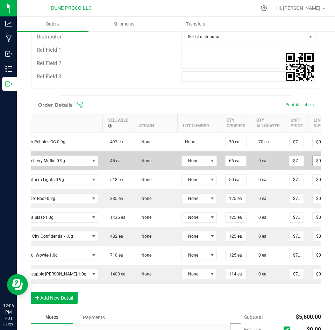
scroll to position [0, 111]
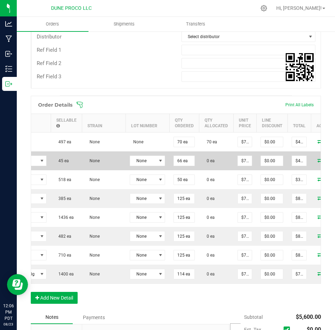
click at [318, 162] on icon at bounding box center [321, 160] width 6 height 4
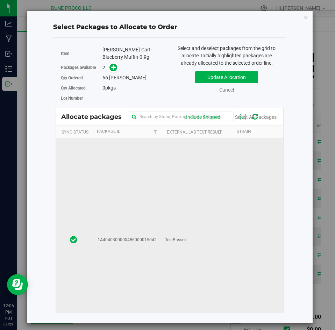
scroll to position [57, 0]
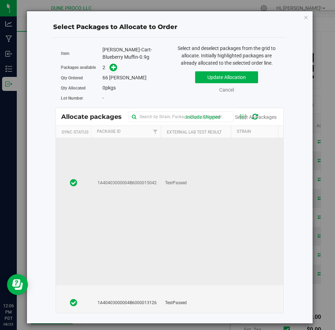
click at [237, 180] on td at bounding box center [266, 183] width 70 height 204
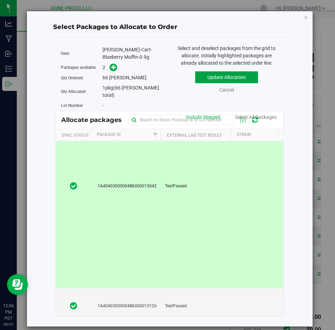
click at [205, 81] on button "Update Allocation" at bounding box center [226, 77] width 63 height 12
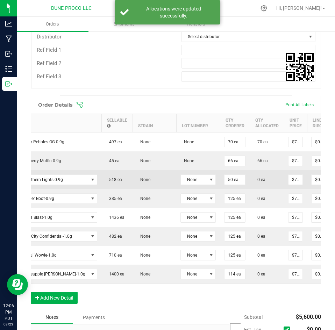
scroll to position [0, 111]
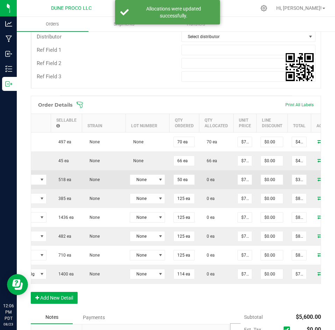
click at [318, 178] on icon at bounding box center [321, 179] width 6 height 4
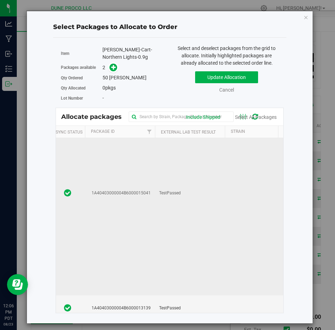
scroll to position [0, 6]
click at [236, 187] on td at bounding box center [260, 193] width 70 height 204
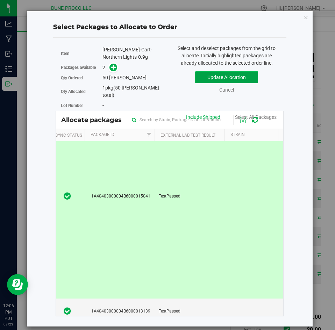
click at [213, 80] on button "Update Allocation" at bounding box center [226, 77] width 63 height 12
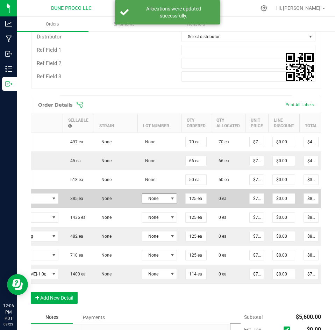
scroll to position [0, 111]
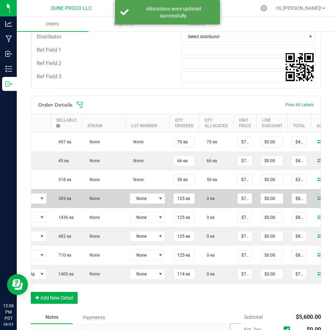
click at [318, 198] on icon at bounding box center [321, 198] width 6 height 4
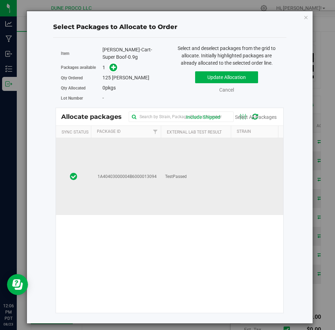
click at [190, 199] on td "TestPassed" at bounding box center [196, 176] width 70 height 77
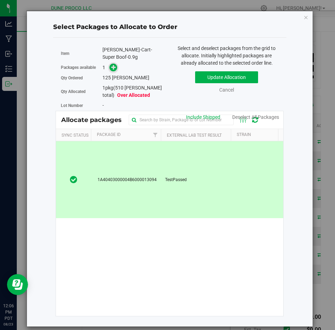
click at [115, 64] on span at bounding box center [114, 68] width 8 height 8
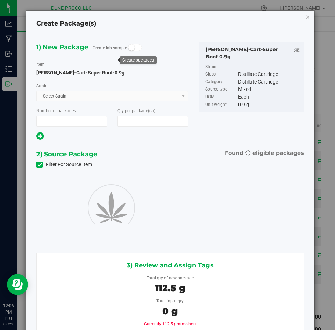
type input "1"
type input "125"
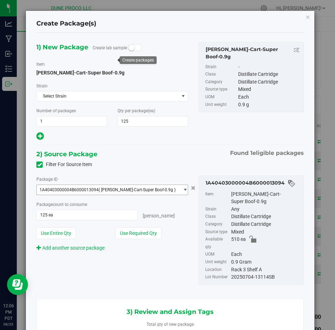
scroll to position [0, 0]
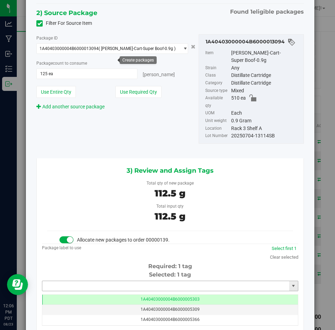
click at [121, 281] on input "text" at bounding box center [165, 286] width 247 height 10
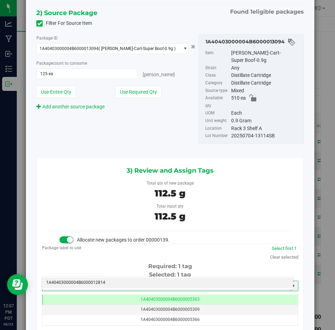
click at [115, 284] on li "1A40403000004B6000012814" at bounding box center [167, 283] width 251 height 10
type input "1A40403000004B6000012814"
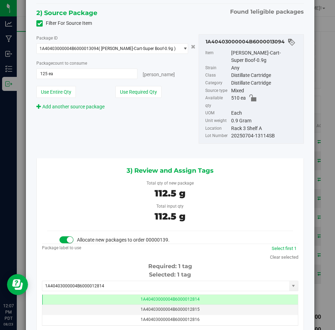
click at [115, 284] on body "Create Package(s) 1) New Package Create lab sample Item [PERSON_NAME]-Cart-Supe…" at bounding box center [167, 165] width 335 height 330
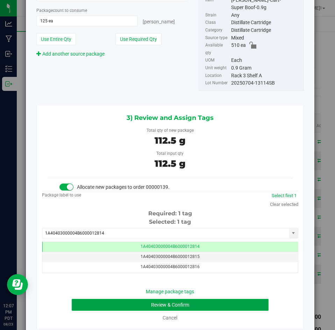
click at [109, 299] on button "Review & Confirm" at bounding box center [170, 305] width 197 height 12
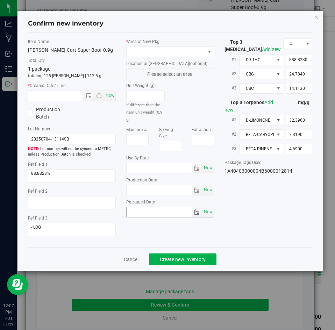
type input "[DATE]"
click at [140, 55] on span at bounding box center [166, 52] width 78 height 10
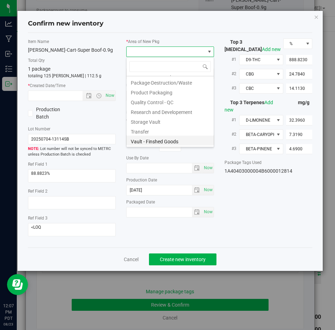
click at [136, 140] on li "Vault - Finshed Goods" at bounding box center [170, 141] width 87 height 10
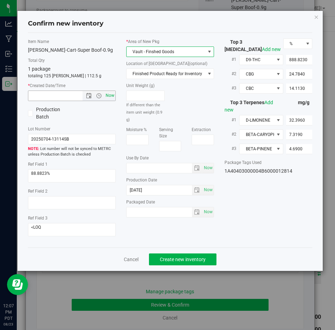
click at [111, 97] on span "Now" at bounding box center [110, 96] width 12 height 10
type input "[DATE] 12:07 PM"
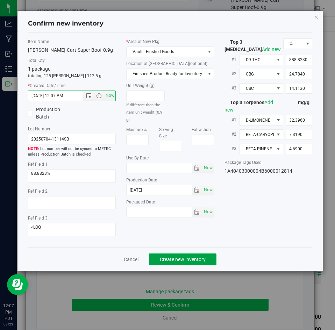
click at [167, 259] on span "Create new inventory" at bounding box center [183, 260] width 46 height 6
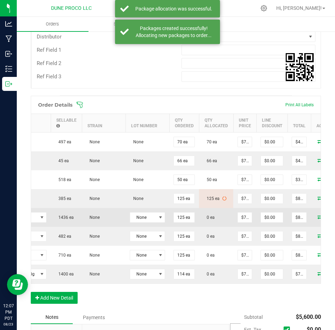
click at [318, 218] on icon at bounding box center [321, 217] width 6 height 4
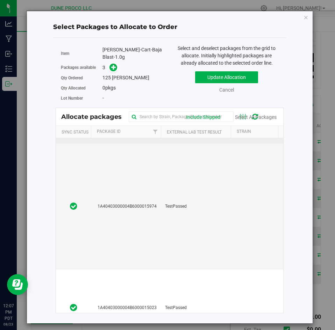
click at [222, 207] on td "TestPassed" at bounding box center [196, 207] width 70 height 126
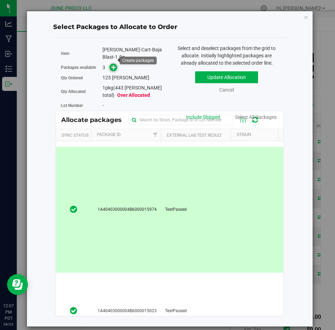
click at [114, 64] on icon at bounding box center [113, 66] width 5 height 5
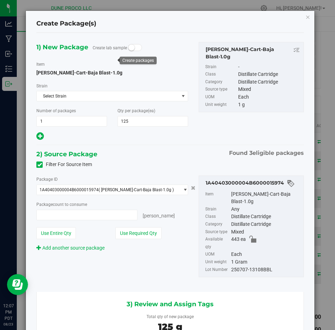
type input "125 ea"
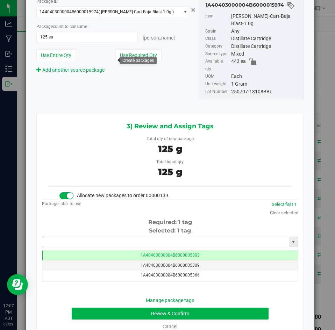
click at [173, 237] on input "text" at bounding box center [165, 242] width 247 height 10
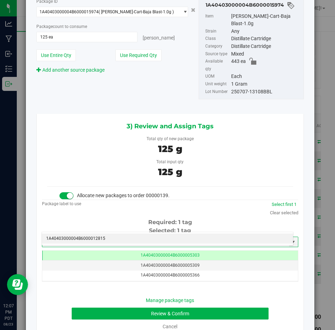
click at [161, 237] on li "1A40403000004B6000012815" at bounding box center [167, 239] width 251 height 10
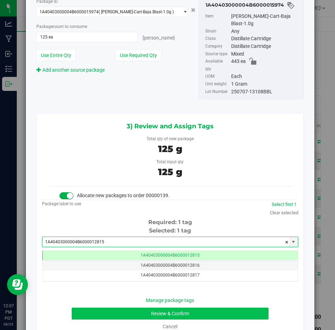
type input "1A40403000004B6000012815"
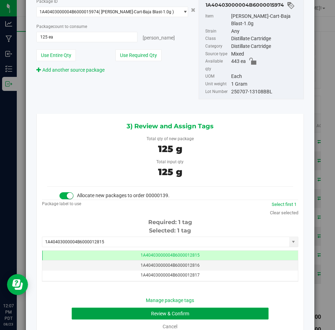
click at [131, 308] on button "Review & Confirm" at bounding box center [170, 314] width 197 height 12
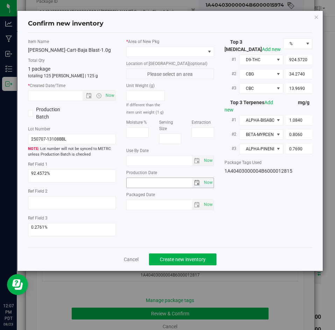
type input "[DATE]"
click at [147, 55] on span at bounding box center [166, 52] width 78 height 10
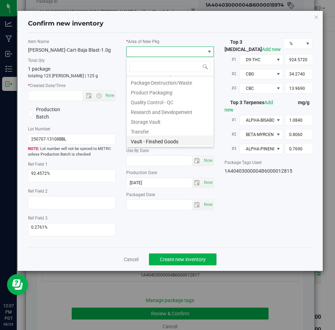
click at [139, 139] on li "Vault - Finshed Goods" at bounding box center [170, 141] width 87 height 10
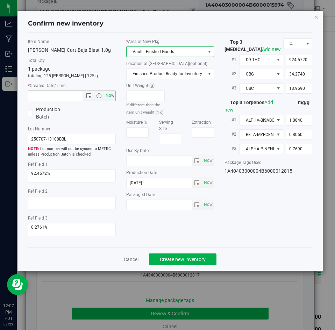
click at [105, 92] on span "Now" at bounding box center [110, 96] width 12 height 10
type input "[DATE] 12:07 PM"
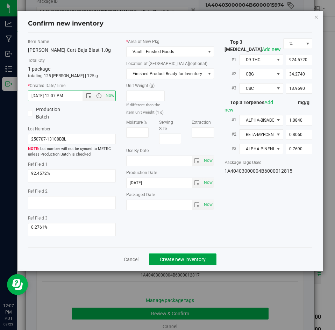
click at [168, 255] on button "Create new inventory" at bounding box center [183, 260] width 68 height 12
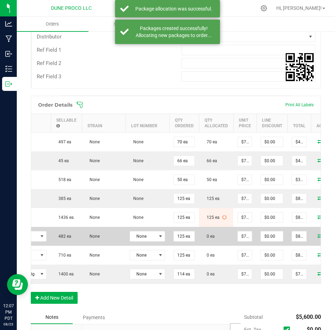
click at [318, 234] on icon at bounding box center [321, 236] width 6 height 4
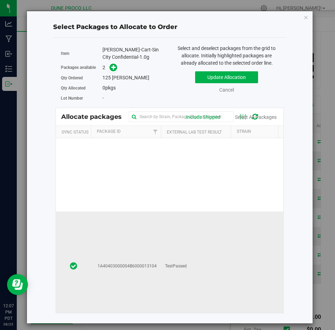
click at [185, 236] on td "TestPassed" at bounding box center [196, 267] width 70 height 110
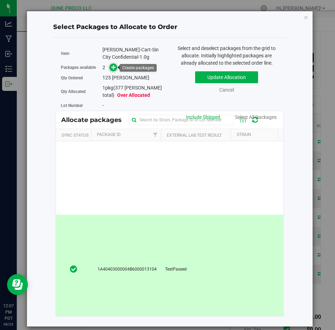
click at [112, 66] on icon at bounding box center [113, 67] width 5 height 5
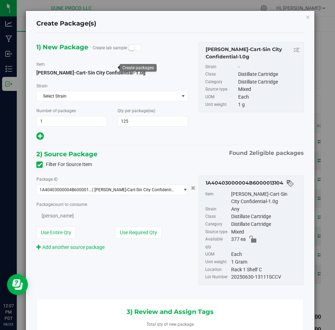
type input "125"
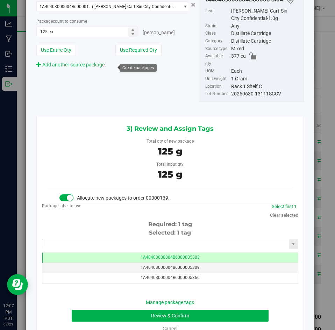
click at [247, 239] on input "text" at bounding box center [165, 244] width 247 height 10
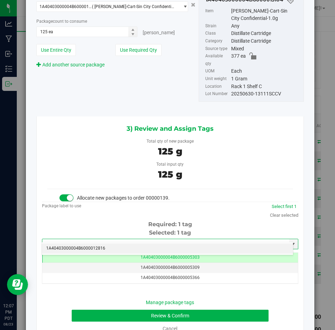
click at [208, 247] on li "1A40403000004B6000012816" at bounding box center [167, 249] width 251 height 10
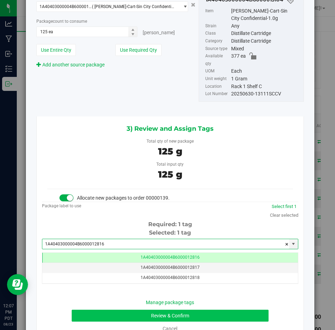
type input "1A40403000004B6000012816"
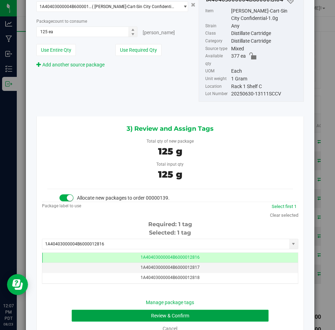
click at [185, 310] on button "Review & Confirm" at bounding box center [170, 316] width 197 height 12
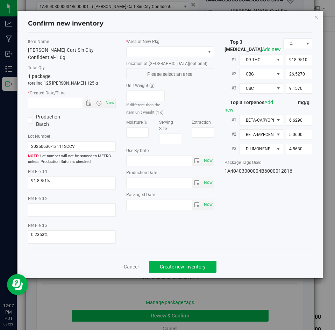
type input "[DATE]"
click at [133, 48] on span at bounding box center [166, 52] width 78 height 10
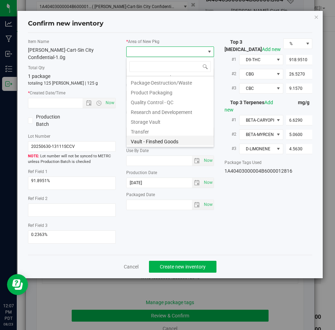
click at [138, 139] on li "Vault - Finshed Goods" at bounding box center [170, 141] width 87 height 10
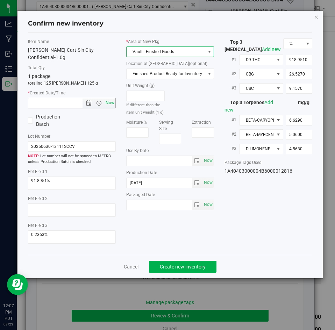
click at [114, 99] on span "Now" at bounding box center [110, 103] width 12 height 10
type input "[DATE] 12:07 PM"
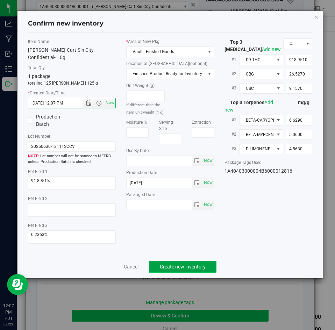
click at [176, 261] on button "Create new inventory" at bounding box center [183, 267] width 68 height 12
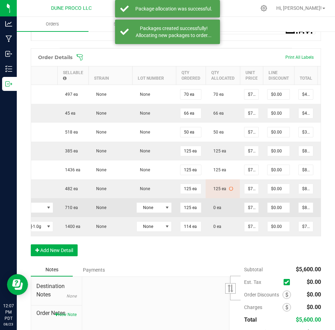
click at [324, 208] on icon at bounding box center [327, 207] width 6 height 4
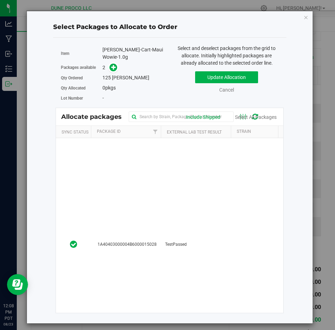
click at [178, 216] on td "TestPassed" at bounding box center [196, 245] width 70 height 449
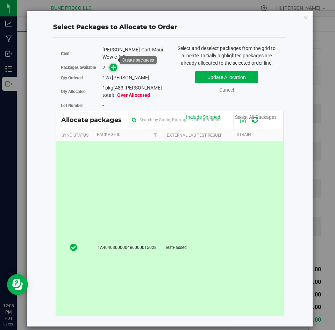
click at [116, 65] on icon at bounding box center [113, 67] width 5 height 5
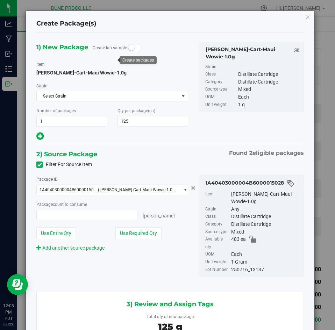
type input "125"
type input "125 ea"
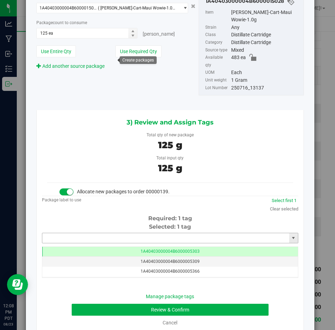
click at [146, 233] on input "text" at bounding box center [165, 238] width 247 height 10
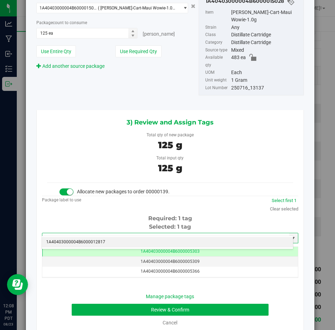
click at [136, 239] on li "1A40403000004B6000012817" at bounding box center [167, 242] width 251 height 10
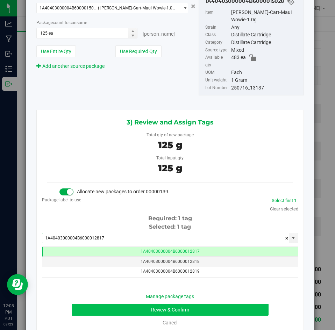
type input "1A40403000004B6000012817"
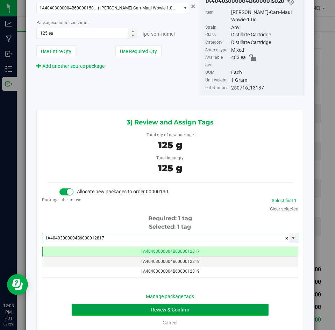
click at [118, 304] on button "Review & Confirm" at bounding box center [170, 310] width 197 height 12
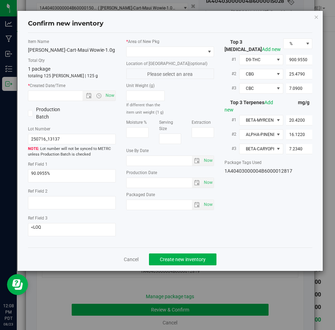
type input "[DATE]"
click at [158, 51] on span at bounding box center [166, 52] width 78 height 10
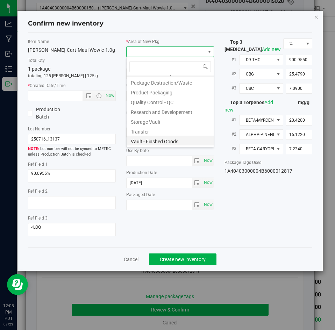
click at [139, 140] on li "Vault - Finshed Goods" at bounding box center [170, 141] width 87 height 10
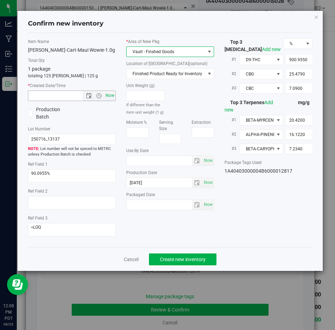
click at [107, 100] on span "Now" at bounding box center [110, 96] width 12 height 10
type input "[DATE] 12:08 PM"
click at [176, 253] on div "Cancel Create new inventory" at bounding box center [170, 259] width 285 height 23
click at [175, 257] on span "Create new inventory" at bounding box center [183, 260] width 46 height 6
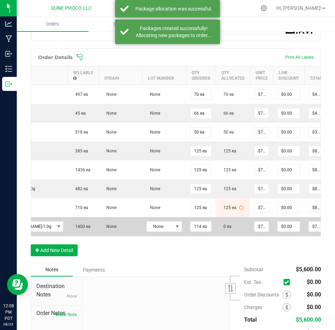
click at [335, 224] on icon at bounding box center [338, 226] width 6 height 4
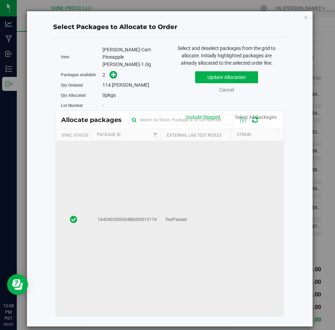
click at [172, 181] on td "TestPassed" at bounding box center [196, 220] width 70 height 204
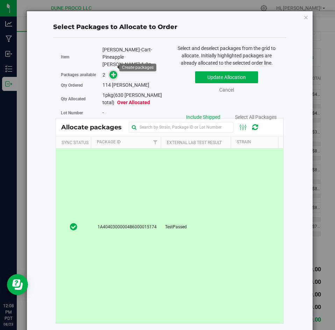
click at [112, 72] on icon at bounding box center [113, 74] width 5 height 5
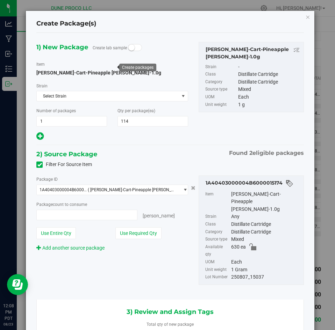
type input "114 ea"
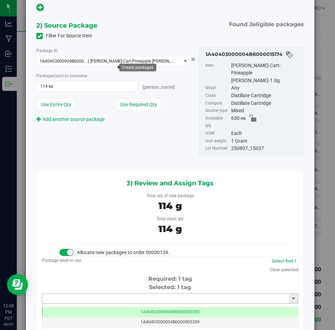
click at [163, 294] on input "text" at bounding box center [165, 299] width 247 height 10
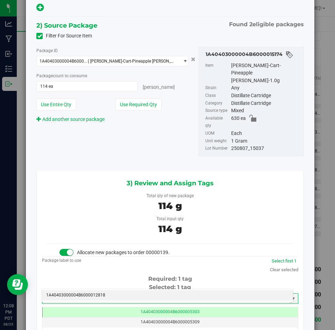
click at [157, 291] on li "1A40403000004B6000012818" at bounding box center [167, 295] width 251 height 10
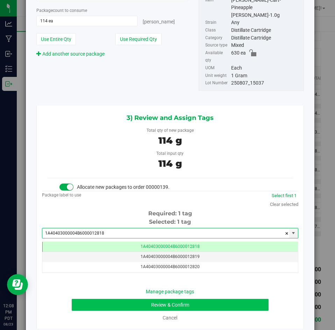
type input "1A40403000004B6000012818"
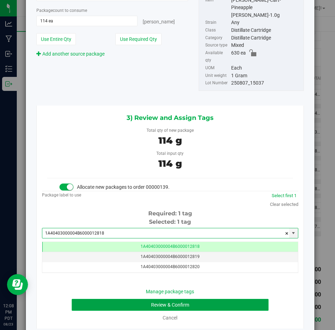
click at [152, 299] on button "Review & Confirm" at bounding box center [170, 305] width 197 height 12
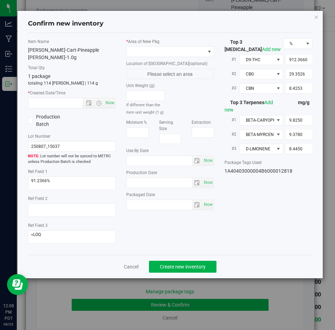
type input "[DATE]"
click at [151, 49] on span at bounding box center [166, 52] width 78 height 10
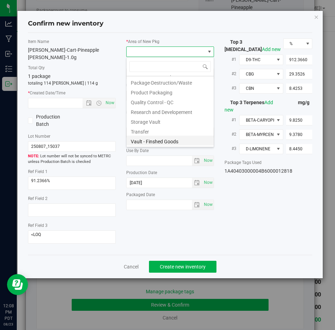
click at [141, 138] on li "Vault - Finshed Goods" at bounding box center [170, 141] width 87 height 10
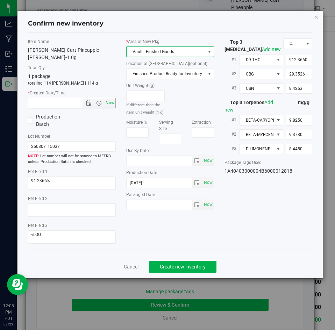
click at [109, 98] on span "Now" at bounding box center [110, 103] width 12 height 10
type input "[DATE] 12:08 PM"
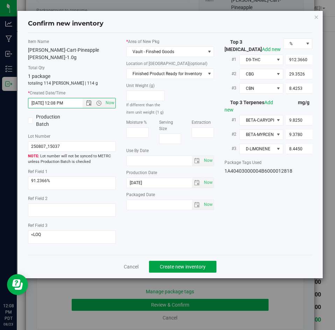
click at [170, 261] on button "Create new inventory" at bounding box center [183, 267] width 68 height 12
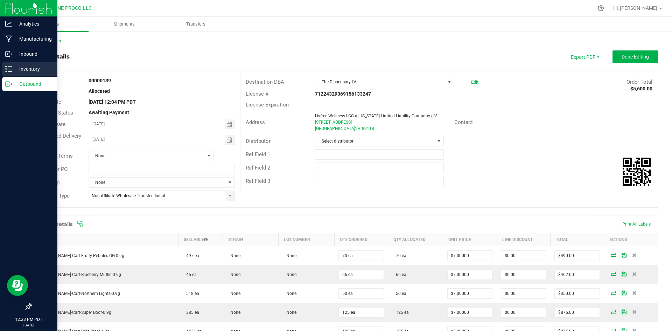
click at [11, 68] on icon at bounding box center [8, 68] width 7 height 7
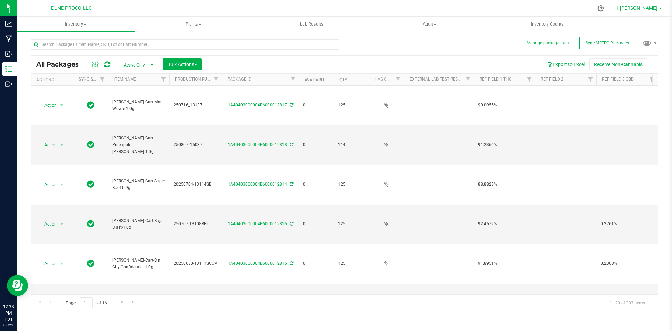
click at [335, 9] on span "Hi, [PERSON_NAME]!" at bounding box center [635, 8] width 45 height 6
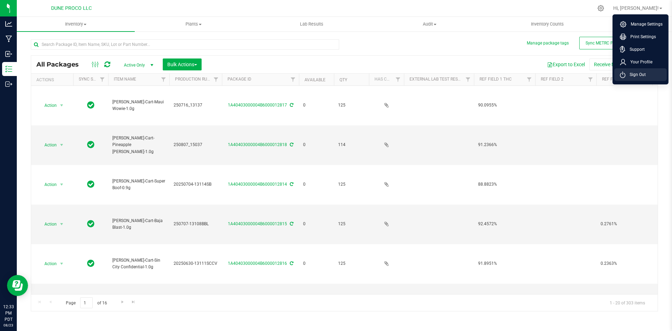
click at [335, 73] on span "Sign Out" at bounding box center [635, 74] width 20 height 7
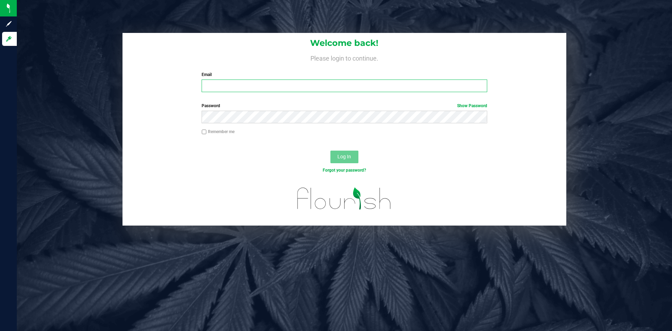
click at [288, 88] on input "Email" at bounding box center [344, 85] width 285 height 13
type input "[PERSON_NAME][EMAIL_ADDRESS][PERSON_NAME][DOMAIN_NAME]"
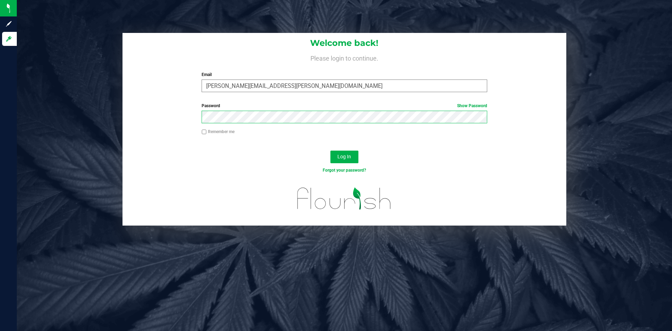
click at [330, 150] on button "Log In" at bounding box center [344, 156] width 28 height 13
